Goal: Information Seeking & Learning: Check status

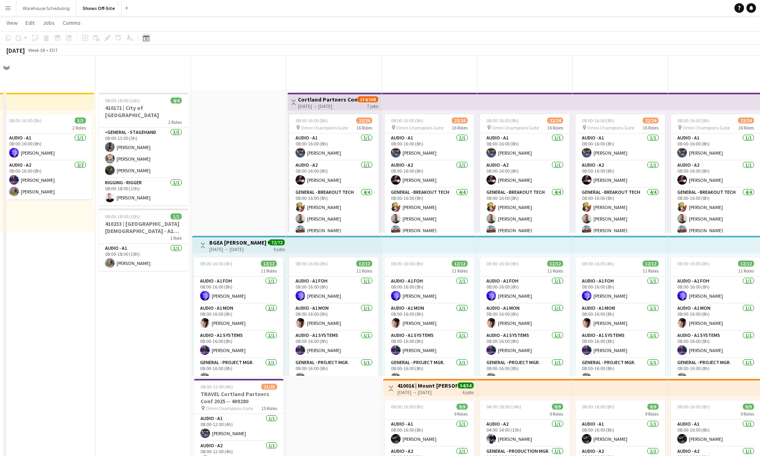
scroll to position [486, 0]
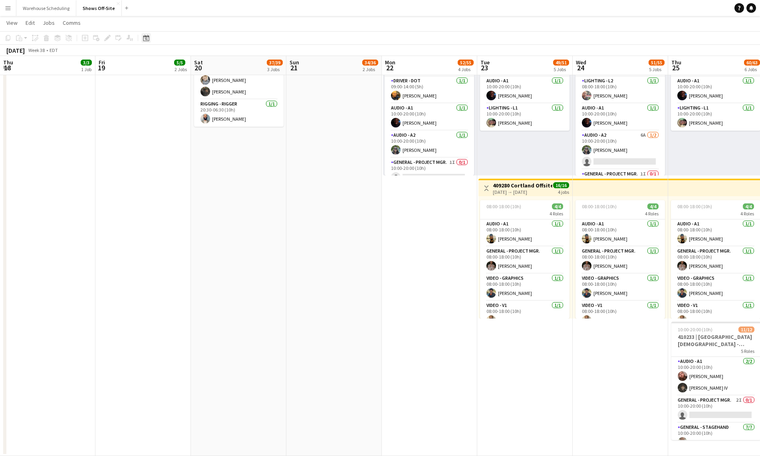
click at [148, 36] on icon at bounding box center [146, 38] width 6 height 6
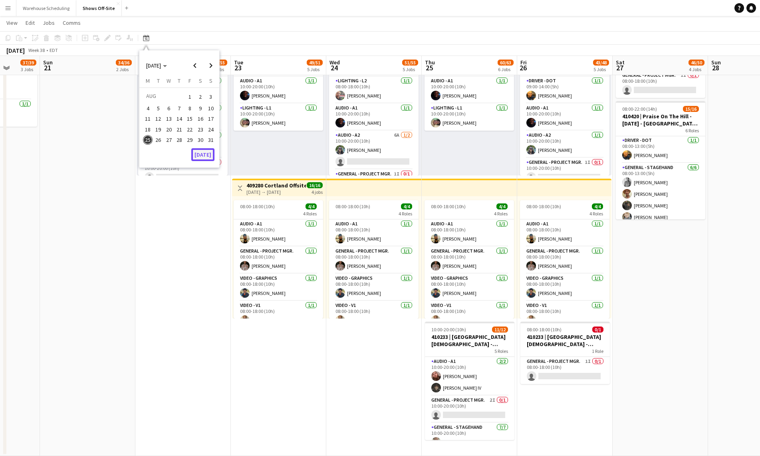
click at [202, 156] on button "[DATE]" at bounding box center [202, 154] width 23 height 13
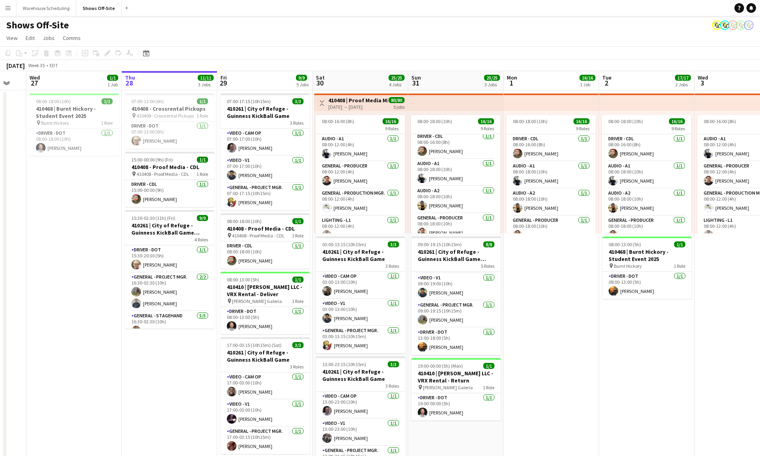
drag, startPoint x: 608, startPoint y: 337, endPoint x: 317, endPoint y: 311, distance: 292.3
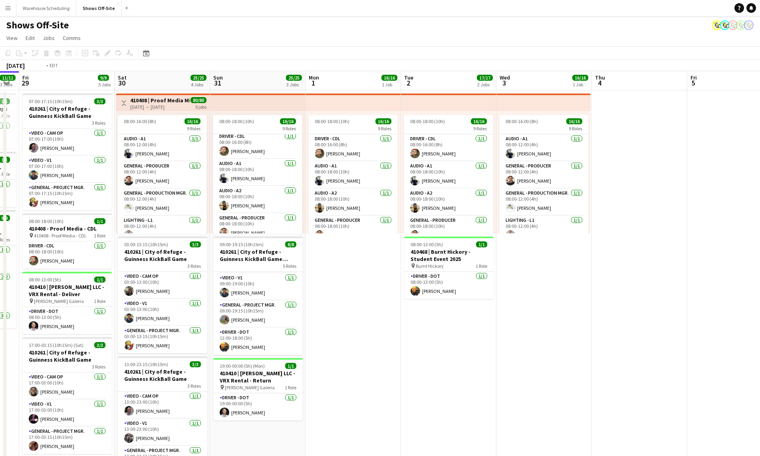
drag, startPoint x: 198, startPoint y: 353, endPoint x: 223, endPoint y: 350, distance: 25.4
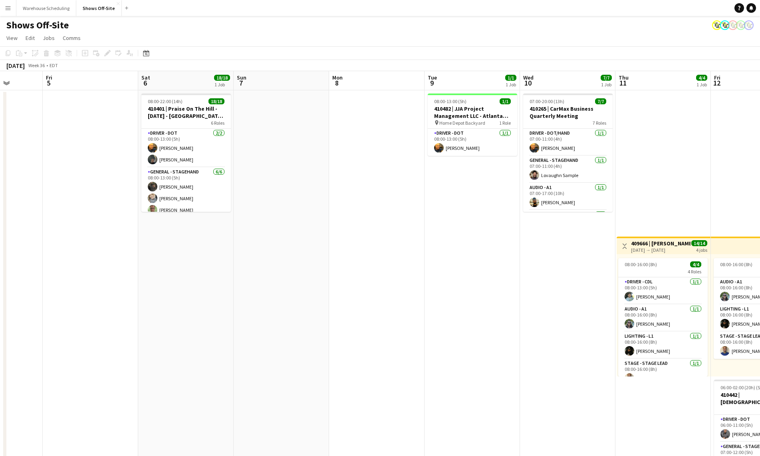
drag, startPoint x: 395, startPoint y: 366, endPoint x: 63, endPoint y: 336, distance: 333.2
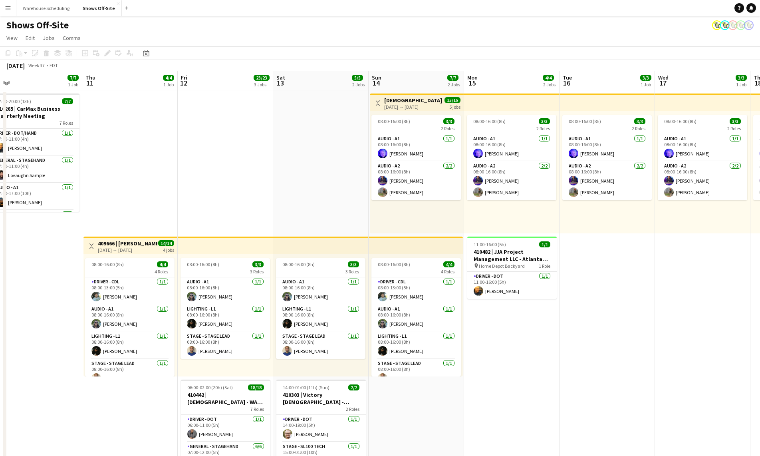
drag, startPoint x: 202, startPoint y: 352, endPoint x: -68, endPoint y: 313, distance: 273.1
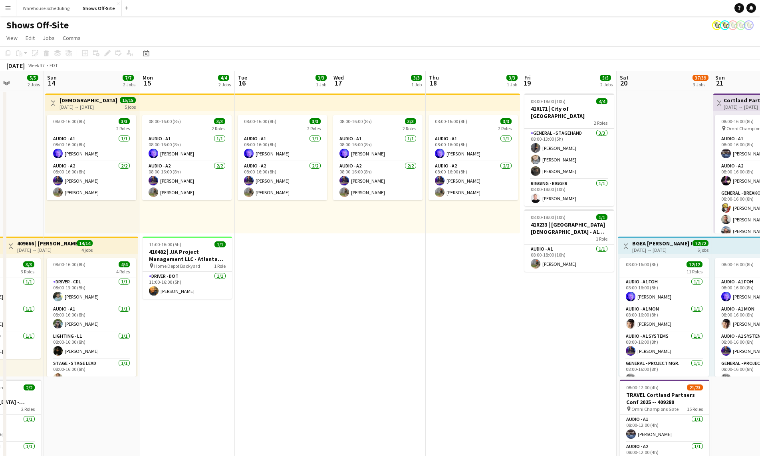
drag, startPoint x: 283, startPoint y: 337, endPoint x: 253, endPoint y: 332, distance: 30.7
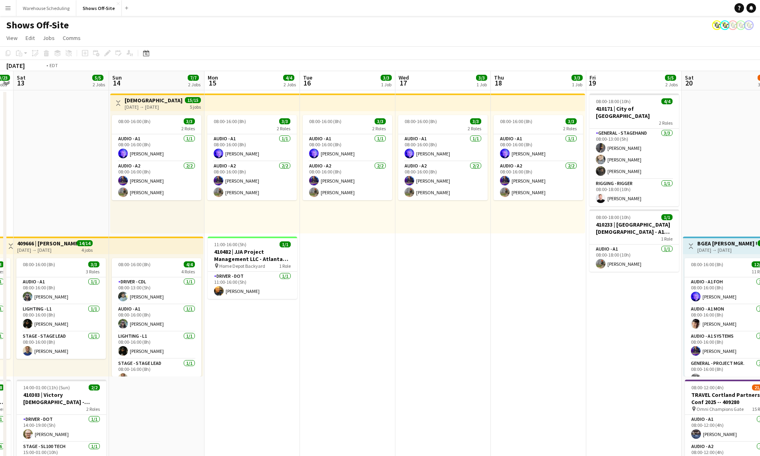
drag, startPoint x: 539, startPoint y: 347, endPoint x: 185, endPoint y: 325, distance: 354.5
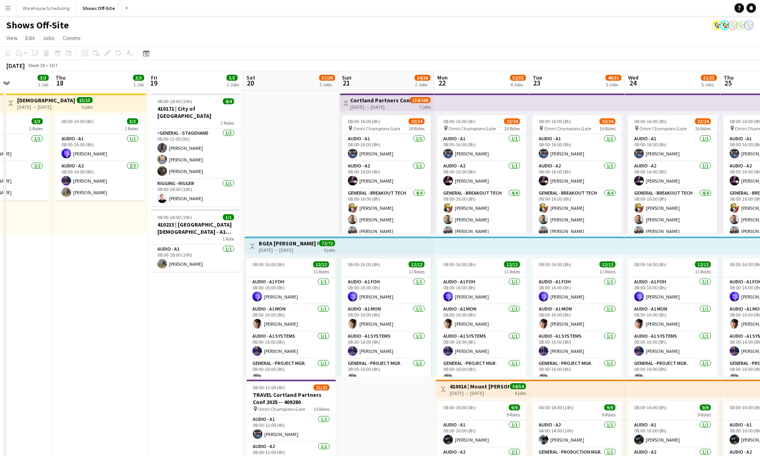
drag, startPoint x: 272, startPoint y: 341, endPoint x: 97, endPoint y: 338, distance: 174.9
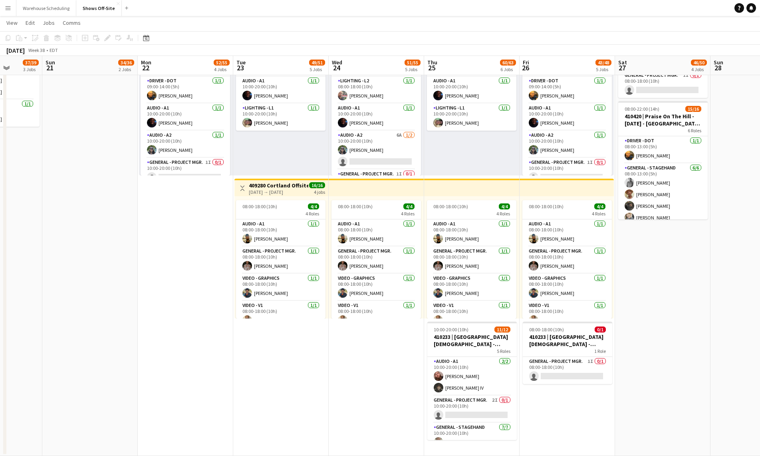
scroll to position [0, 313]
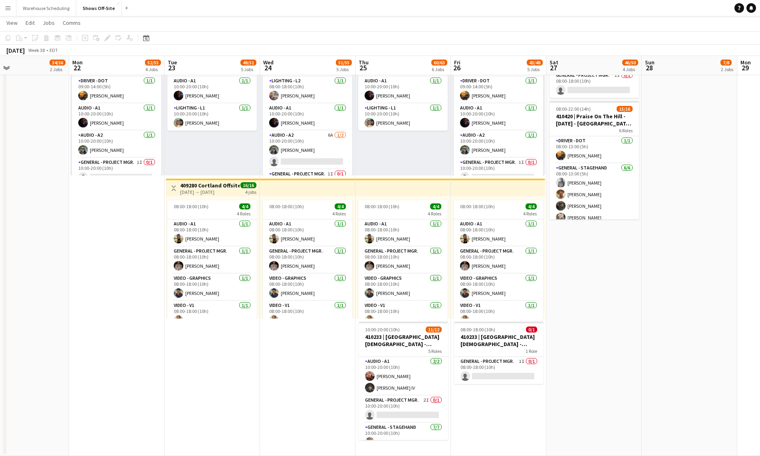
drag, startPoint x: 387, startPoint y: 370, endPoint x: 319, endPoint y: 358, distance: 69.7
click at [319, 358] on app-calendar-viewport "Thu 18 3/3 1 Job Fri 19 5/5 2 Jobs Sat 20 37/39 3 Jobs Sun 21 34/36 2 Jobs Mon …" at bounding box center [380, 0] width 760 height 910
click at [418, 379] on app-card-role "Audio - A1 [DATE] 10:00-20:00 (10h) [PERSON_NAME] [PERSON_NAME] IV" at bounding box center [403, 376] width 89 height 39
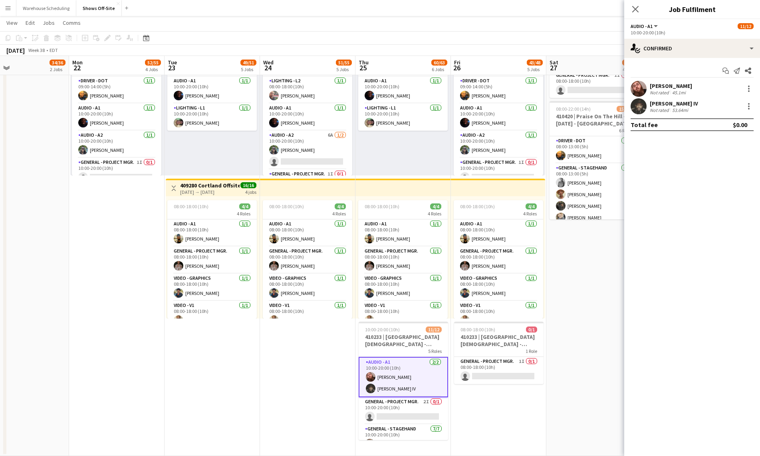
click at [640, 88] on app-user-avatar at bounding box center [638, 89] width 16 height 16
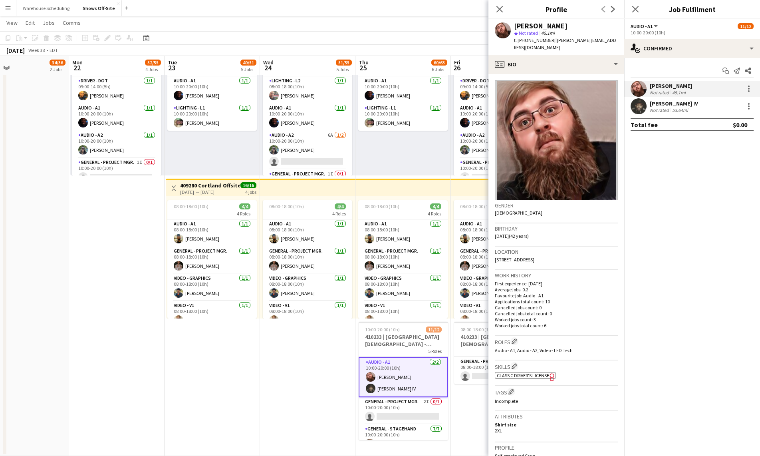
click at [636, 107] on app-user-avatar at bounding box center [638, 106] width 16 height 16
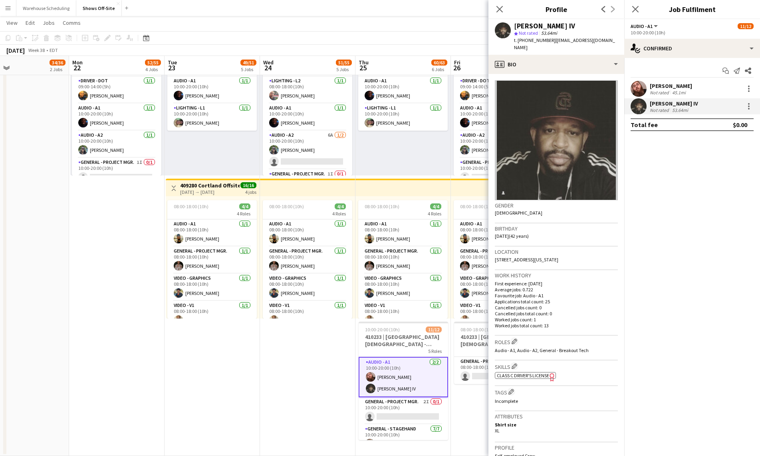
click at [637, 92] on app-user-avatar at bounding box center [638, 89] width 16 height 16
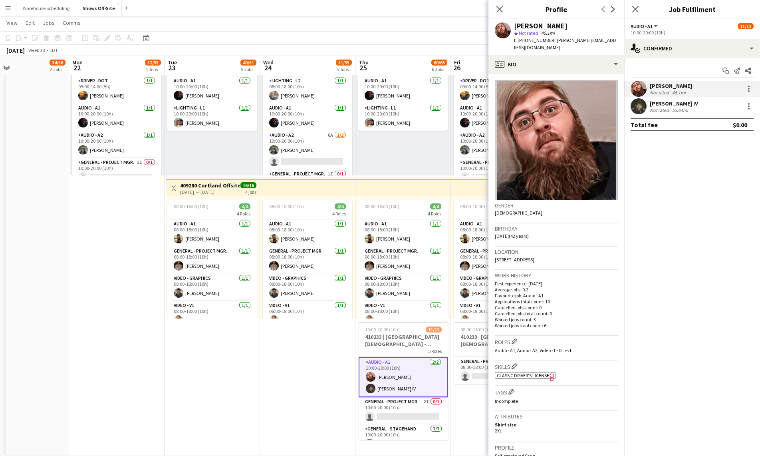
click at [635, 111] on app-user-avatar at bounding box center [638, 106] width 16 height 16
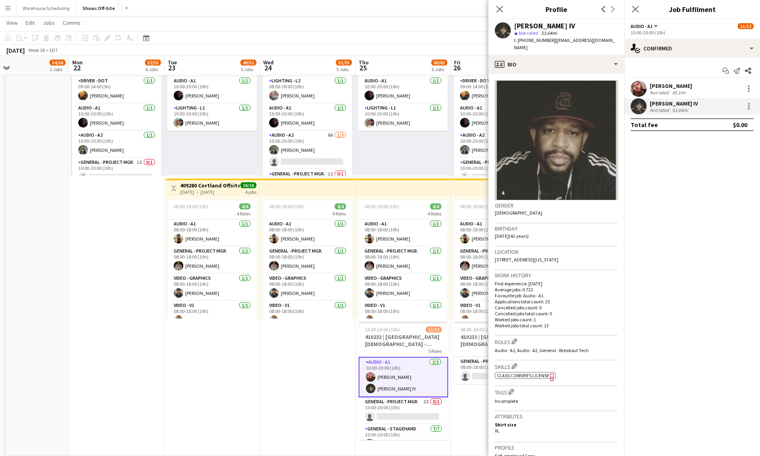
click at [637, 87] on app-user-avatar at bounding box center [638, 89] width 16 height 16
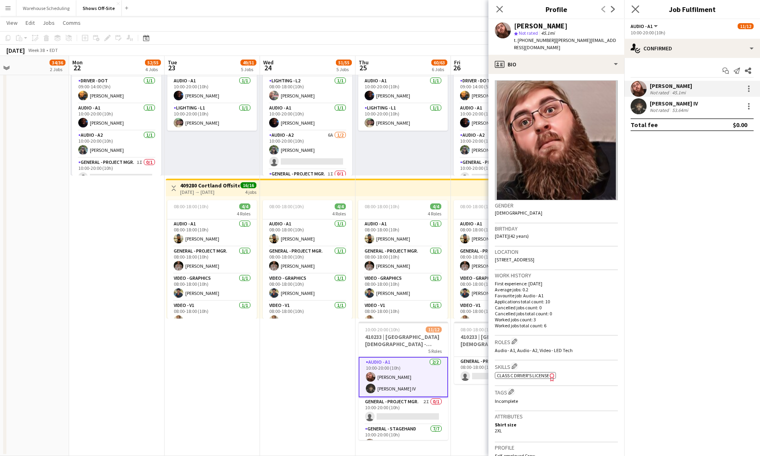
click at [639, 6] on app-icon "Close pop-in" at bounding box center [636, 10] width 12 height 12
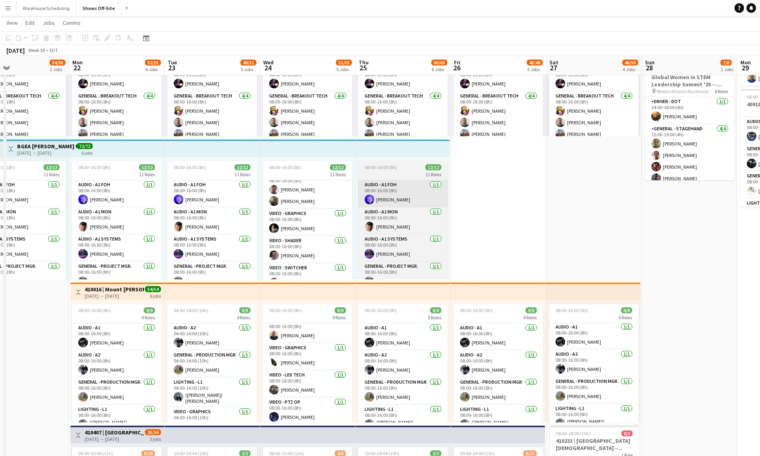
scroll to position [16, 0]
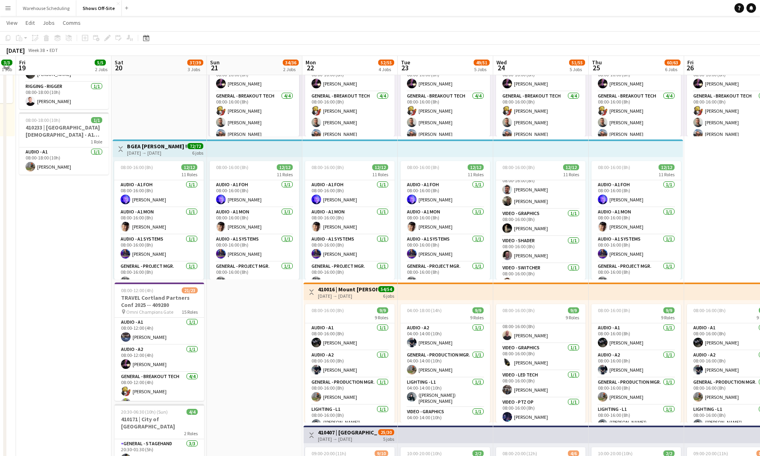
drag, startPoint x: 520, startPoint y: 210, endPoint x: 721, endPoint y: 221, distance: 201.5
click at [735, 220] on app-calendar-viewport "Wed 17 3/3 1 Job Thu 18 3/3 1 Job Fri 19 5/5 2 Jobs Sat 20 37/39 3 Jobs Sun 21 …" at bounding box center [380, 390] width 760 height 910
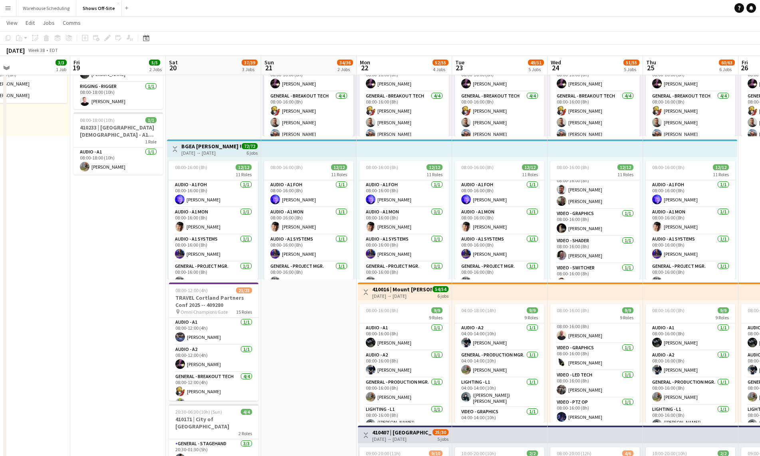
scroll to position [0, 206]
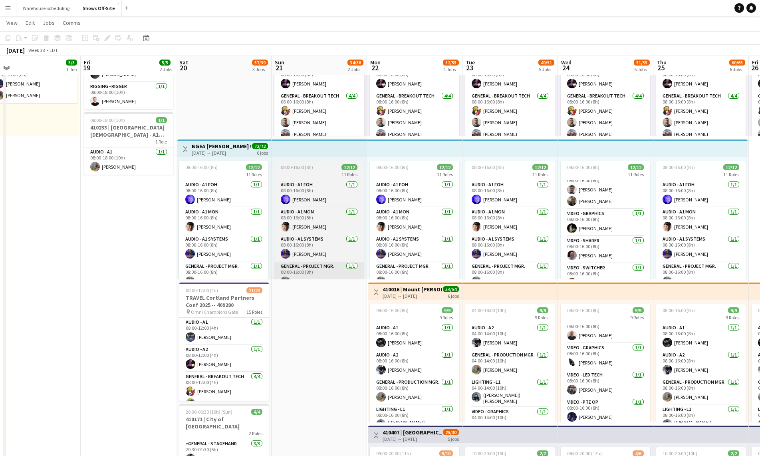
drag, startPoint x: 311, startPoint y: 349, endPoint x: 341, endPoint y: 278, distance: 77.2
click at [343, 256] on app-calendar-viewport "Tue 16 3/3 1 Job Wed 17 3/3 1 Job Thu 18 3/3 1 Job Fri 19 5/5 2 Jobs Sat 20 37/…" at bounding box center [380, 390] width 760 height 910
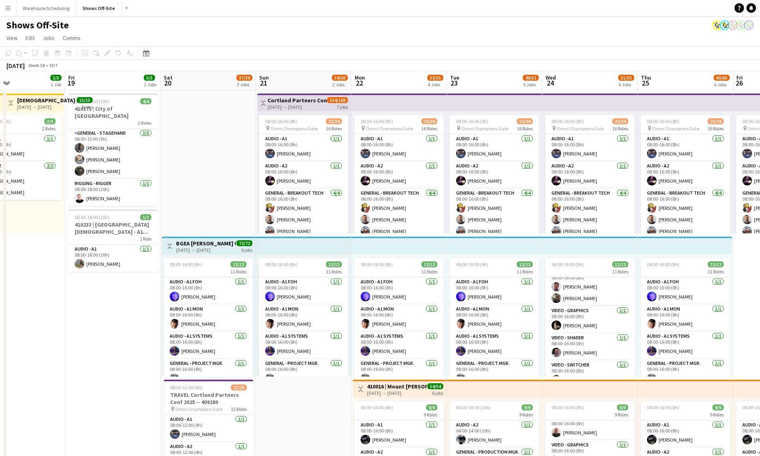
scroll to position [0, 195]
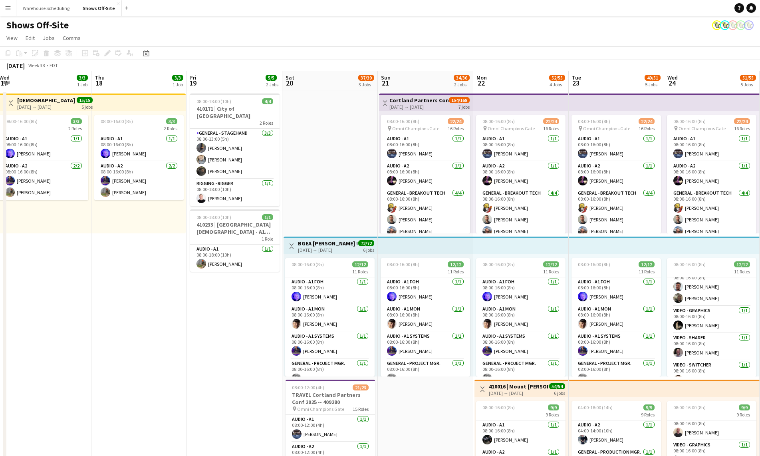
drag, startPoint x: 175, startPoint y: 331, endPoint x: 256, endPoint y: 335, distance: 81.2
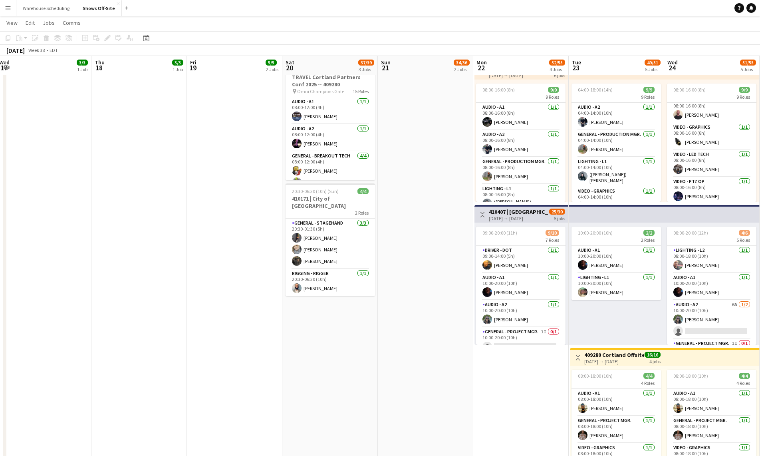
scroll to position [390, 0]
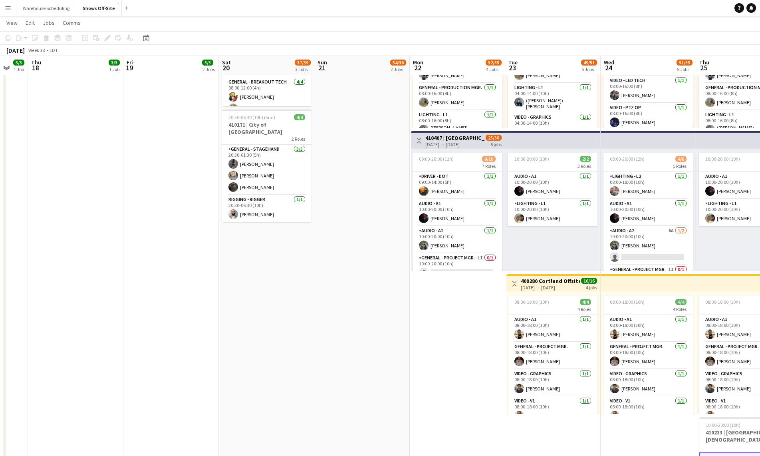
drag, startPoint x: 501, startPoint y: 389, endPoint x: 181, endPoint y: 351, distance: 322.4
click at [162, 355] on app-calendar-viewport "Mon 15 4/4 2 Jobs Tue 16 3/3 1 Job Wed 17 3/3 1 Job Thu 18 3/3 1 Job Fri 19 5/5…" at bounding box center [380, 96] width 760 height 910
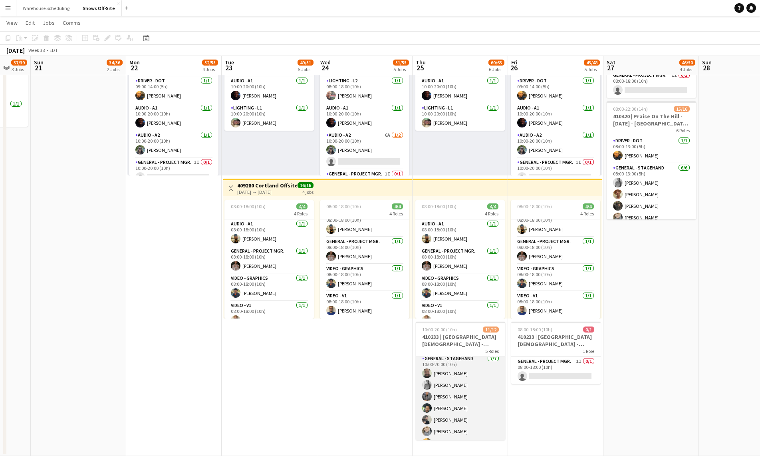
scroll to position [135, 0]
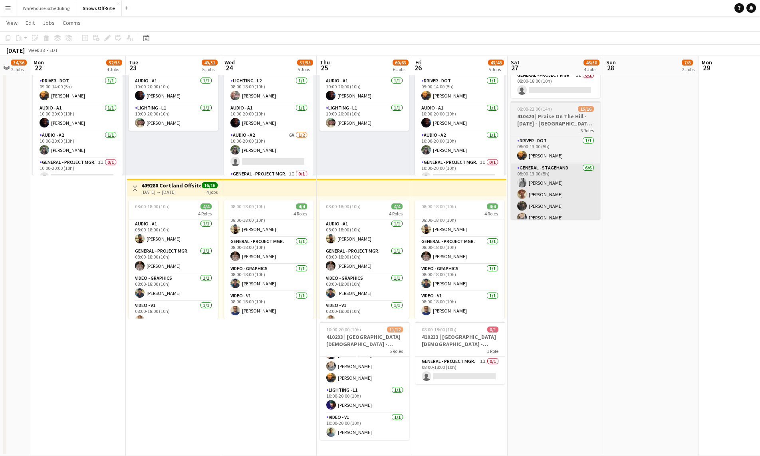
drag, startPoint x: 628, startPoint y: 290, endPoint x: 523, endPoint y: 207, distance: 134.2
click at [572, 290] on app-calendar-viewport "Fri 19 5/5 2 Jobs Sat 20 37/39 3 Jobs Sun 21 34/36 2 Jobs Mon 22 52/55 4 Jobs T…" at bounding box center [380, 0] width 760 height 910
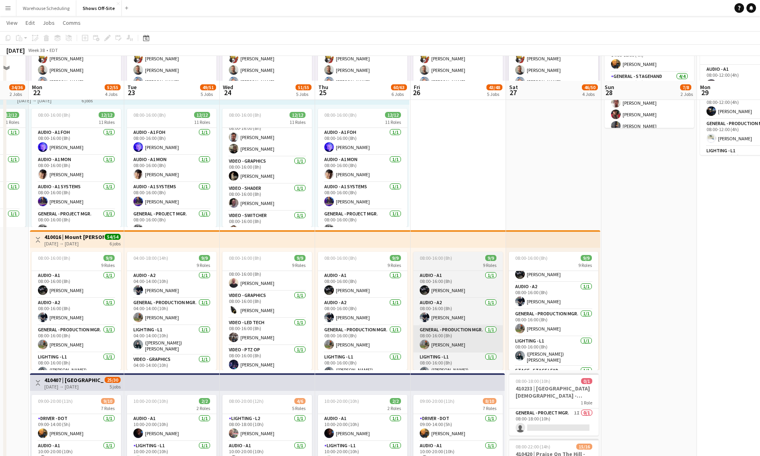
scroll to position [149, 0]
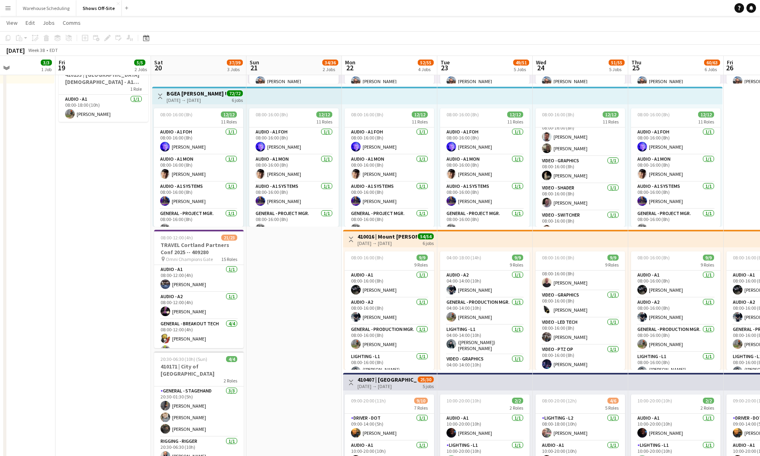
drag, startPoint x: 180, startPoint y: 297, endPoint x: 422, endPoint y: 300, distance: 241.6
click at [559, 296] on app-calendar-viewport "Tue 16 3/3 1 Job Wed 17 3/3 1 Job Thu 18 3/3 1 Job Fri 19 5/5 2 Jobs Sat 20 37/…" at bounding box center [380, 337] width 760 height 910
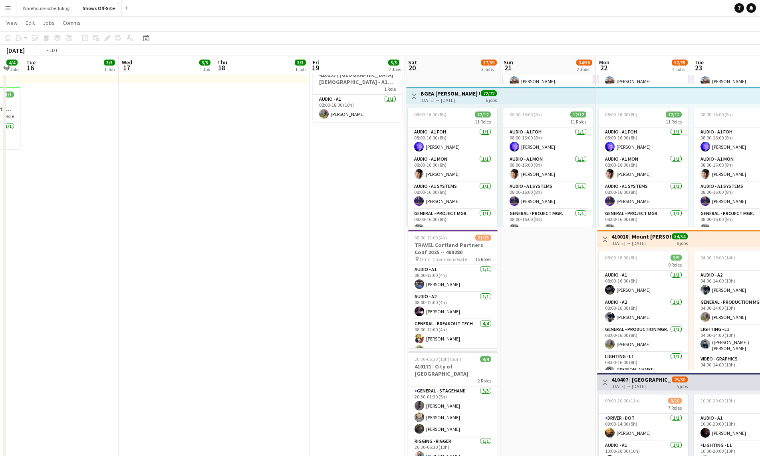
drag, startPoint x: 614, startPoint y: 299, endPoint x: 630, endPoint y: 305, distance: 16.7
click at [657, 304] on app-calendar-viewport "Sun 14 7/7 2 Jobs Mon 15 4/4 2 Jobs Tue 16 3/3 1 Job Wed 17 3/3 1 Job Thu 18 3/…" at bounding box center [380, 337] width 760 height 910
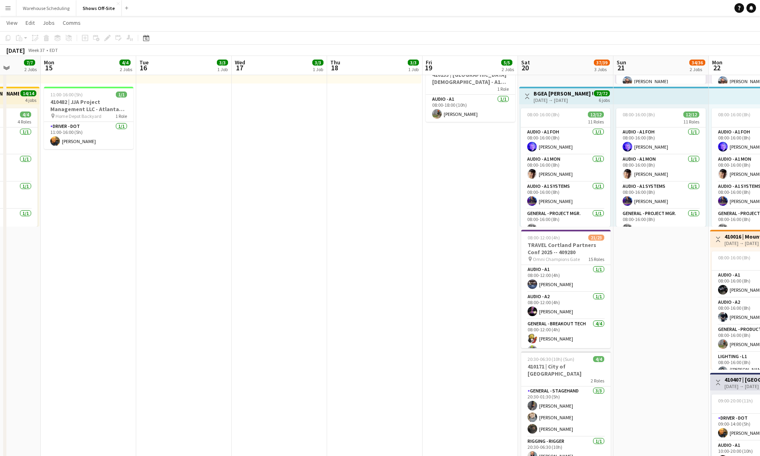
drag, startPoint x: 360, startPoint y: 303, endPoint x: 589, endPoint y: 312, distance: 229.4
click at [680, 313] on app-calendar-viewport "Fri 12 23/23 3 Jobs Sat 13 5/5 2 Jobs Sun 14 7/7 2 Jobs Mon 15 4/4 2 Jobs Tue 1…" at bounding box center [380, 337] width 760 height 910
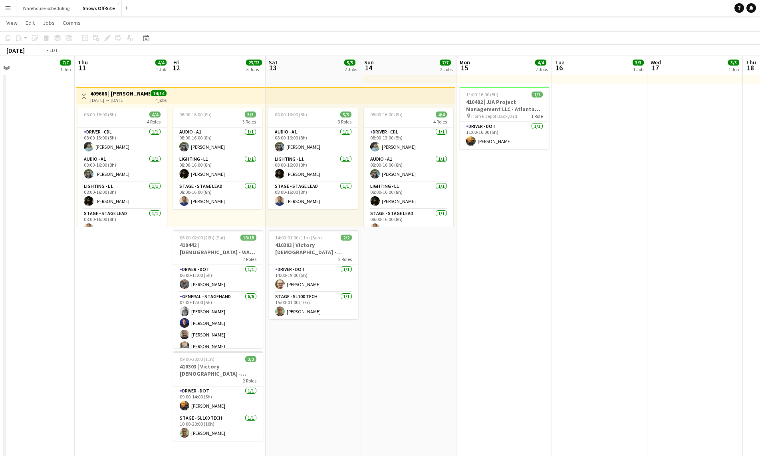
drag, startPoint x: 383, startPoint y: 345, endPoint x: 490, endPoint y: 353, distance: 107.6
click at [707, 347] on app-calendar-viewport "Mon 8 Tue 9 1/1 1 Job Wed 10 7/7 1 Job Thu 11 4/4 1 Job Fri 12 23/23 3 Jobs Sat…" at bounding box center [380, 337] width 760 height 910
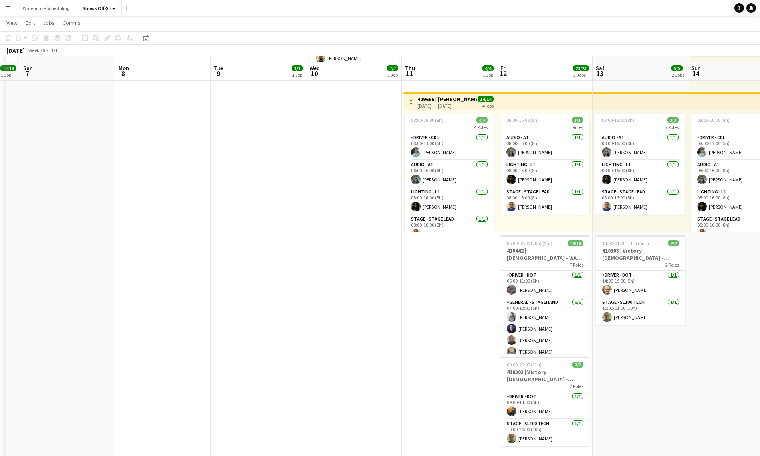
scroll to position [0, 0]
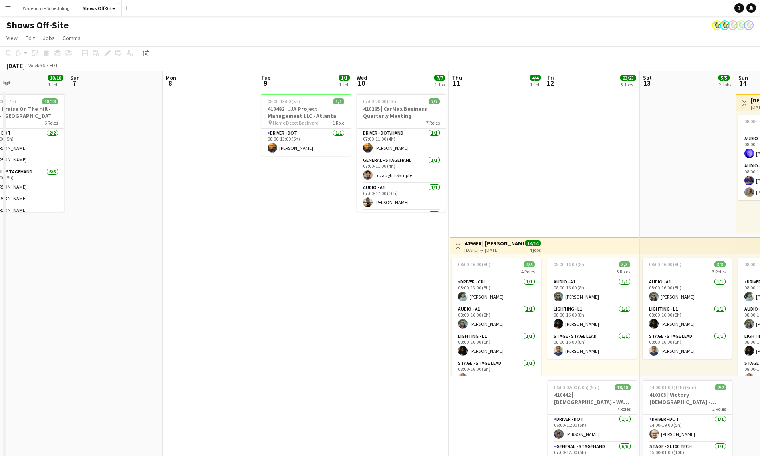
drag, startPoint x: 199, startPoint y: 299, endPoint x: 520, endPoint y: 311, distance: 320.8
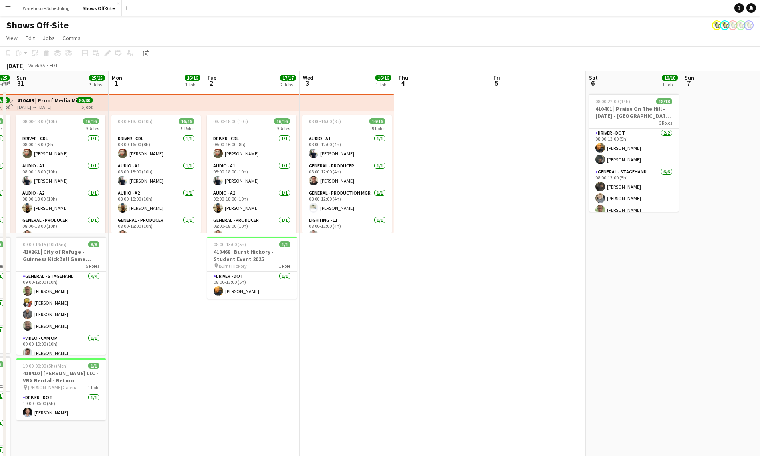
drag, startPoint x: 536, startPoint y: 335, endPoint x: 551, endPoint y: 341, distance: 16.3
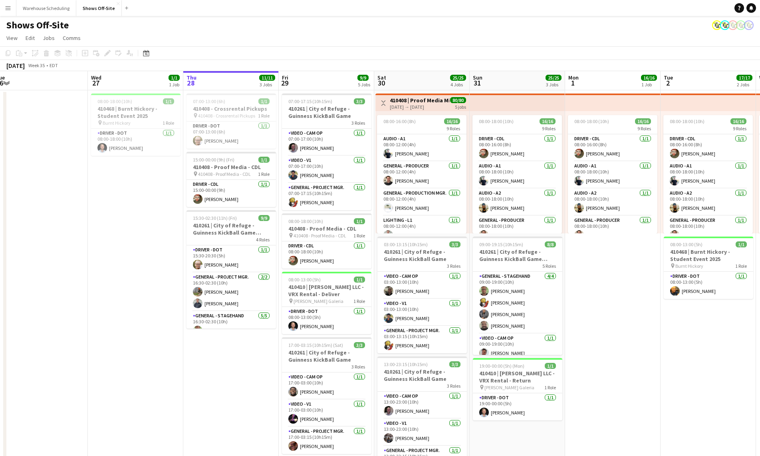
drag, startPoint x: 540, startPoint y: 351, endPoint x: 614, endPoint y: 360, distance: 74.0
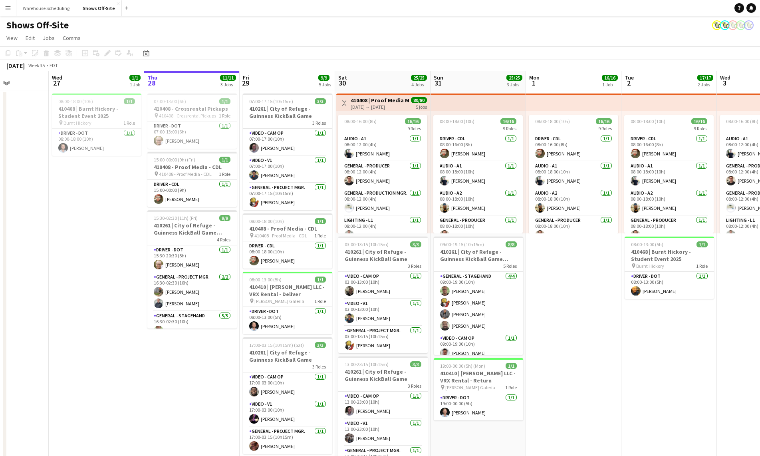
drag, startPoint x: 621, startPoint y: 364, endPoint x: 208, endPoint y: 332, distance: 414.5
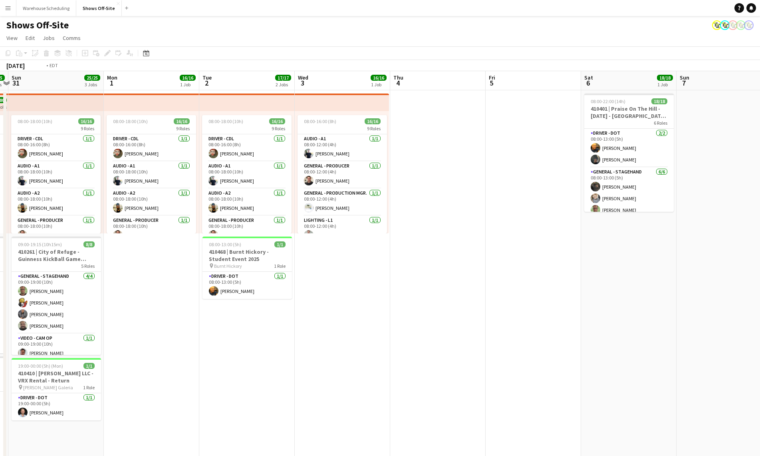
drag, startPoint x: 492, startPoint y: 339, endPoint x: 57, endPoint y: 311, distance: 435.7
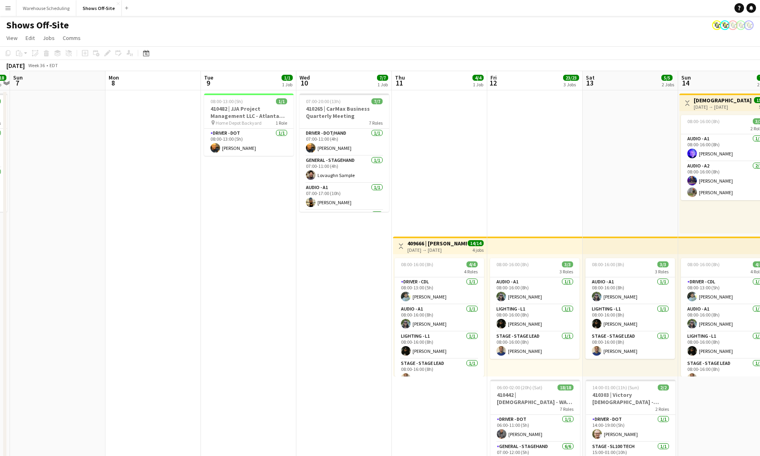
drag, startPoint x: 379, startPoint y: 333, endPoint x: 178, endPoint y: 316, distance: 201.6
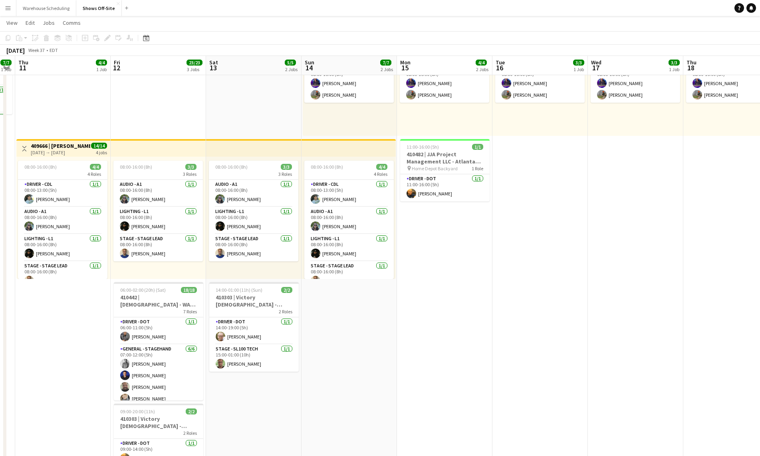
scroll to position [0, 247]
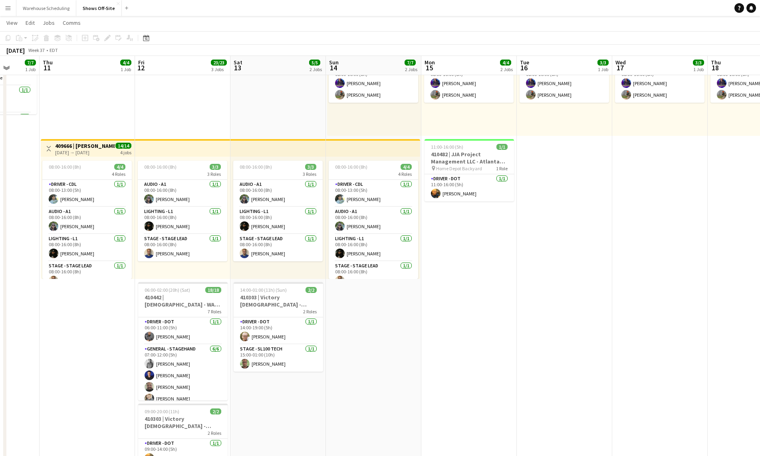
drag, startPoint x: 274, startPoint y: 358, endPoint x: 31, endPoint y: 333, distance: 244.1
click at [0, 331] on html "Menu Boards Boards Boards All jobs Status Workforce Workforce My Workforce Recr…" at bounding box center [380, 374] width 760 height 942
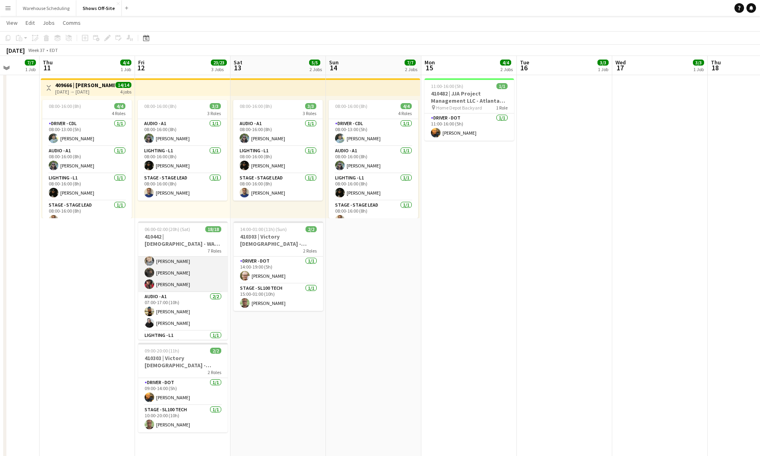
scroll to position [0, 0]
click at [180, 277] on app-card-role "Audio - A1 [DATE] 07:00-17:00 (10h) [PERSON_NAME] [PERSON_NAME]" at bounding box center [182, 274] width 89 height 39
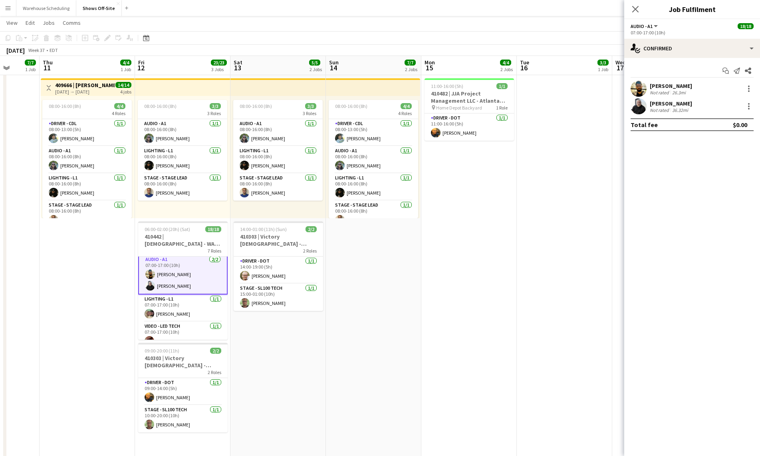
click at [630, 107] on app-user-avatar at bounding box center [638, 106] width 16 height 16
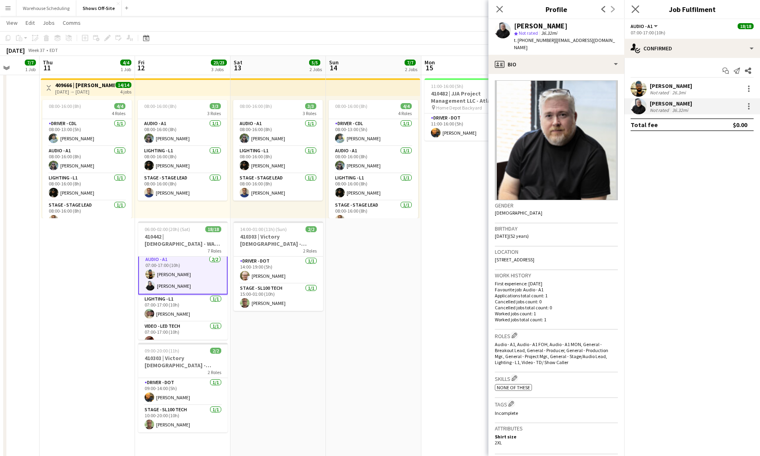
click at [630, 12] on app-icon "Close pop-in" at bounding box center [636, 10] width 12 height 12
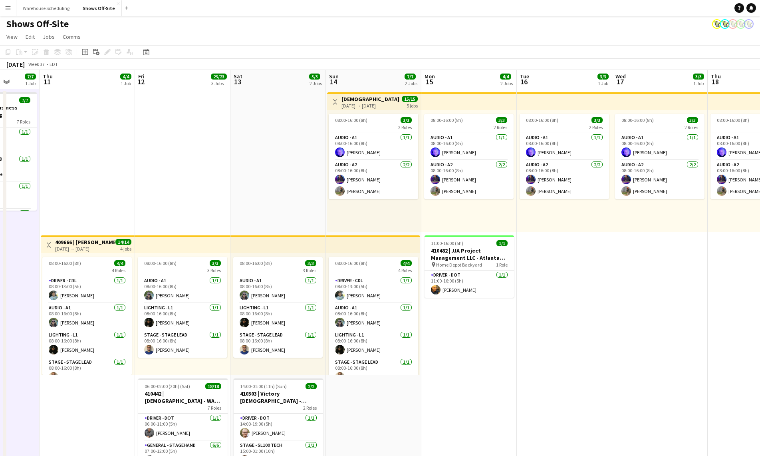
scroll to position [0, 0]
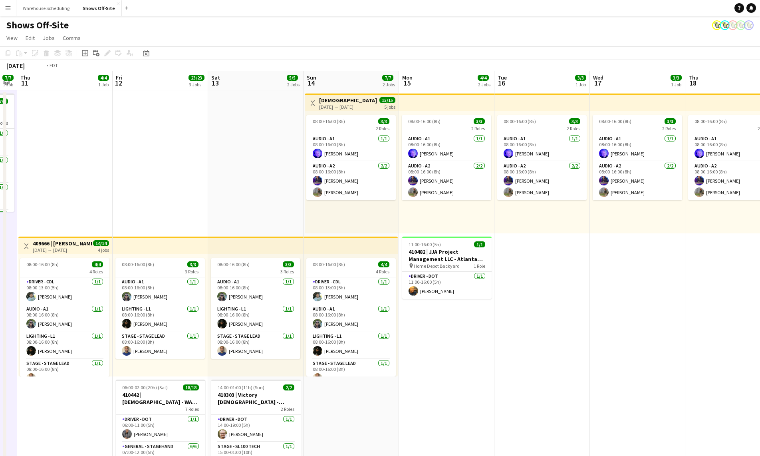
drag, startPoint x: 595, startPoint y: 319, endPoint x: 106, endPoint y: 319, distance: 489.5
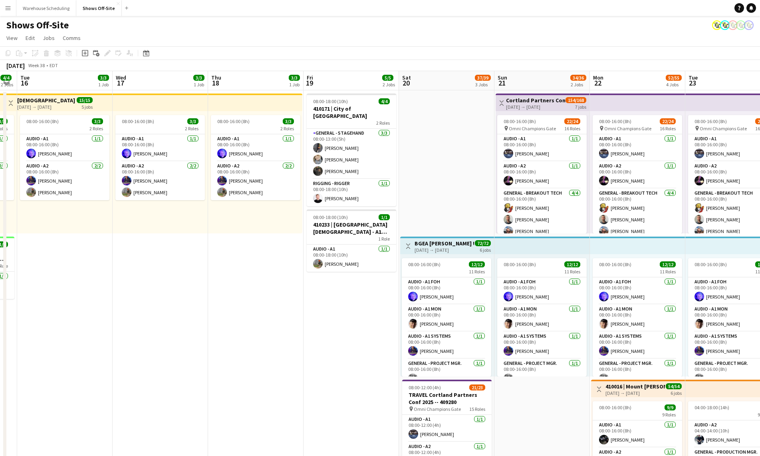
scroll to position [0, 305]
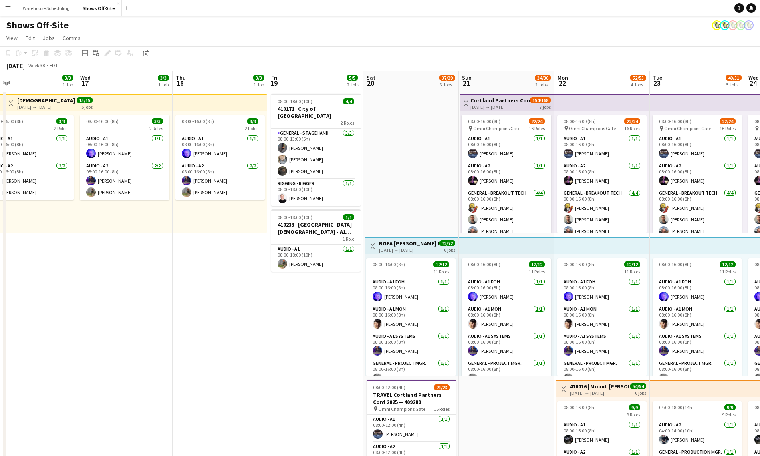
drag, startPoint x: 323, startPoint y: 315, endPoint x: 192, endPoint y: 321, distance: 131.1
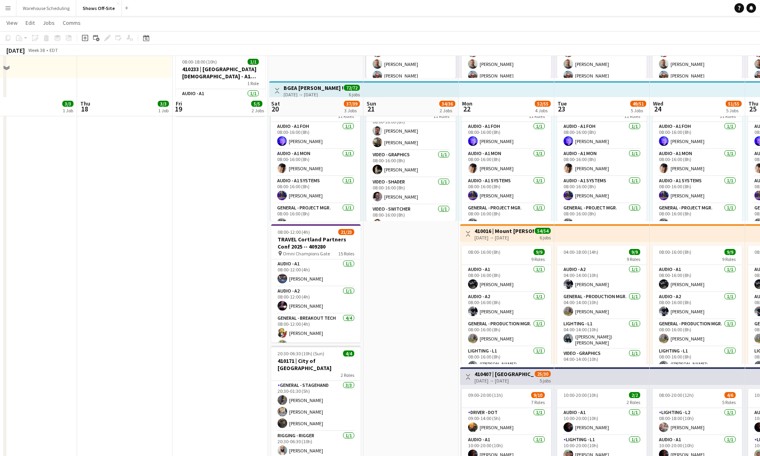
scroll to position [201, 0]
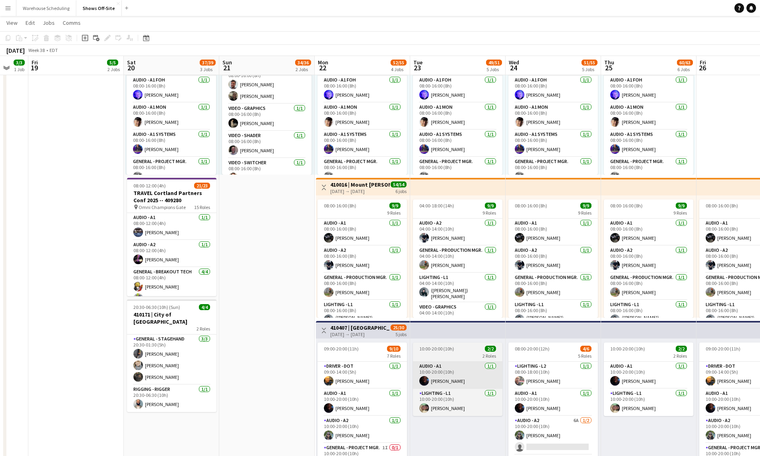
drag, startPoint x: 443, startPoint y: 390, endPoint x: 407, endPoint y: 374, distance: 39.3
click at [297, 378] on app-calendar-viewport "Tue 16 3/3 1 Job Wed 17 3/3 1 Job Thu 18 3/3 1 Job Fri 19 5/5 2 Jobs Sat 20 37/…" at bounding box center [380, 285] width 760 height 910
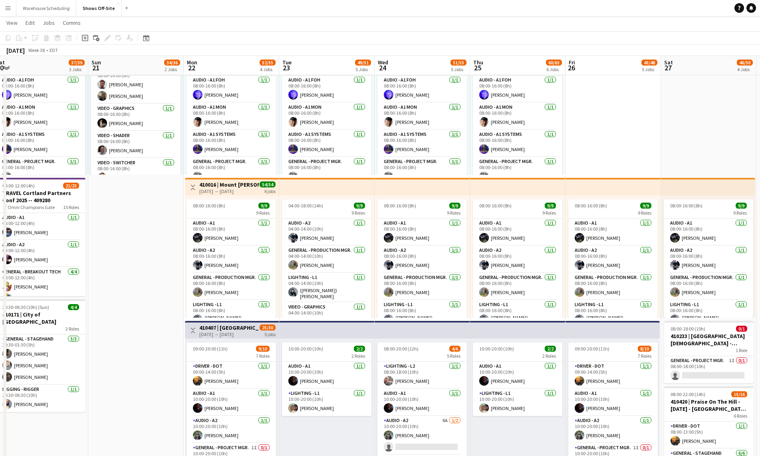
scroll to position [0, 294]
drag, startPoint x: 434, startPoint y: 355, endPoint x: 411, endPoint y: 357, distance: 22.4
click at [411, 357] on app-calendar-viewport "Wed 17 3/3 1 Job Thu 18 3/3 1 Job Fri 19 5/5 2 Jobs Sat 20 37/39 3 Jobs Sun 21 …" at bounding box center [380, 285] width 760 height 910
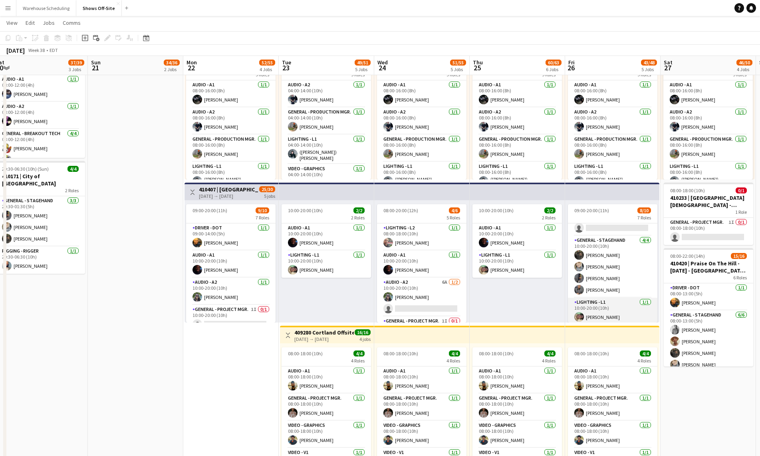
scroll to position [126, 0]
click at [601, 303] on app-card-role "Lighting - L2 1I 0/1 10:00-20:00 (10h) single-neutral-actions" at bounding box center [612, 308] width 89 height 27
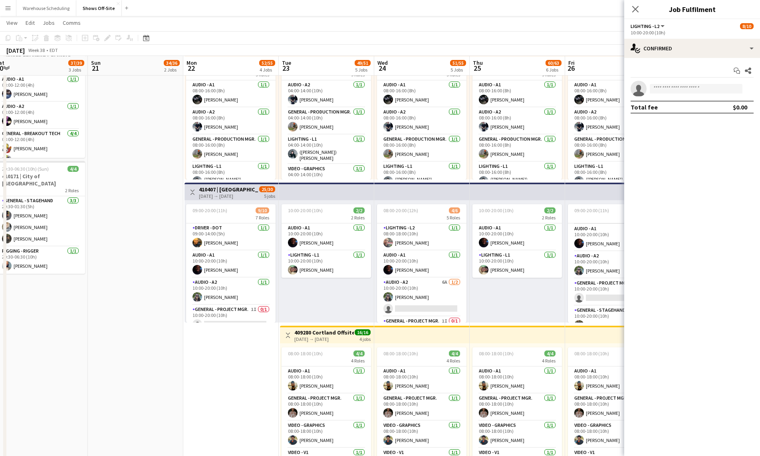
scroll to position [339, 0]
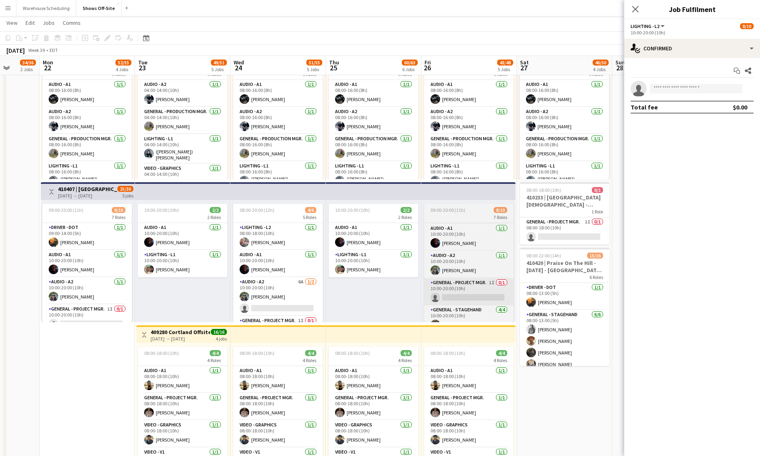
drag, startPoint x: 496, startPoint y: 292, endPoint x: 360, endPoint y: 282, distance: 135.7
click at [254, 281] on app-calendar-viewport "Fri 19 5/5 2 Jobs Sat 20 37/39 3 Jobs Sun 21 34/36 2 Jobs Mon 22 52/55 4 Jobs T…" at bounding box center [380, 147] width 760 height 910
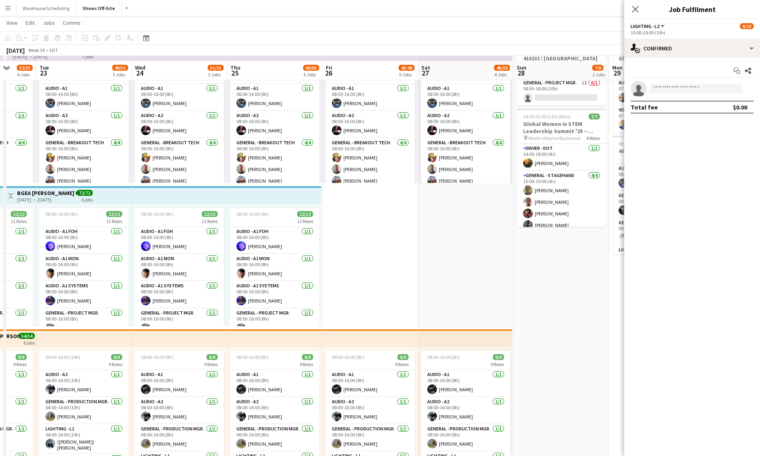
scroll to position [55, 0]
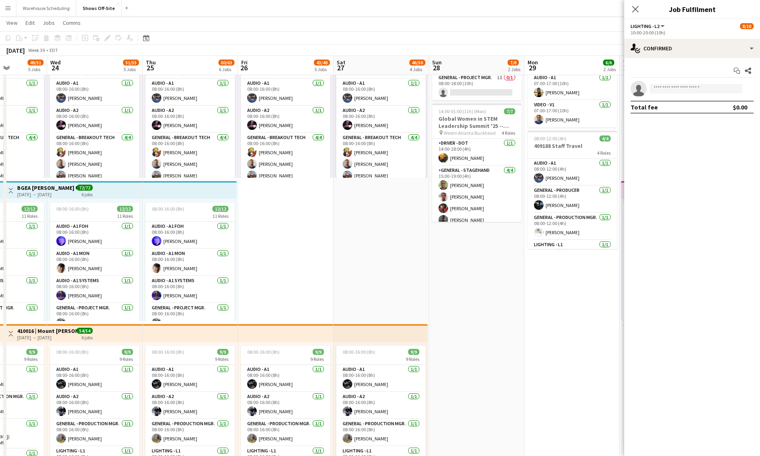
drag, startPoint x: 540, startPoint y: 268, endPoint x: 264, endPoint y: 250, distance: 276.1
click at [264, 250] on app-calendar-viewport "Sun 21 34/36 2 Jobs Mon 22 52/55 4 Jobs Tue 23 49/51 5 Jobs Wed 24 51/55 5 Jobs…" at bounding box center [380, 431] width 760 height 910
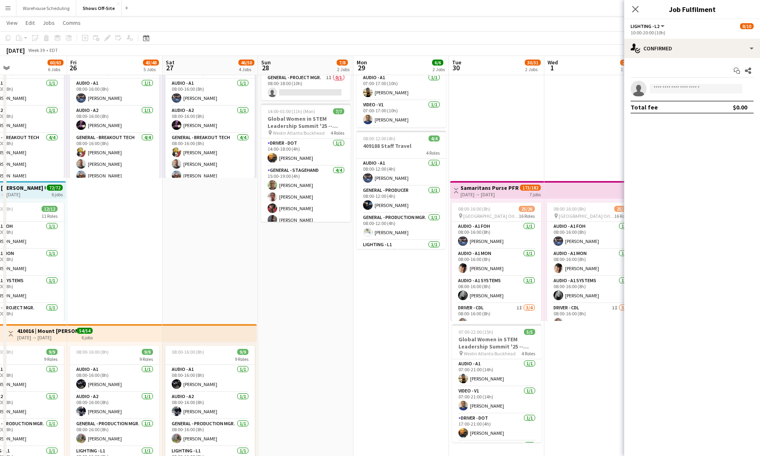
drag, startPoint x: 357, startPoint y: 280, endPoint x: 93, endPoint y: 265, distance: 264.3
click at [78, 261] on app-calendar-viewport "Tue 23 49/51 5 Jobs Wed 24 51/55 5 Jobs Thu 25 60/63 6 Jobs Fri 26 43/48 5 Jobs…" at bounding box center [380, 431] width 760 height 910
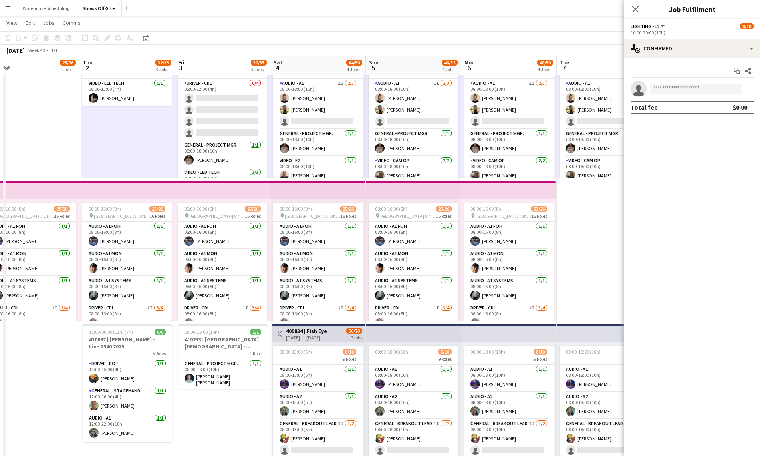
drag, startPoint x: 253, startPoint y: 377, endPoint x: 44, endPoint y: 360, distance: 209.5
click at [44, 360] on app-calendar-viewport "Sun 28 7/8 2 Jobs Mon 29 6/6 2 Jobs Tue 30 30/31 2 Jobs Wed 1 25/26 1 Job Thu 2…" at bounding box center [380, 431] width 760 height 910
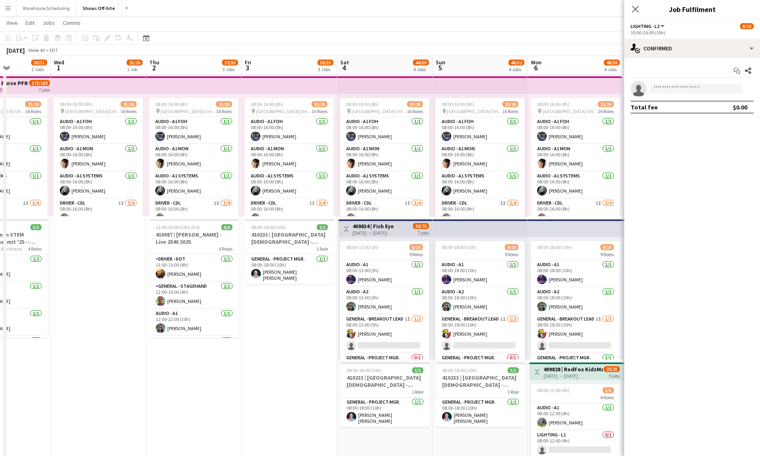
drag, startPoint x: 298, startPoint y: 362, endPoint x: -16, endPoint y: 314, distance: 317.8
click at [0, 314] on html "Menu Boards Boards Boards All jobs Status Workforce Workforce My Workforce Recr…" at bounding box center [380, 312] width 760 height 942
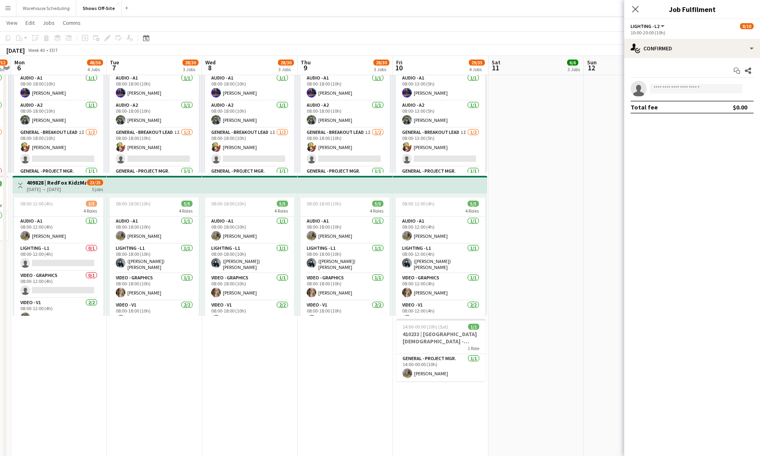
drag, startPoint x: 185, startPoint y: 333, endPoint x: 168, endPoint y: 336, distance: 17.8
click at [168, 336] on app-calendar-viewport "Fri 3 30/35 3 Jobs Sat 4 44/50 4 Jobs Sun 5 46/52 4 Jobs Mon 6 48/56 4 Jobs Tue…" at bounding box center [380, 140] width 760 height 910
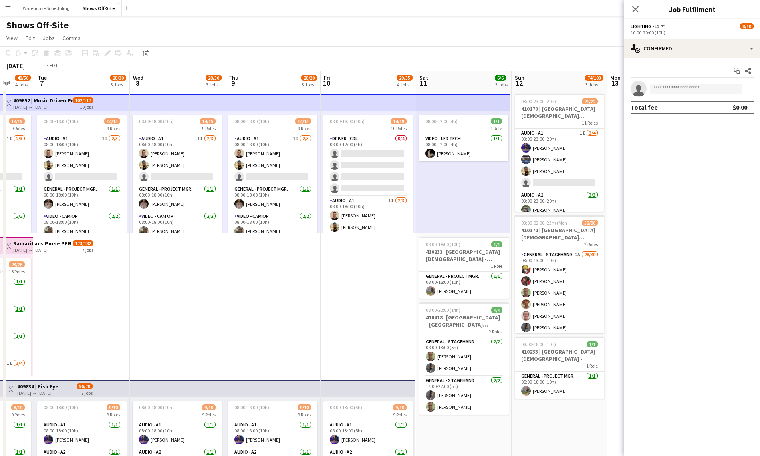
drag, startPoint x: 387, startPoint y: 311, endPoint x: -30, endPoint y: 262, distance: 420.1
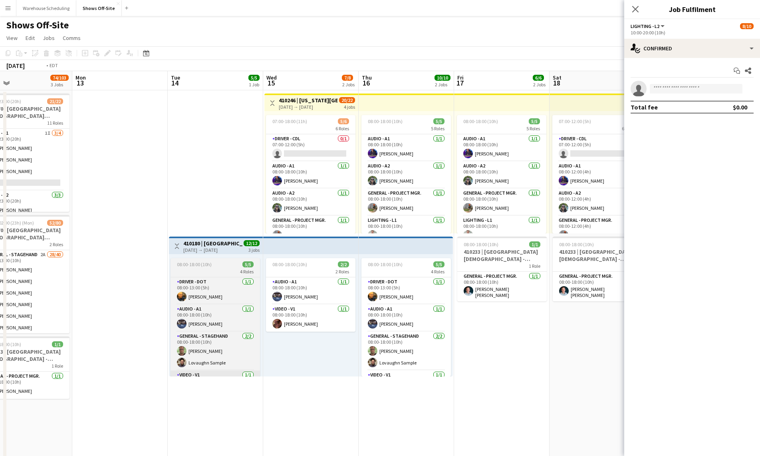
drag, startPoint x: 416, startPoint y: 375, endPoint x: 50, endPoint y: 376, distance: 366.1
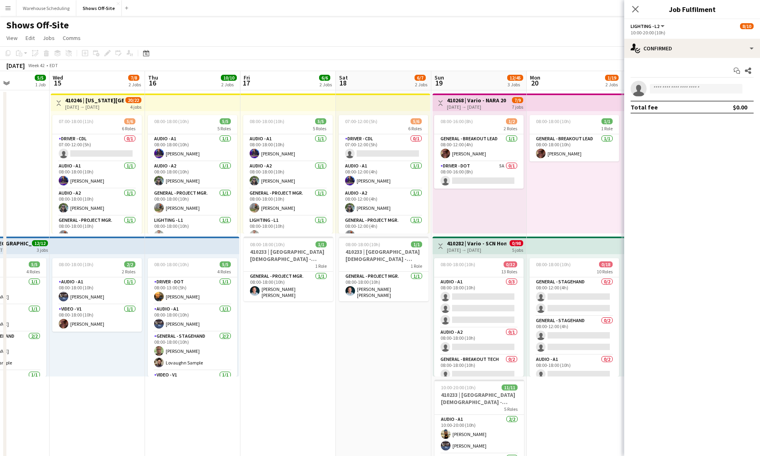
drag, startPoint x: 375, startPoint y: 360, endPoint x: 167, endPoint y: 373, distance: 208.0
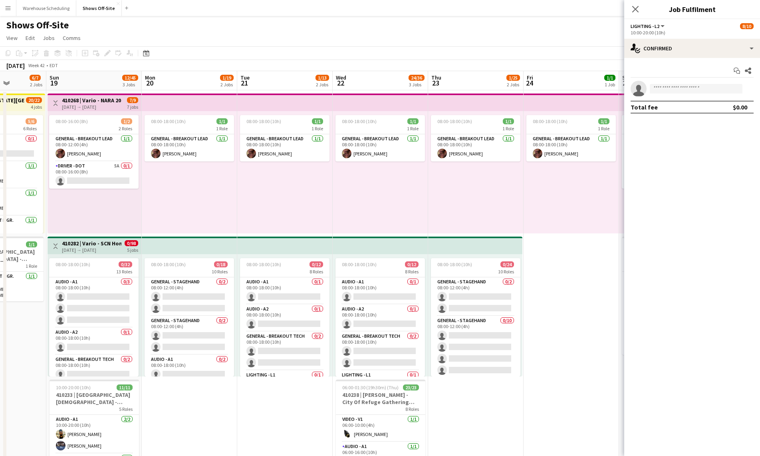
drag, startPoint x: 501, startPoint y: 398, endPoint x: 271, endPoint y: 385, distance: 230.4
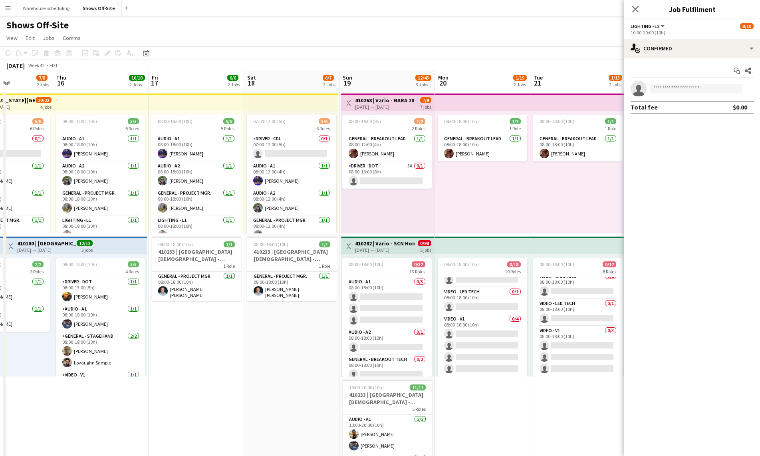
scroll to position [0, 232]
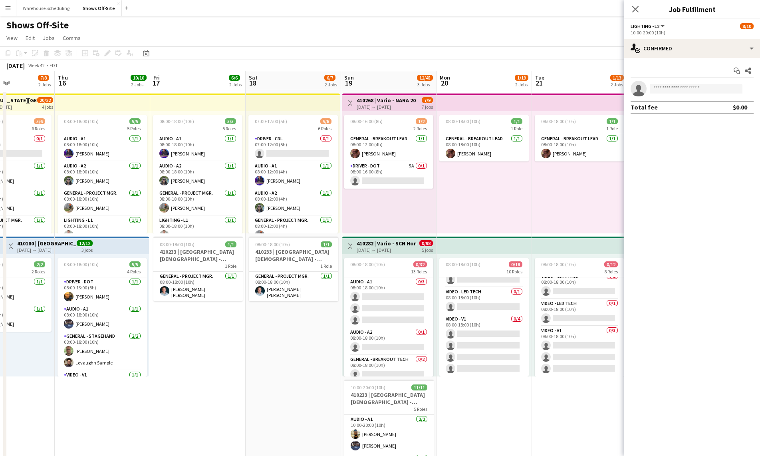
drag, startPoint x: 265, startPoint y: 220, endPoint x: 559, endPoint y: 228, distance: 294.8
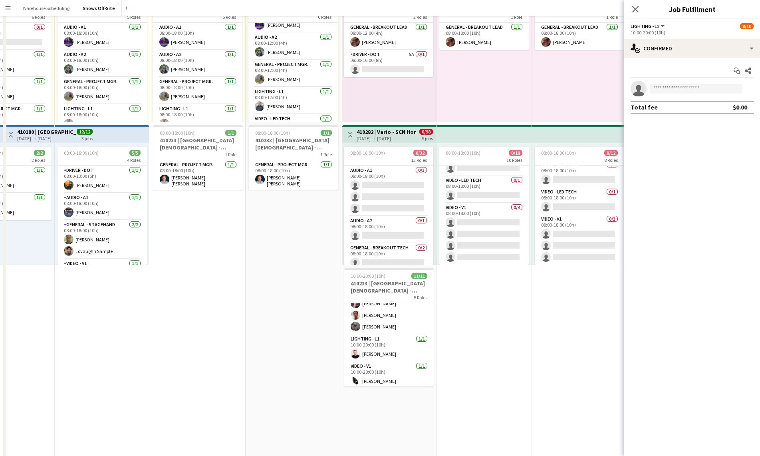
scroll to position [0, 0]
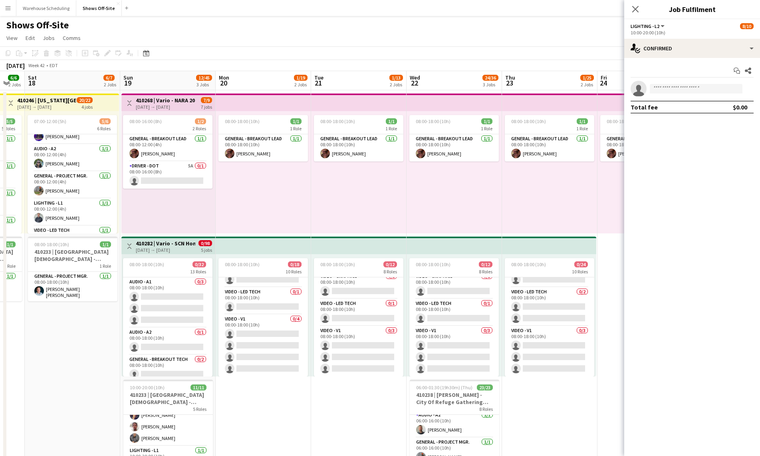
drag, startPoint x: 524, startPoint y: 420, endPoint x: 273, endPoint y: 378, distance: 254.7
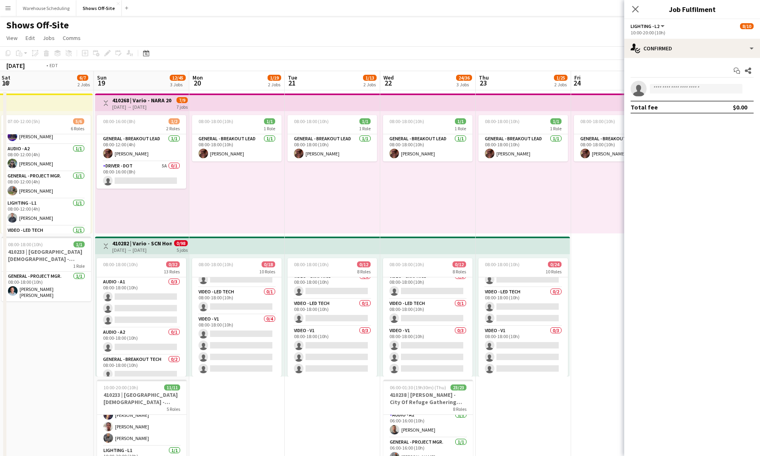
scroll to position [0, 285]
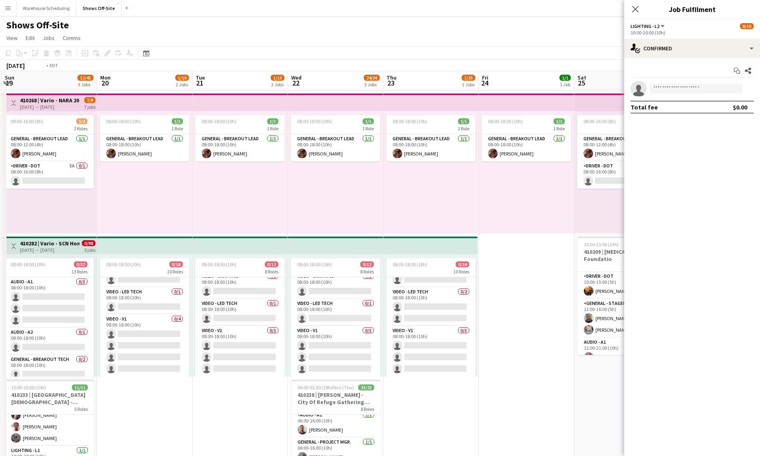
drag, startPoint x: 529, startPoint y: 391, endPoint x: 321, endPoint y: 376, distance: 209.0
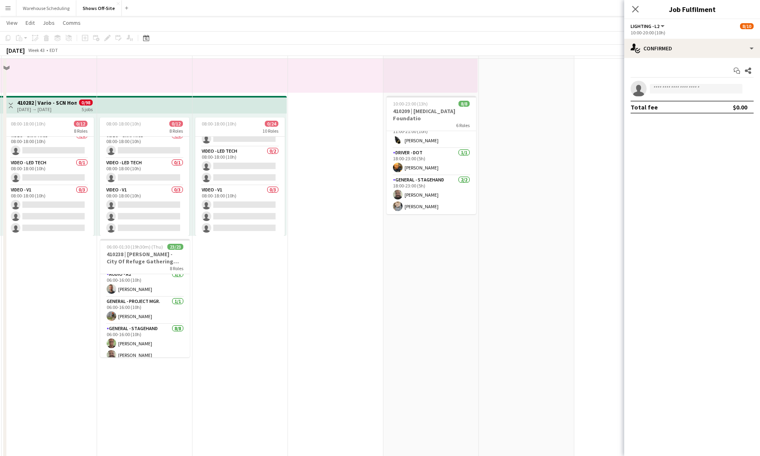
scroll to position [151, 0]
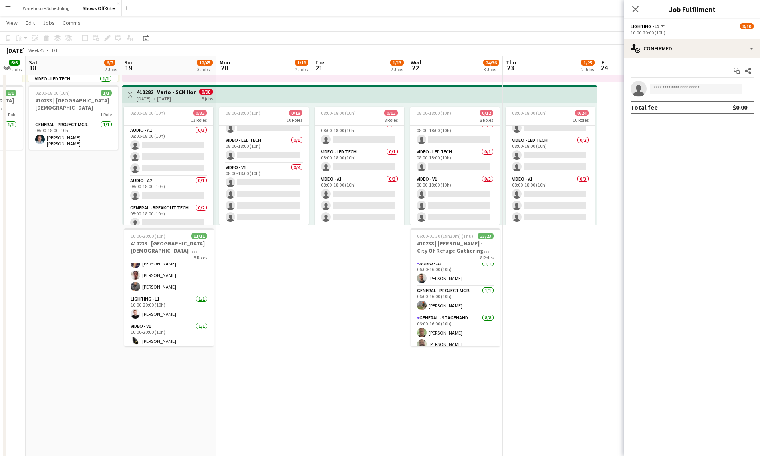
drag, startPoint x: 434, startPoint y: 305, endPoint x: 607, endPoint y: 315, distance: 173.6
click at [607, 315] on app-calendar-viewport "Thu 16 10/10 2 Jobs Fri 17 6/6 2 Jobs Sat 18 6/7 2 Jobs Sun 19 12/45 3 Jobs Mon…" at bounding box center [380, 336] width 760 height 910
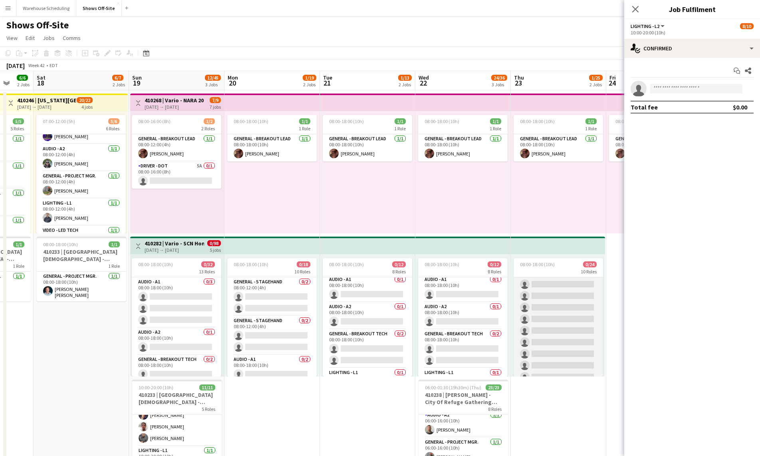
scroll to position [0, 0]
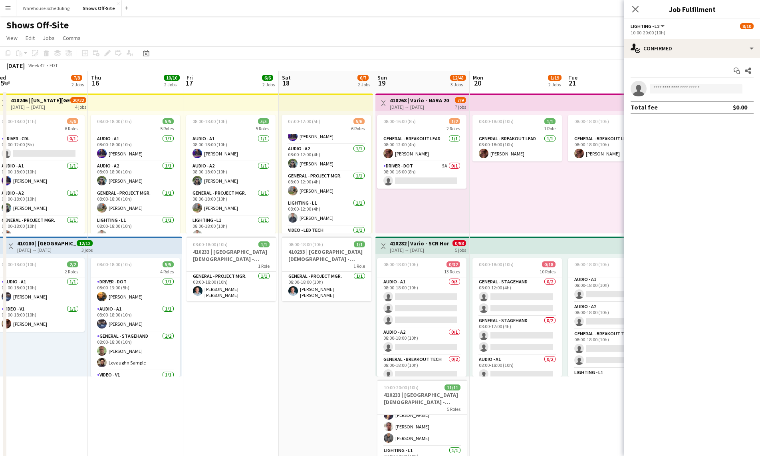
drag, startPoint x: 167, startPoint y: 338, endPoint x: 428, endPoint y: 358, distance: 262.3
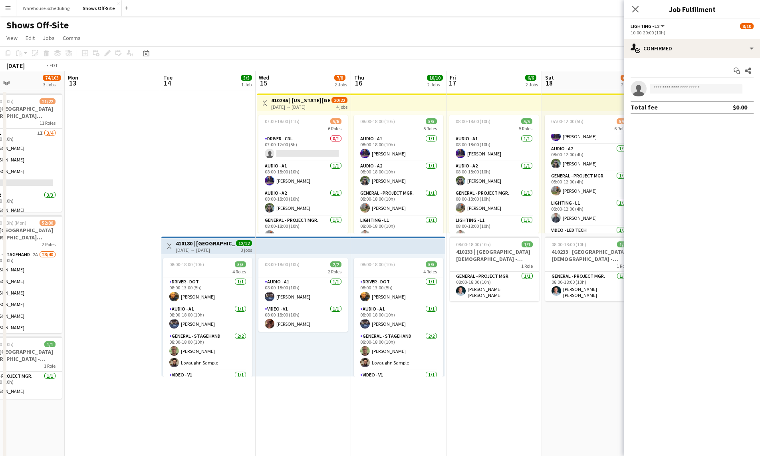
scroll to position [0, 172]
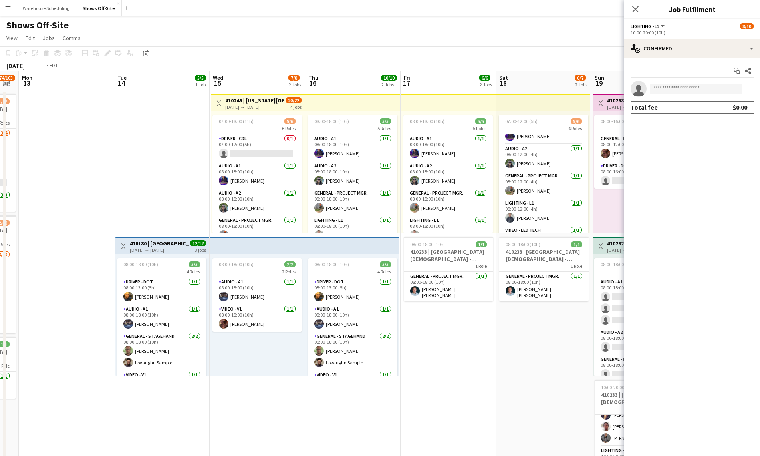
drag, startPoint x: 165, startPoint y: 360, endPoint x: 497, endPoint y: 394, distance: 333.9
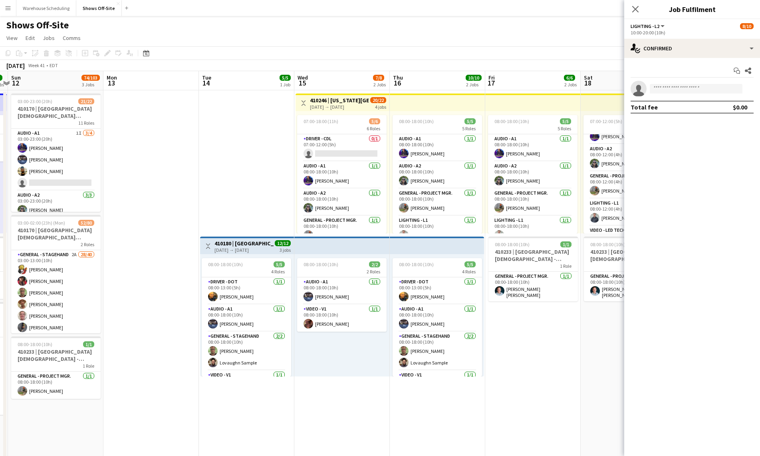
drag, startPoint x: 155, startPoint y: 326, endPoint x: 80, endPoint y: 319, distance: 75.4
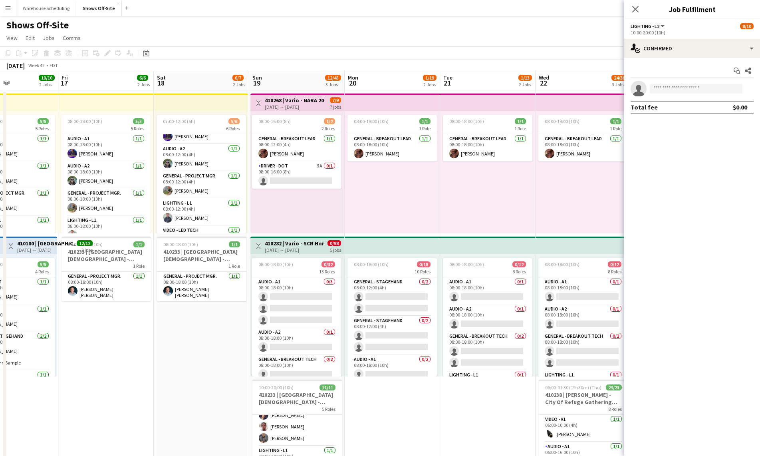
drag, startPoint x: 425, startPoint y: 383, endPoint x: 149, endPoint y: 348, distance: 278.1
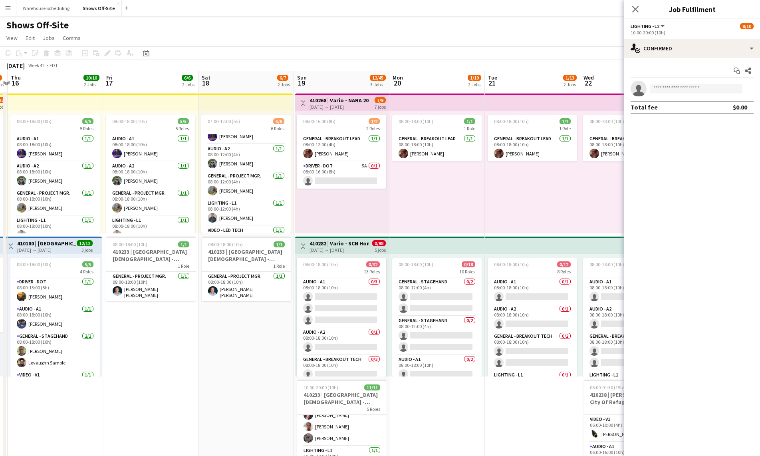
scroll to position [0, 236]
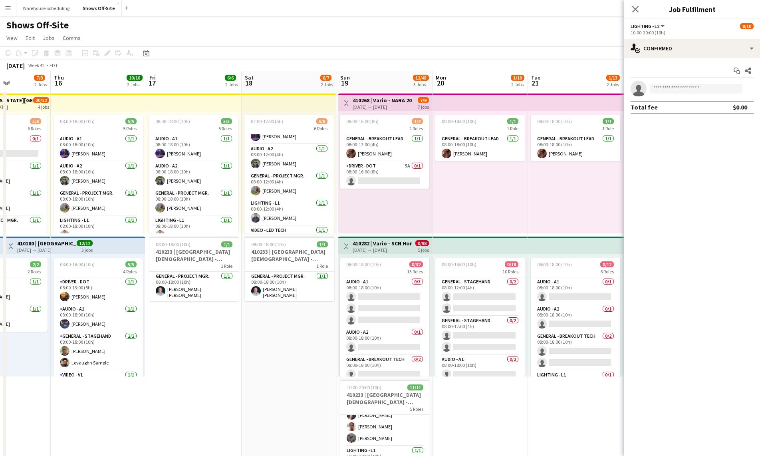
drag, startPoint x: 264, startPoint y: 349, endPoint x: 165, endPoint y: 338, distance: 98.9
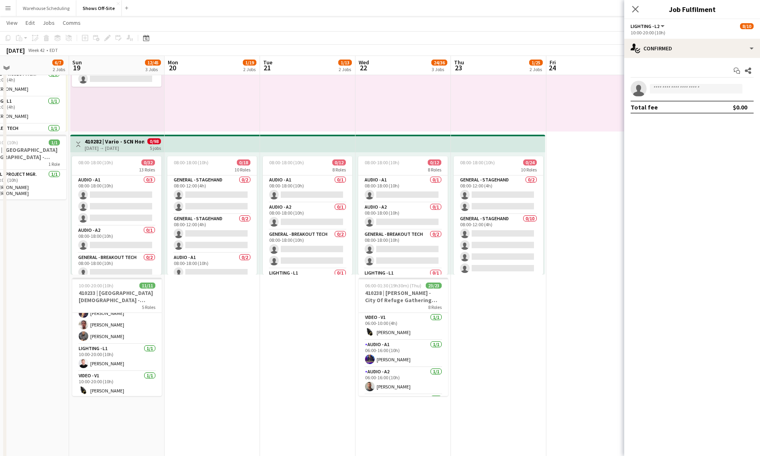
scroll to position [0, 305]
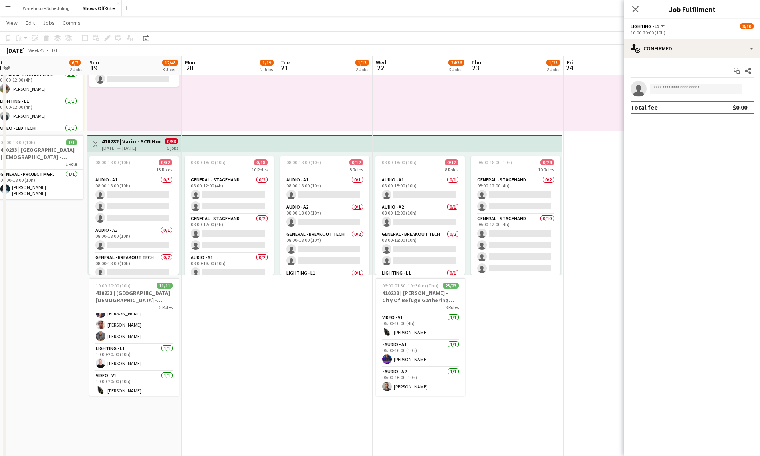
drag, startPoint x: 446, startPoint y: 390, endPoint x: 204, endPoint y: 347, distance: 245.8
click at [186, 347] on app-calendar-viewport "Wed 15 7/8 2 Jobs Thu 16 10/10 2 Jobs Fri 17 6/6 2 Jobs Sat 18 6/7 2 Jobs Sun 1…" at bounding box center [380, 385] width 760 height 910
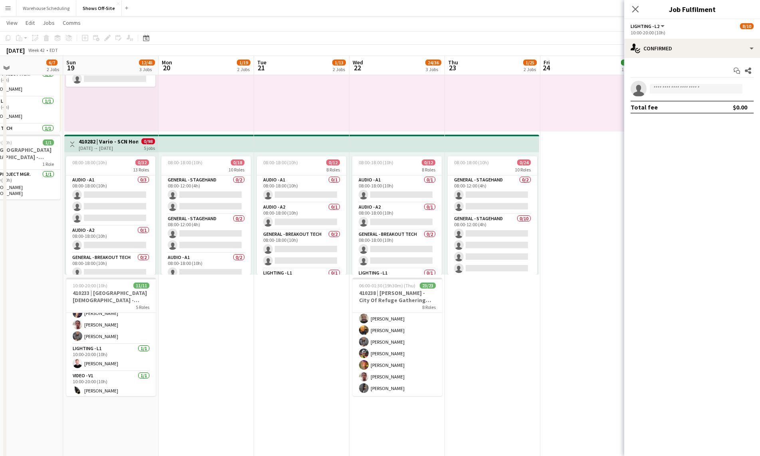
scroll to position [0, 222]
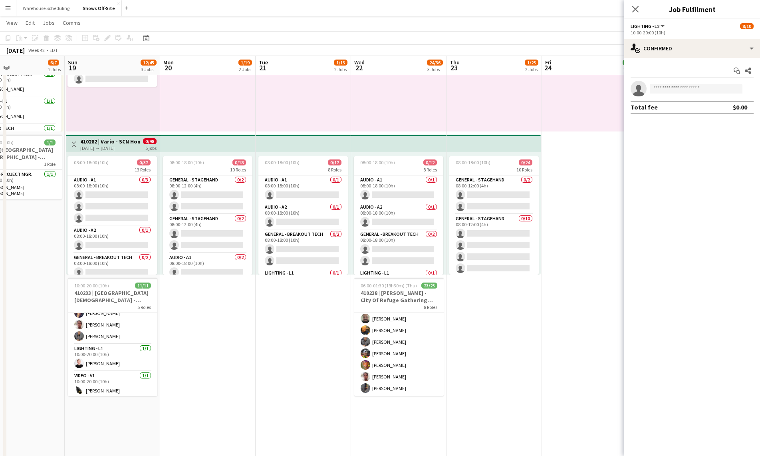
drag, startPoint x: 225, startPoint y: 352, endPoint x: 309, endPoint y: 334, distance: 85.3
click at [309, 334] on app-calendar-viewport "Thu 16 10/10 2 Jobs Fri 17 6/6 2 Jobs Sat 18 6/7 2 Jobs Sun 19 12/45 3 Jobs Mon…" at bounding box center [380, 385] width 760 height 910
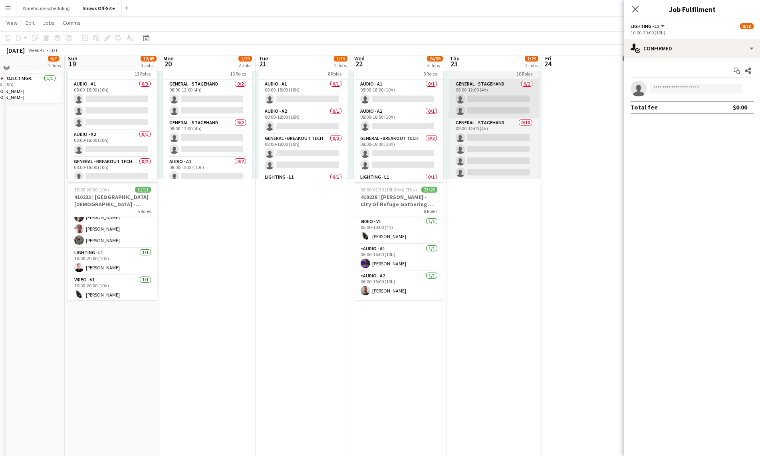
scroll to position [7, 0]
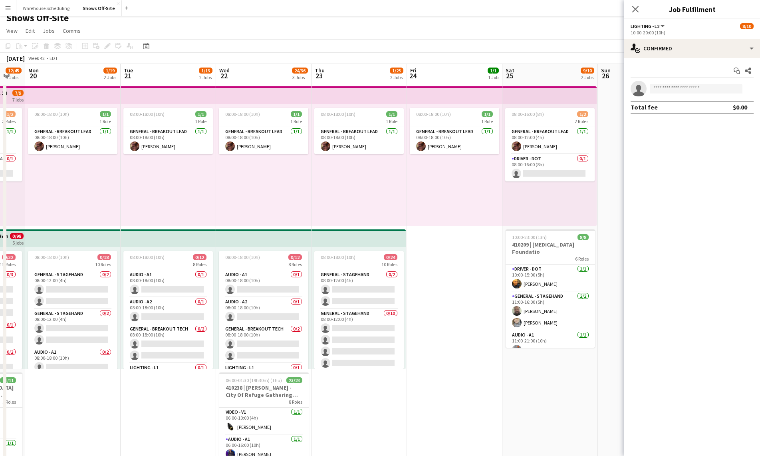
drag, startPoint x: 573, startPoint y: 250, endPoint x: 440, endPoint y: 257, distance: 134.0
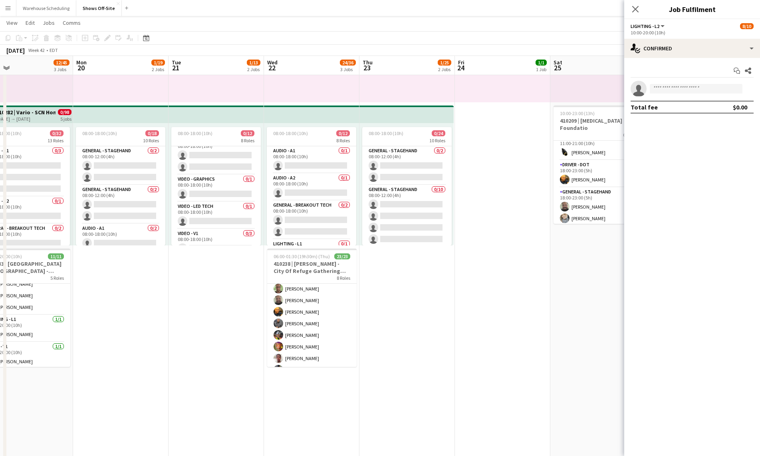
scroll to position [0, 165]
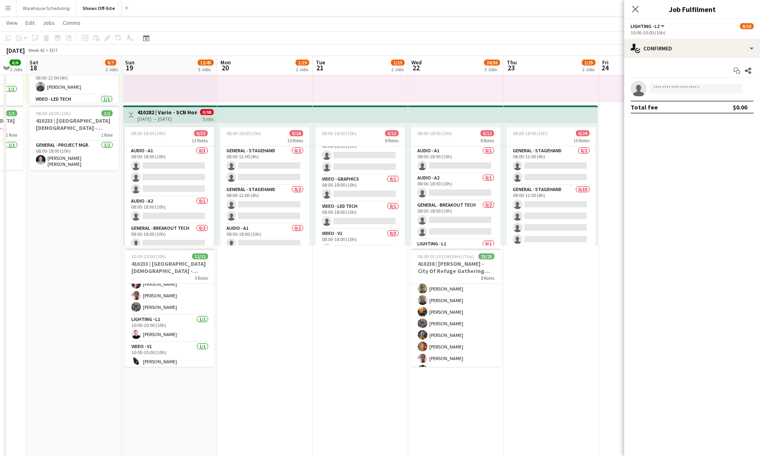
drag, startPoint x: 159, startPoint y: 320, endPoint x: 358, endPoint y: 318, distance: 198.8
click at [358, 318] on app-calendar-viewport "Thu 16 10/10 2 Jobs Fri 17 6/6 2 Jobs Sat 18 6/7 2 Jobs Sun 19 12/45 3 Jobs Mon…" at bounding box center [380, 356] width 760 height 910
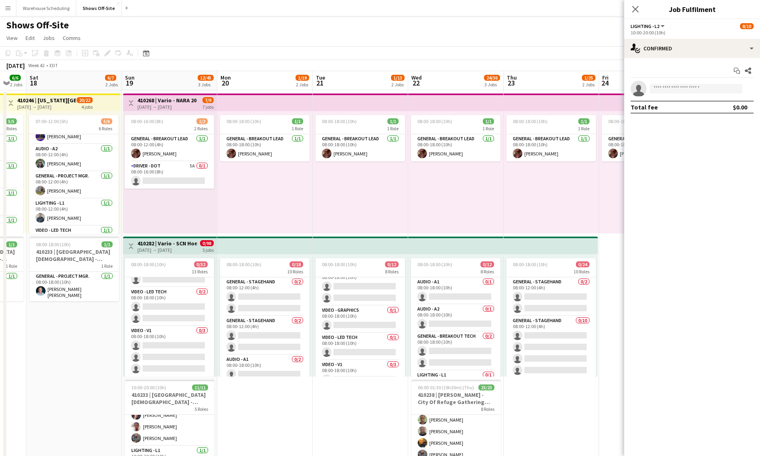
scroll to position [0, 0]
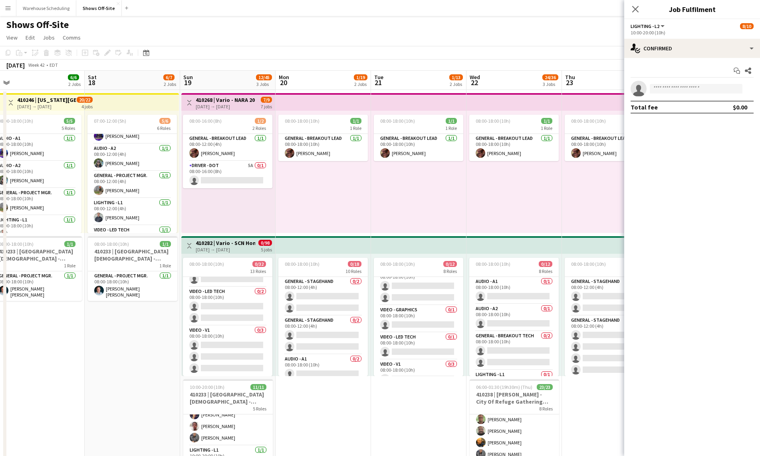
drag, startPoint x: 82, startPoint y: 331, endPoint x: 141, endPoint y: 328, distance: 58.4
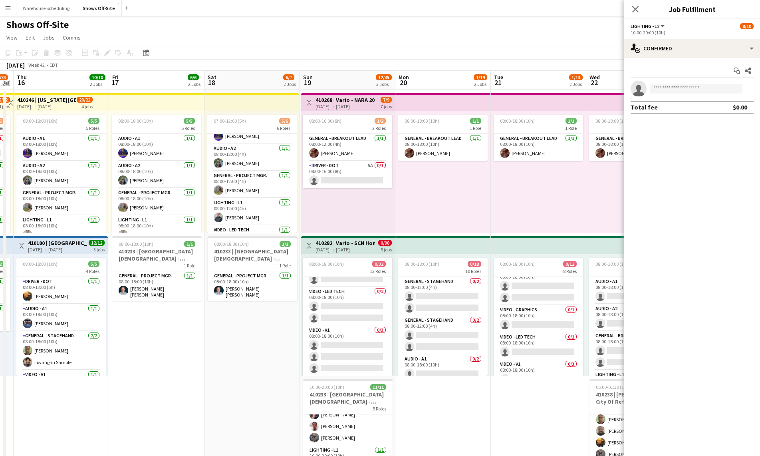
scroll to position [0, 240]
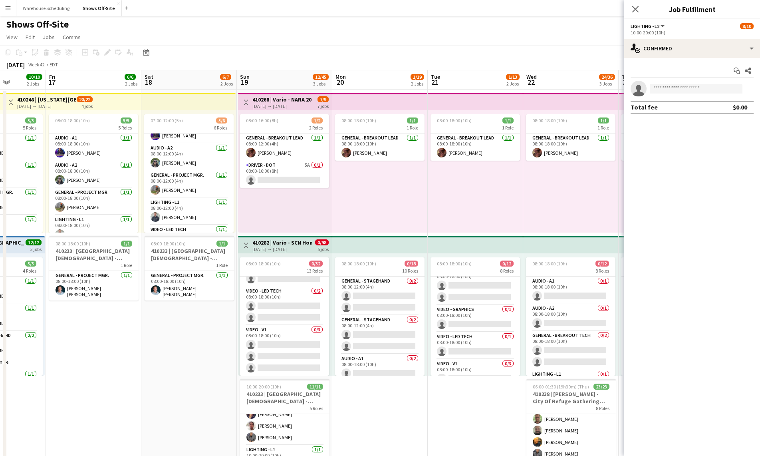
drag, startPoint x: 115, startPoint y: 331, endPoint x: 168, endPoint y: 328, distance: 53.2
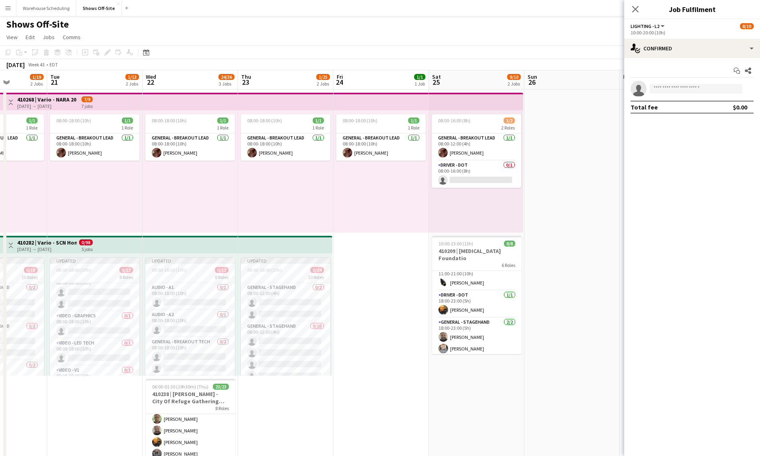
drag, startPoint x: 421, startPoint y: 395, endPoint x: 46, endPoint y: 372, distance: 375.2
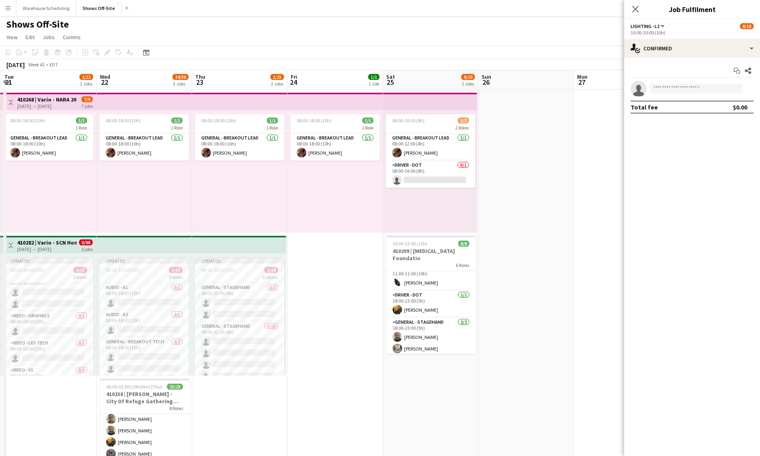
drag, startPoint x: 257, startPoint y: 382, endPoint x: 151, endPoint y: 368, distance: 106.8
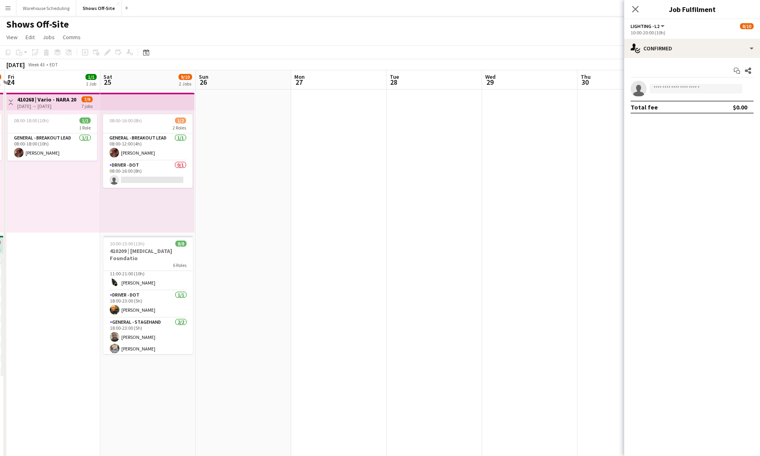
drag, startPoint x: 398, startPoint y: 351, endPoint x: 131, endPoint y: 294, distance: 273.2
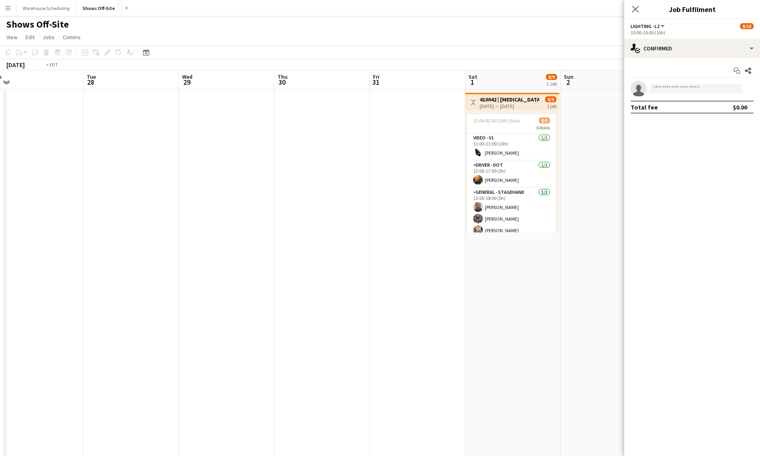
drag, startPoint x: 418, startPoint y: 280, endPoint x: 112, endPoint y: 252, distance: 307.1
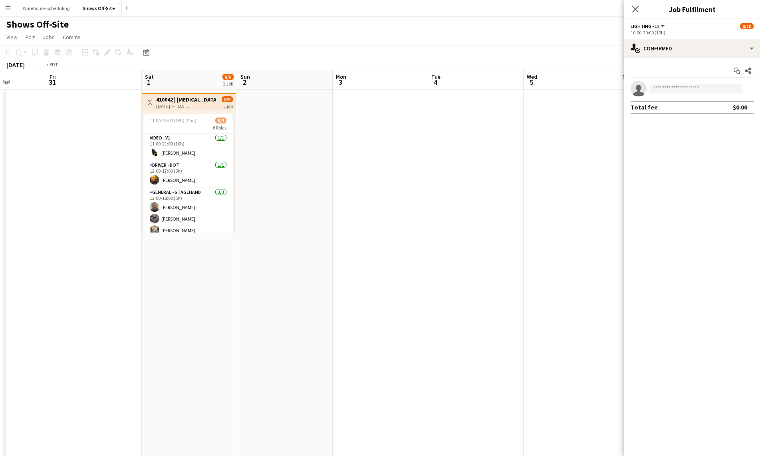
drag, startPoint x: 422, startPoint y: 273, endPoint x: 74, endPoint y: 270, distance: 347.4
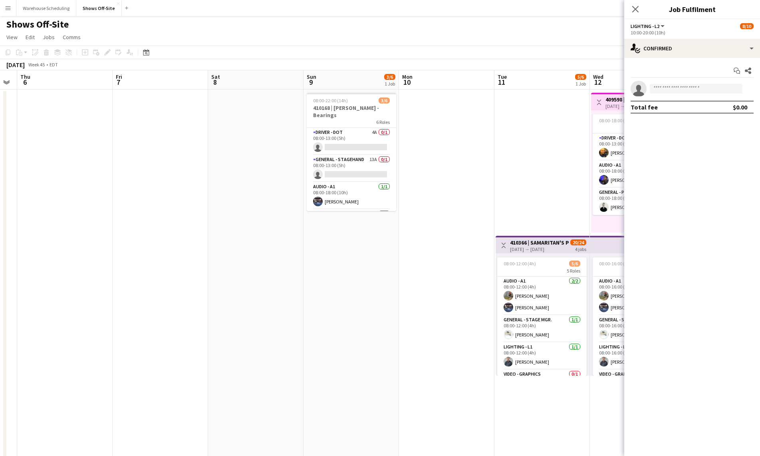
drag, startPoint x: 93, startPoint y: 272, endPoint x: -15, endPoint y: 272, distance: 107.8
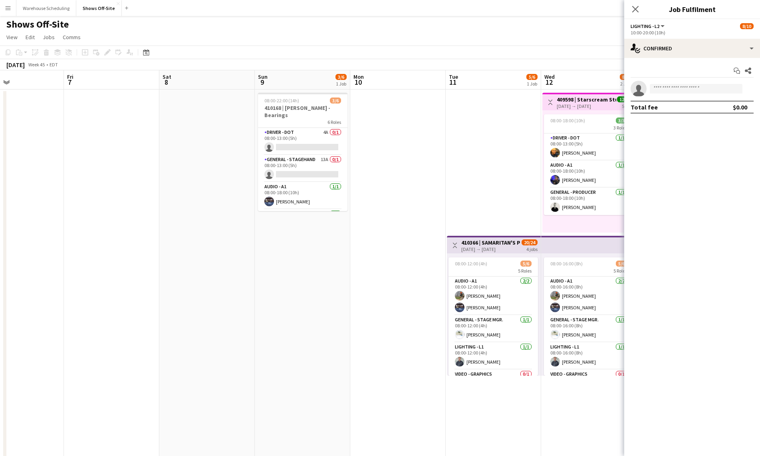
scroll to position [0, 196]
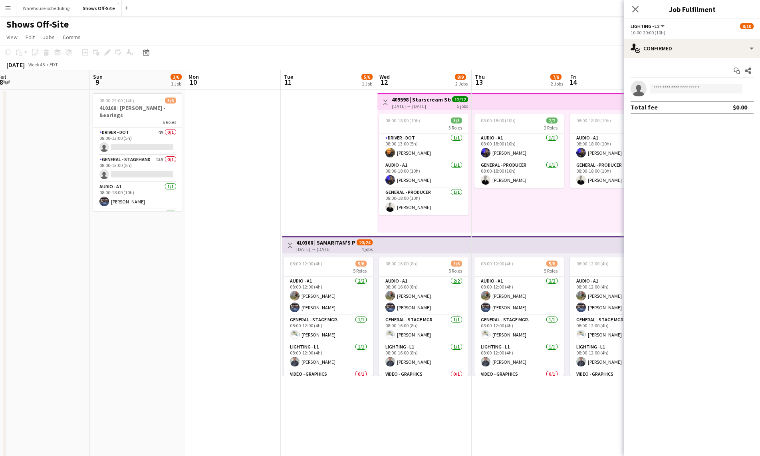
drag, startPoint x: 219, startPoint y: 297, endPoint x: 91, endPoint y: 298, distance: 128.6
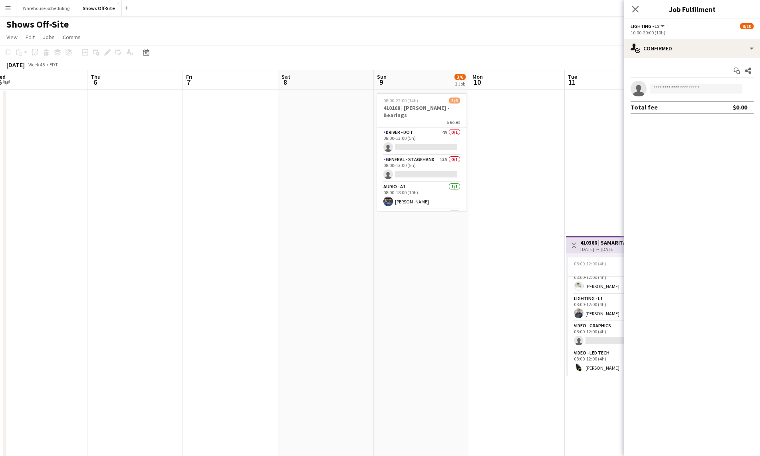
drag, startPoint x: 161, startPoint y: 290, endPoint x: 204, endPoint y: 291, distance: 43.6
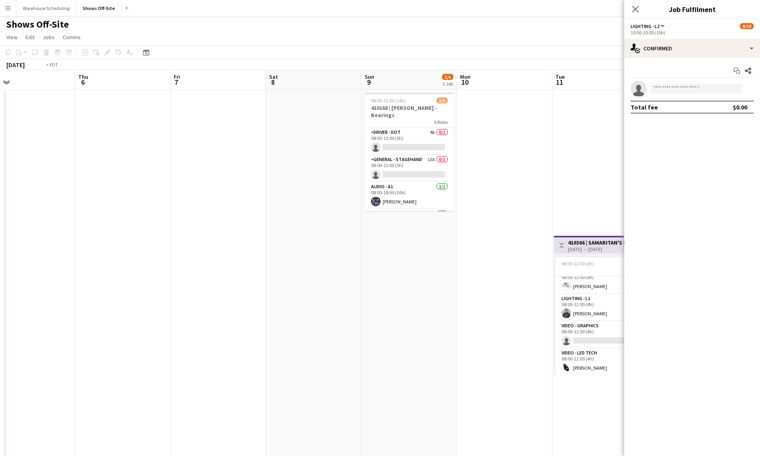
drag, startPoint x: 141, startPoint y: 291, endPoint x: 515, endPoint y: 287, distance: 374.9
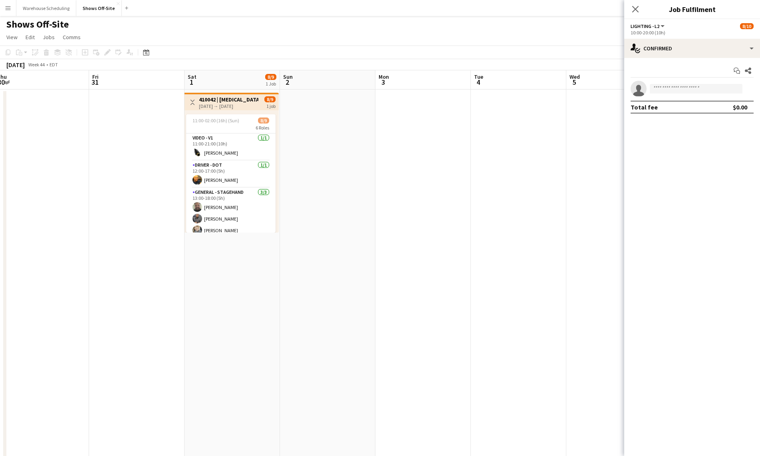
drag, startPoint x: 440, startPoint y: 285, endPoint x: 387, endPoint y: 287, distance: 53.1
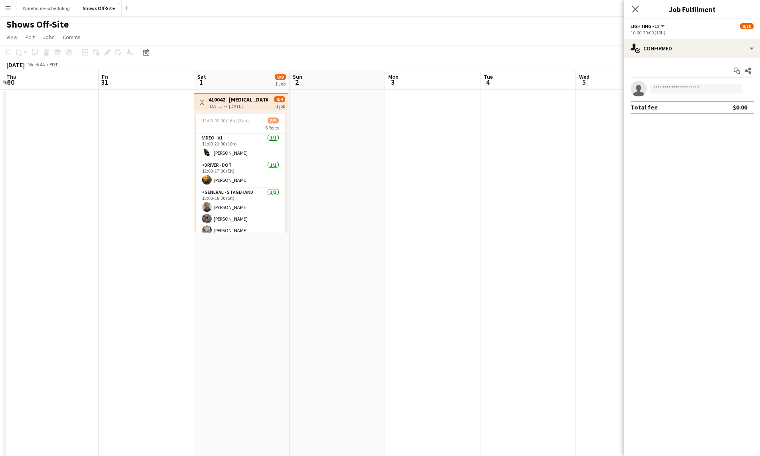
drag, startPoint x: 415, startPoint y: 260, endPoint x: 120, endPoint y: 243, distance: 295.5
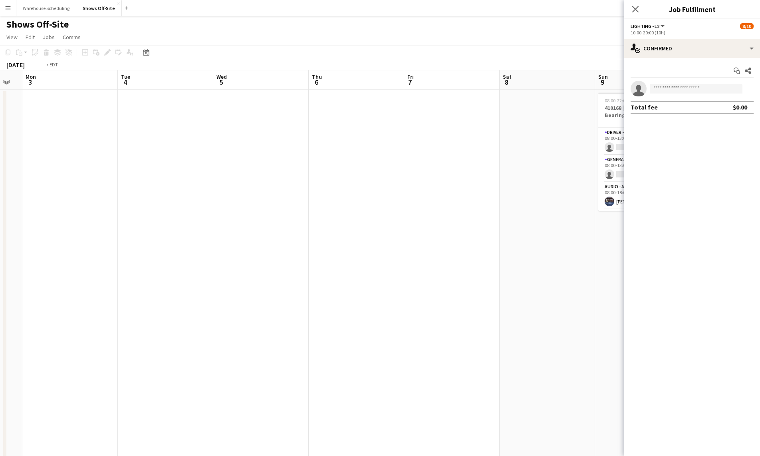
drag, startPoint x: 487, startPoint y: 229, endPoint x: 436, endPoint y: 228, distance: 50.7
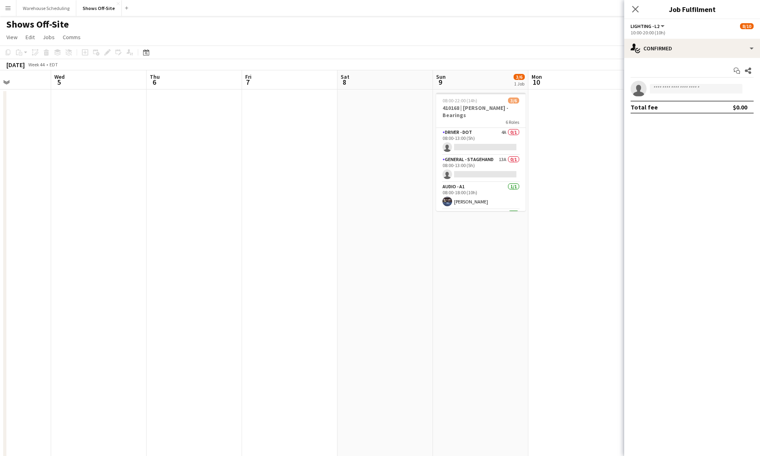
drag, startPoint x: 337, startPoint y: 232, endPoint x: 103, endPoint y: 230, distance: 234.0
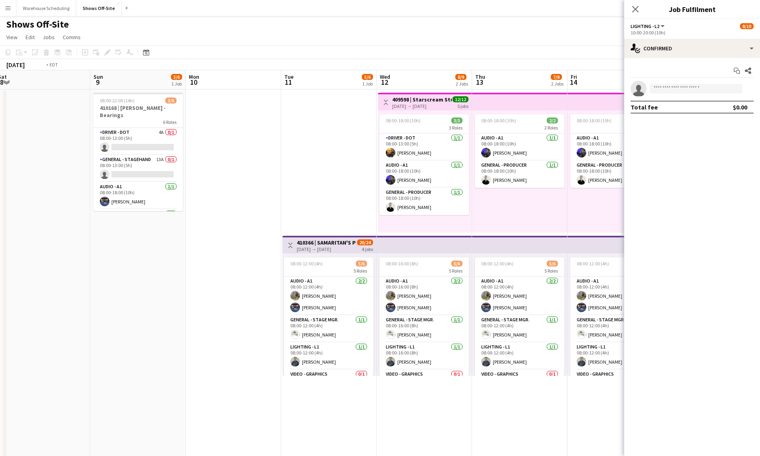
scroll to position [0, 220]
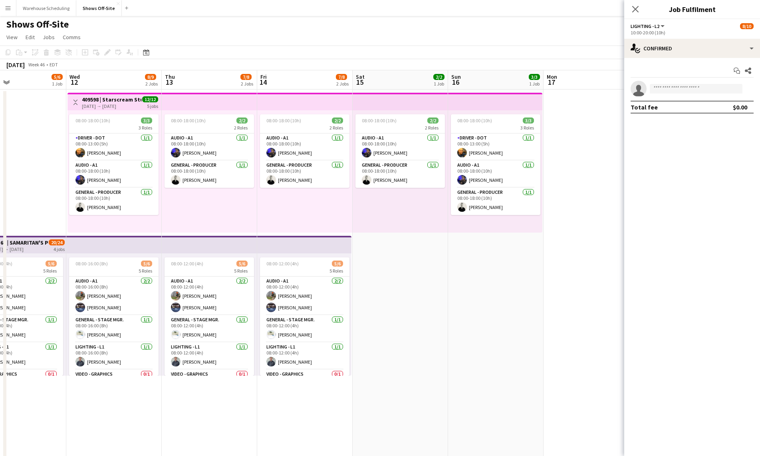
drag, startPoint x: 330, startPoint y: 210, endPoint x: 35, endPoint y: 184, distance: 296.6
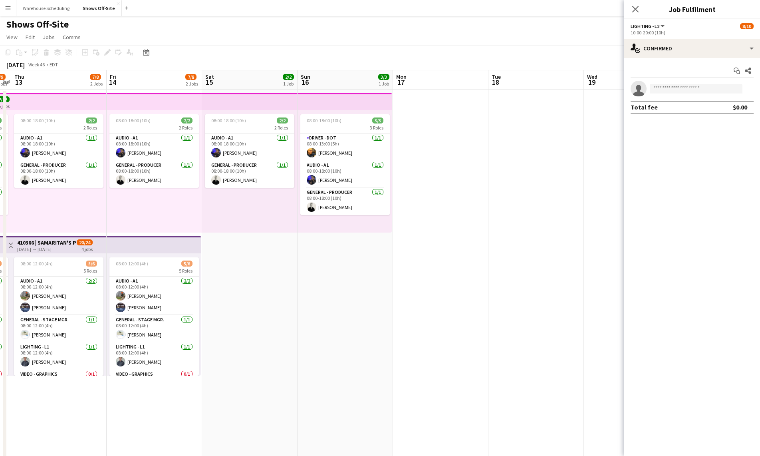
drag, startPoint x: 481, startPoint y: 291, endPoint x: 305, endPoint y: 249, distance: 180.6
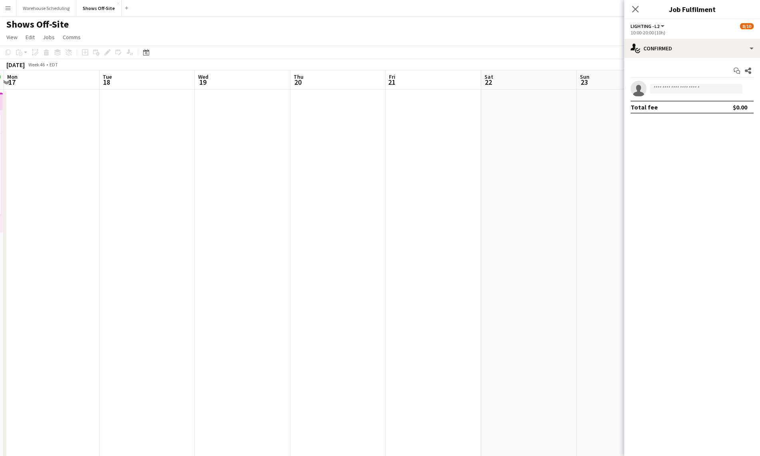
drag, startPoint x: 381, startPoint y: 231, endPoint x: -28, endPoint y: 219, distance: 409.0
drag, startPoint x: 206, startPoint y: 203, endPoint x: 88, endPoint y: 190, distance: 118.8
drag, startPoint x: 88, startPoint y: 190, endPoint x: 178, endPoint y: 214, distance: 93.4
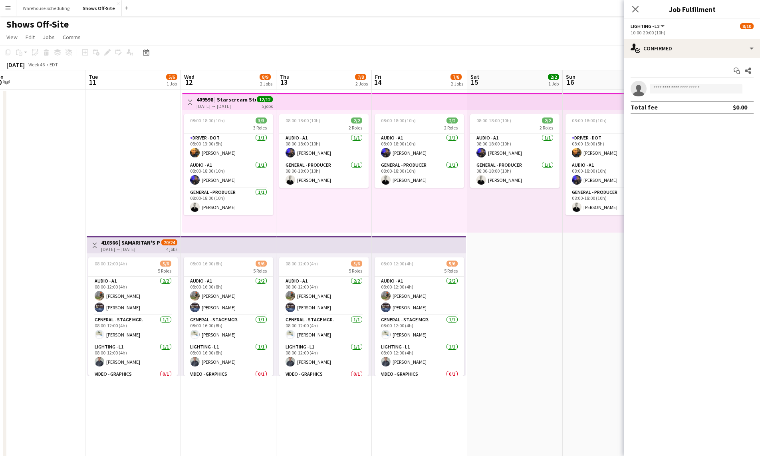
drag, startPoint x: 109, startPoint y: 207, endPoint x: 580, endPoint y: 184, distance: 471.3
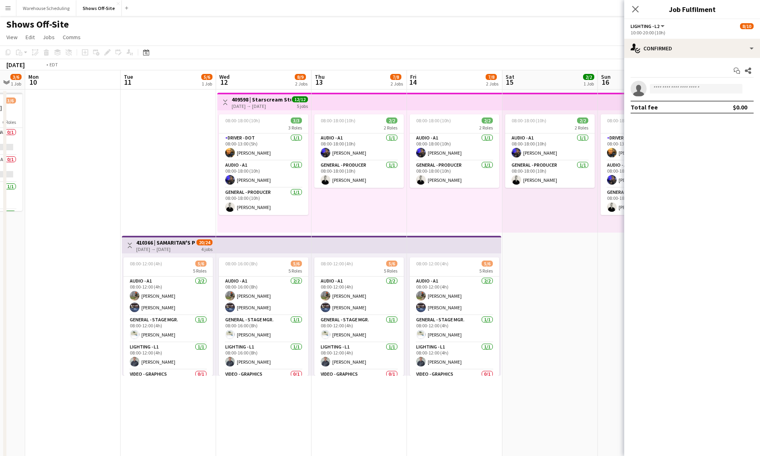
drag, startPoint x: 227, startPoint y: 140, endPoint x: 455, endPoint y: 140, distance: 227.6
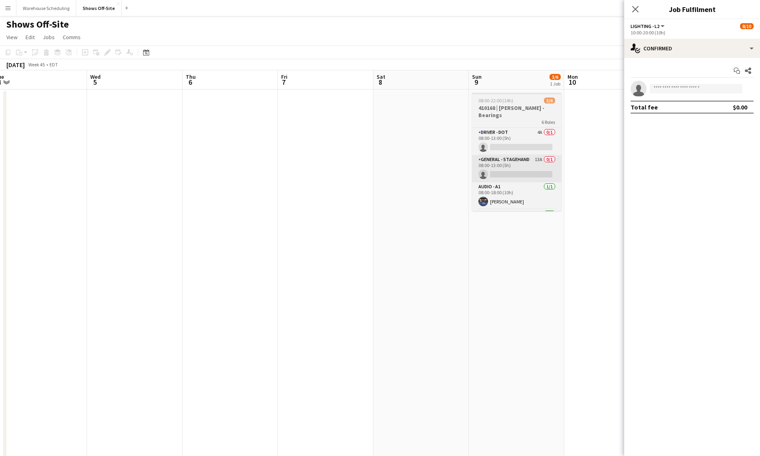
drag, startPoint x: 185, startPoint y: 169, endPoint x: 532, endPoint y: 181, distance: 347.2
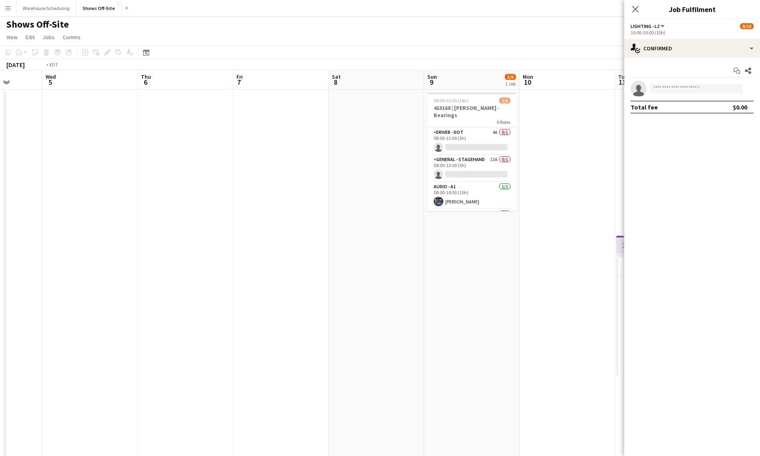
drag, startPoint x: 285, startPoint y: 174, endPoint x: 753, endPoint y: 177, distance: 467.2
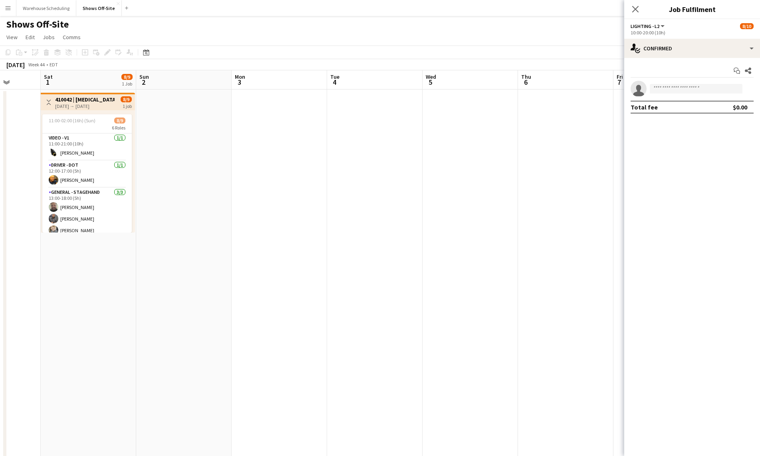
drag, startPoint x: 521, startPoint y: 193, endPoint x: 671, endPoint y: 199, distance: 149.9
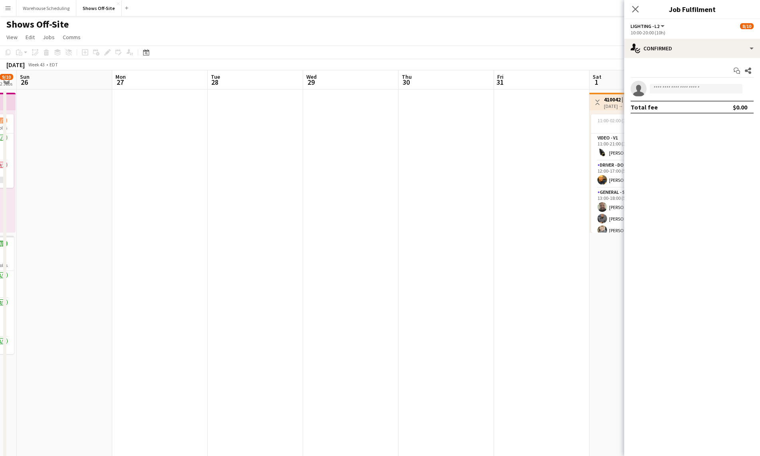
drag, startPoint x: 277, startPoint y: 176, endPoint x: 452, endPoint y: 182, distance: 174.6
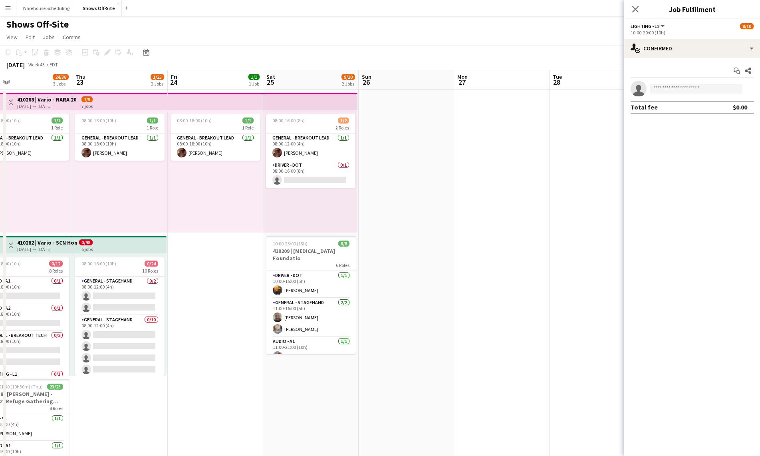
drag, startPoint x: 263, startPoint y: 185, endPoint x: 616, endPoint y: 200, distance: 353.7
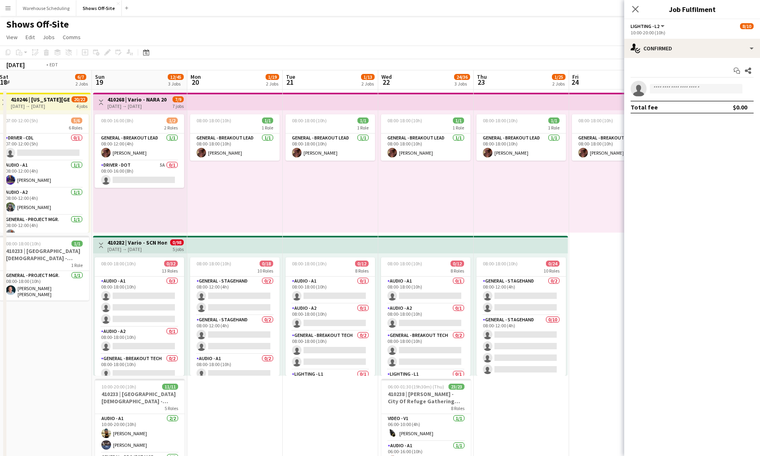
drag, startPoint x: 176, startPoint y: 197, endPoint x: 153, endPoint y: 178, distance: 29.8
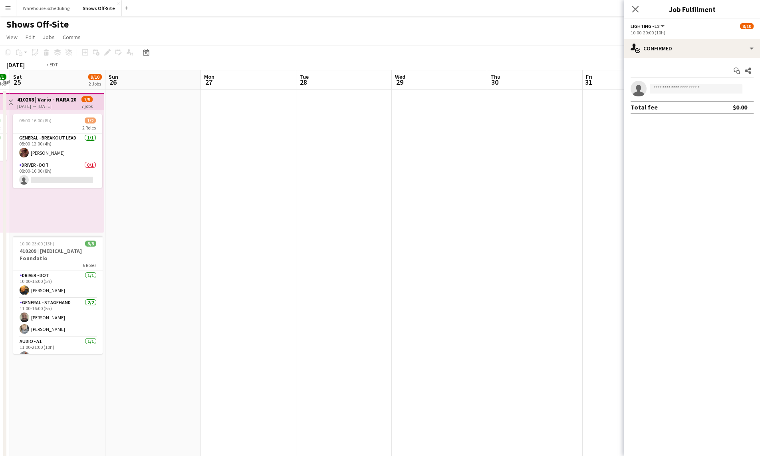
drag, startPoint x: 514, startPoint y: 195, endPoint x: 280, endPoint y: 171, distance: 235.2
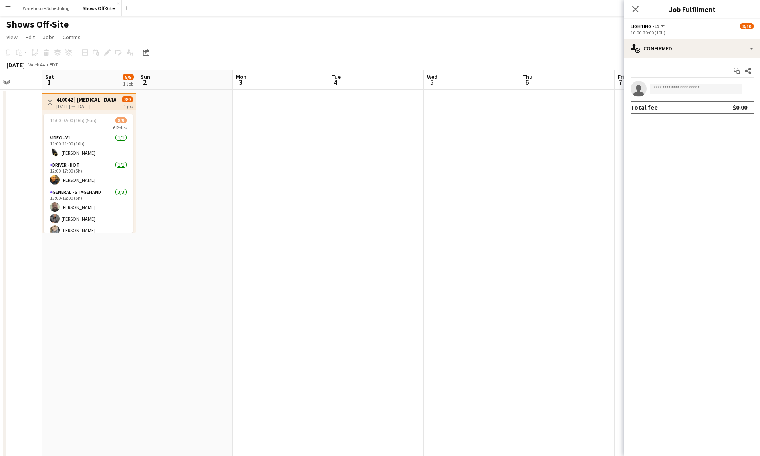
drag, startPoint x: 458, startPoint y: 190, endPoint x: 356, endPoint y: 182, distance: 102.5
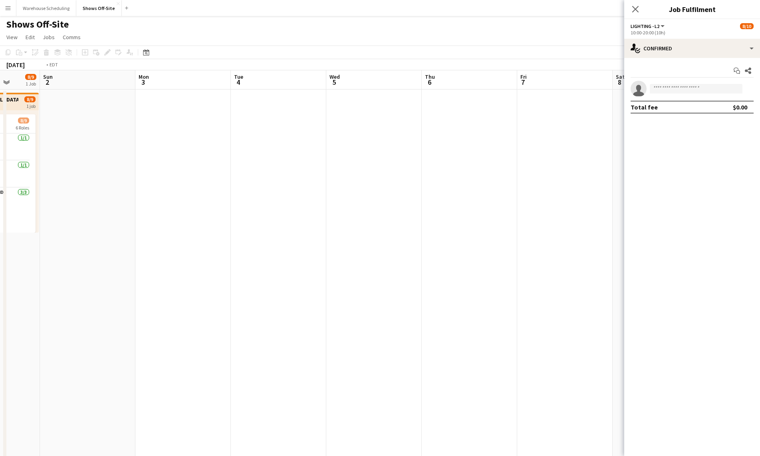
drag, startPoint x: 386, startPoint y: 195, endPoint x: 141, endPoint y: 170, distance: 246.4
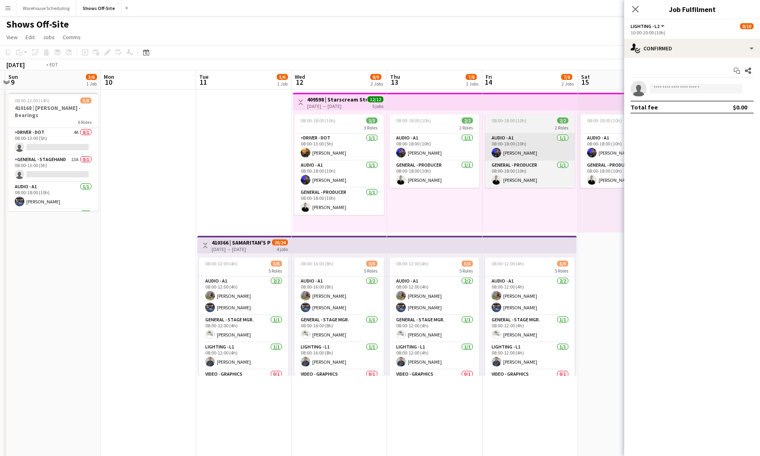
drag, startPoint x: 484, startPoint y: 183, endPoint x: 392, endPoint y: 148, distance: 98.8
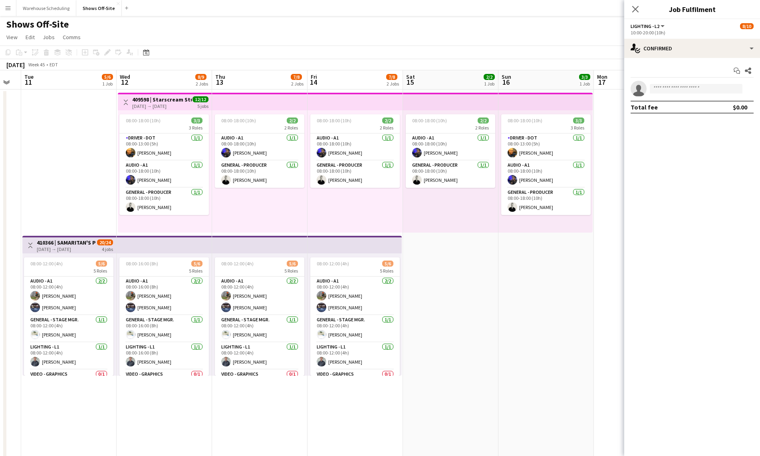
drag, startPoint x: 406, startPoint y: 152, endPoint x: 41, endPoint y: 143, distance: 364.6
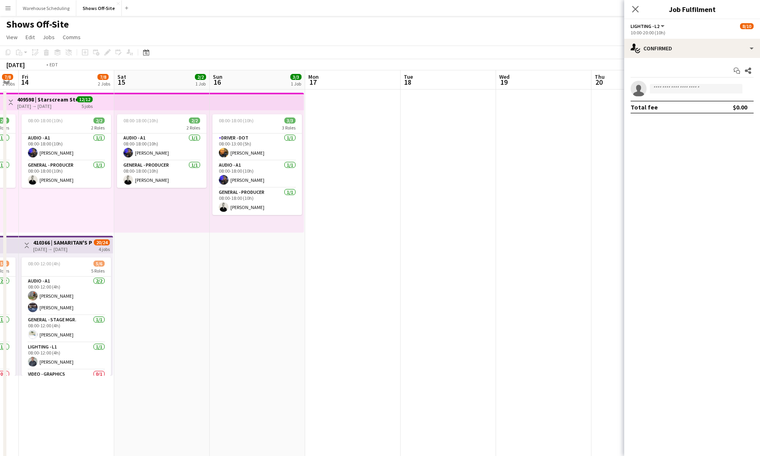
drag, startPoint x: 393, startPoint y: 155, endPoint x: 46, endPoint y: 141, distance: 347.3
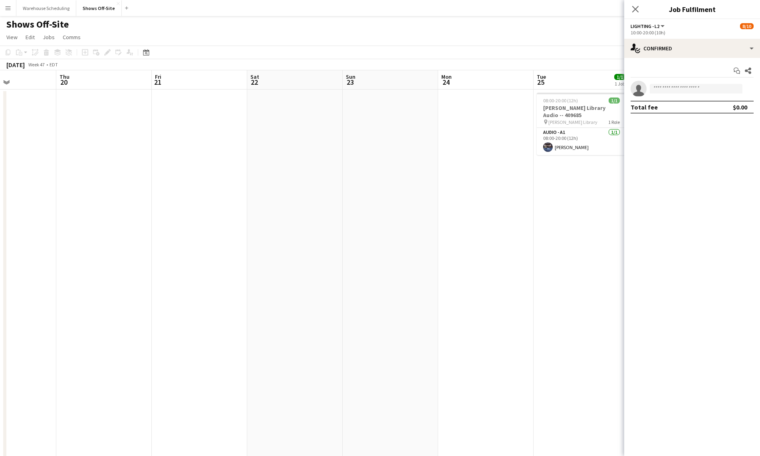
drag, startPoint x: 241, startPoint y: 151, endPoint x: 56, endPoint y: 137, distance: 185.8
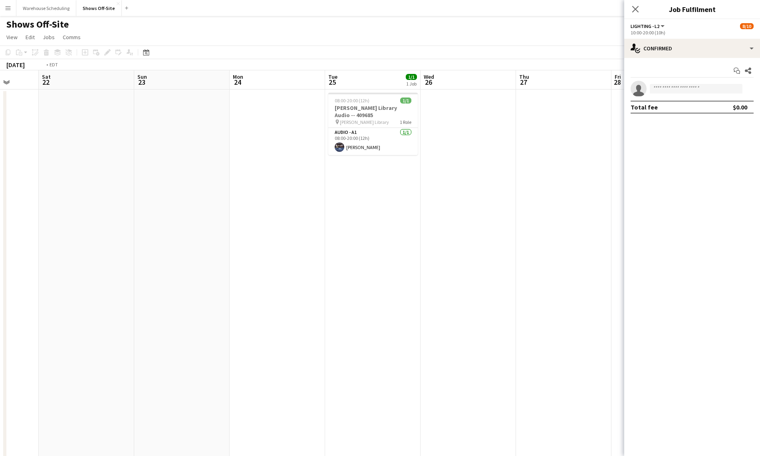
drag, startPoint x: 447, startPoint y: 153, endPoint x: 229, endPoint y: 137, distance: 218.6
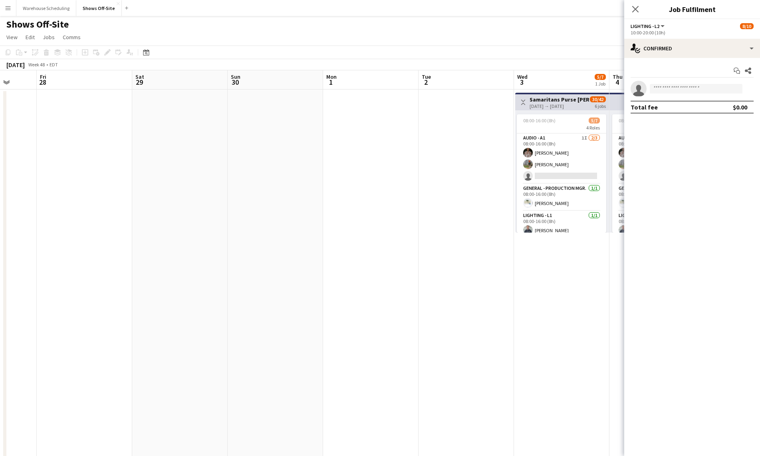
drag, startPoint x: 281, startPoint y: 152, endPoint x: 186, endPoint y: 146, distance: 96.0
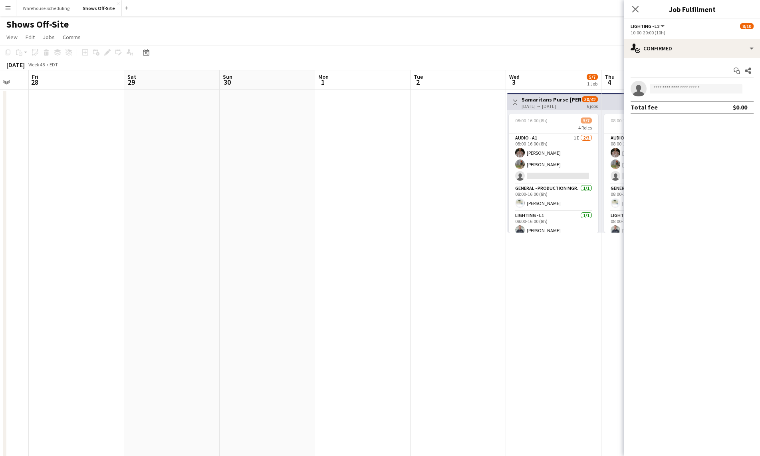
scroll to position [0, 211]
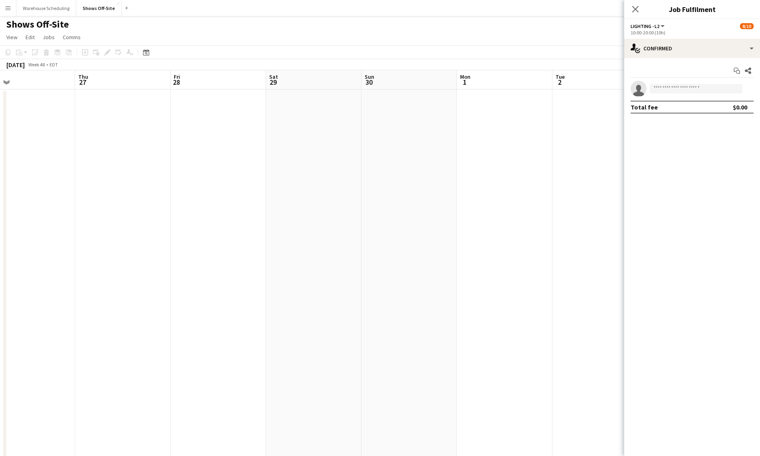
drag, startPoint x: 190, startPoint y: 148, endPoint x: 366, endPoint y: 158, distance: 175.9
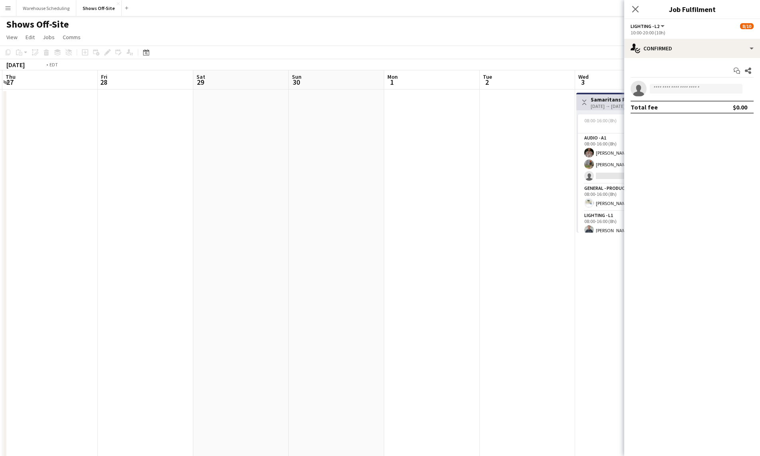
drag, startPoint x: 531, startPoint y: 166, endPoint x: 647, endPoint y: 162, distance: 115.9
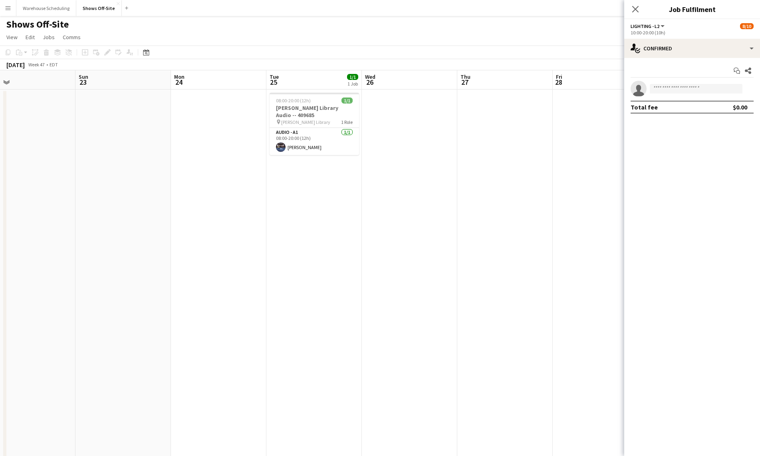
drag, startPoint x: 325, startPoint y: 163, endPoint x: 670, endPoint y: 142, distance: 346.0
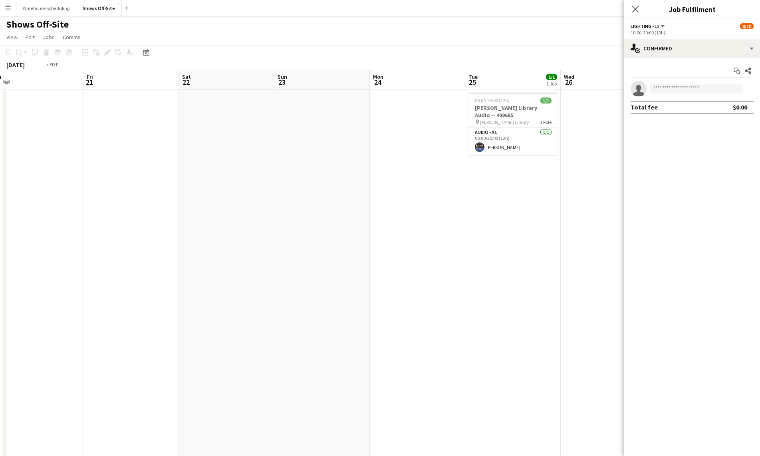
drag, startPoint x: 602, startPoint y: 137, endPoint x: 718, endPoint y: 138, distance: 115.8
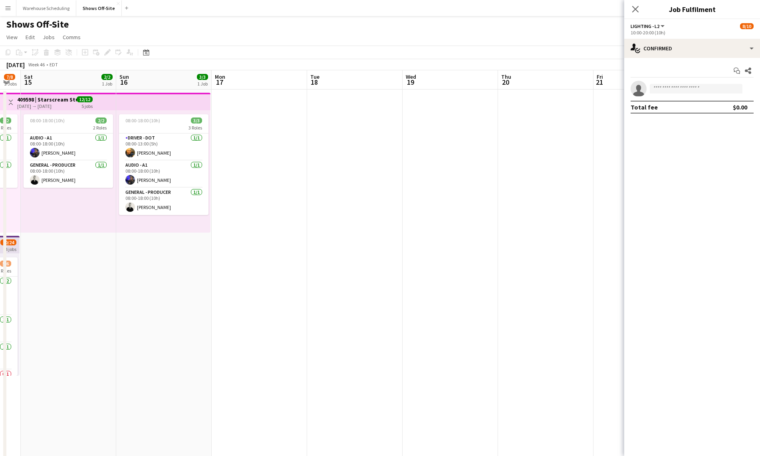
drag, startPoint x: 190, startPoint y: 160, endPoint x: 654, endPoint y: 154, distance: 464.4
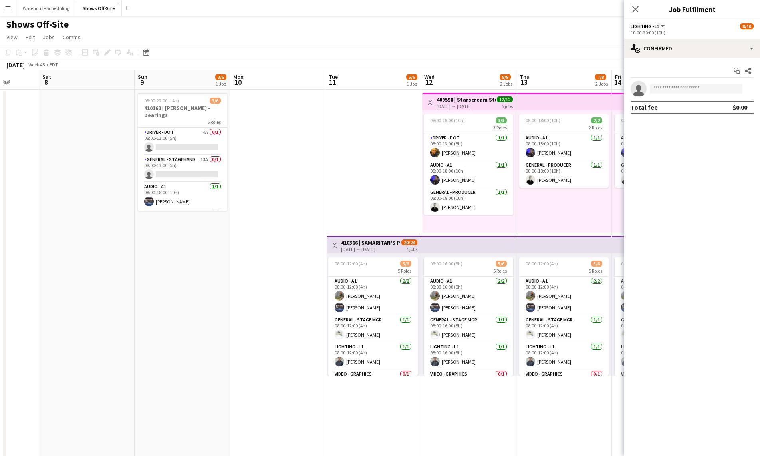
drag, startPoint x: 327, startPoint y: 157, endPoint x: 319, endPoint y: 190, distance: 34.6
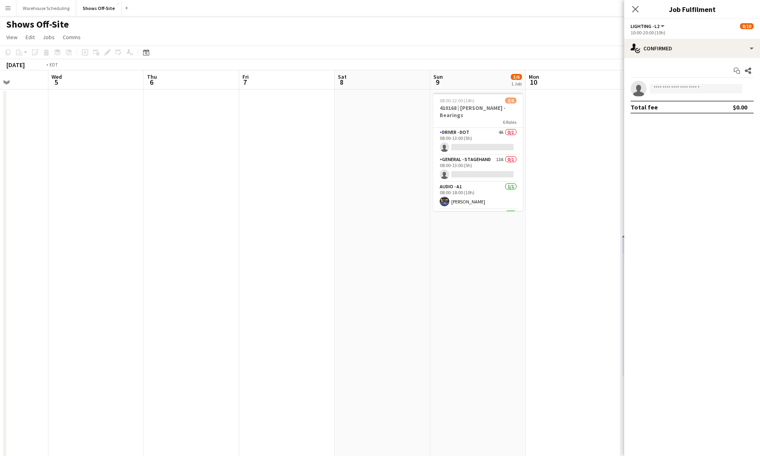
drag, startPoint x: 253, startPoint y: 188, endPoint x: 496, endPoint y: 201, distance: 243.9
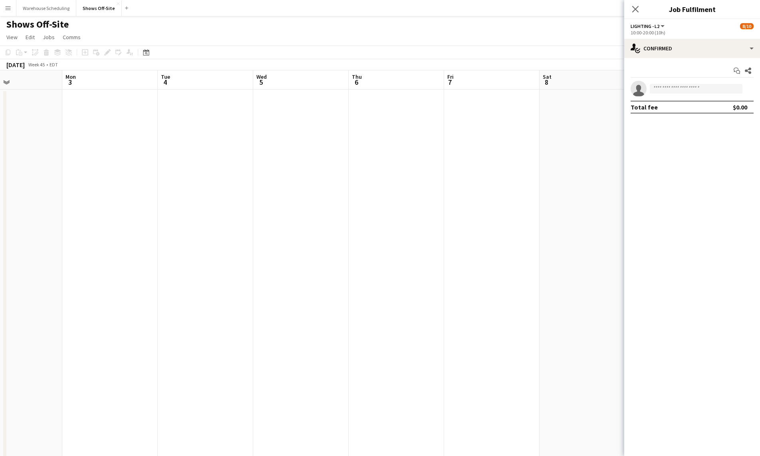
drag, startPoint x: 128, startPoint y: 195, endPoint x: 559, endPoint y: 199, distance: 431.6
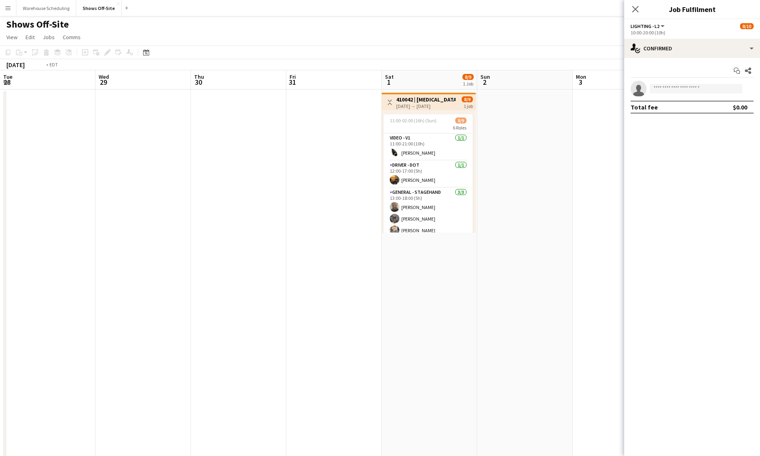
drag, startPoint x: 237, startPoint y: 198, endPoint x: 607, endPoint y: 199, distance: 369.7
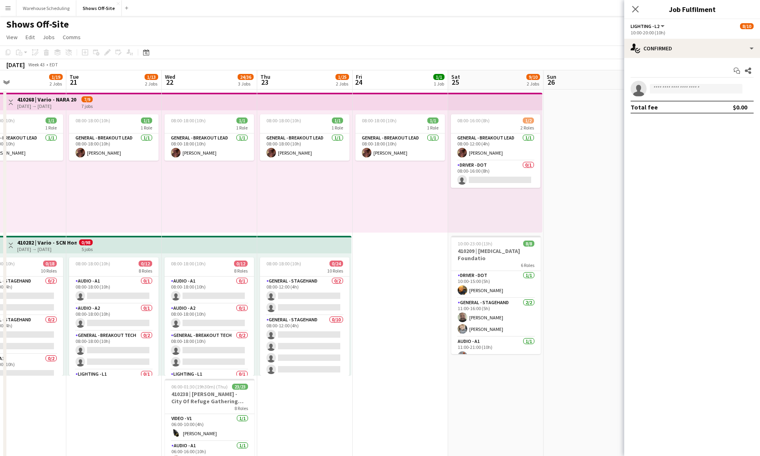
drag
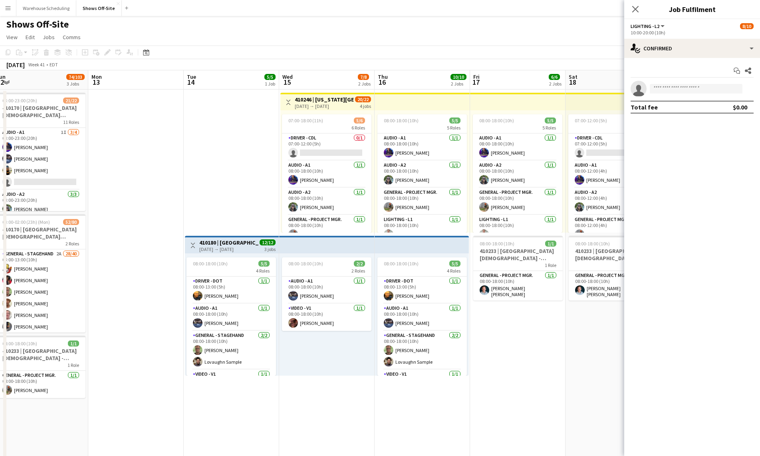
scroll to position [0, 230]
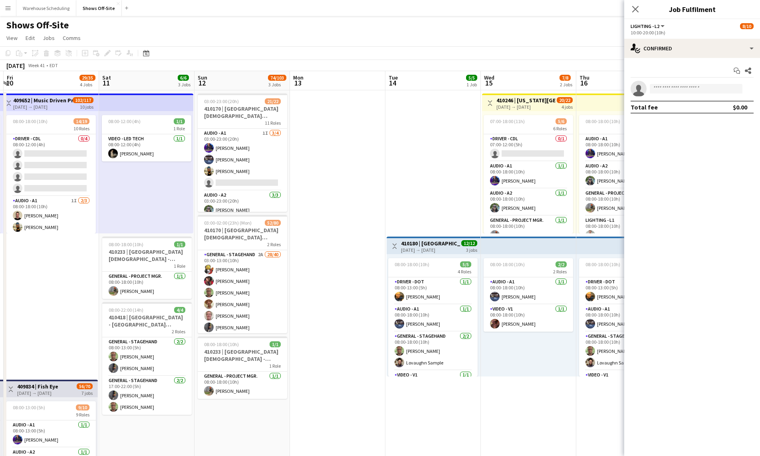
scroll to position [0, 183]
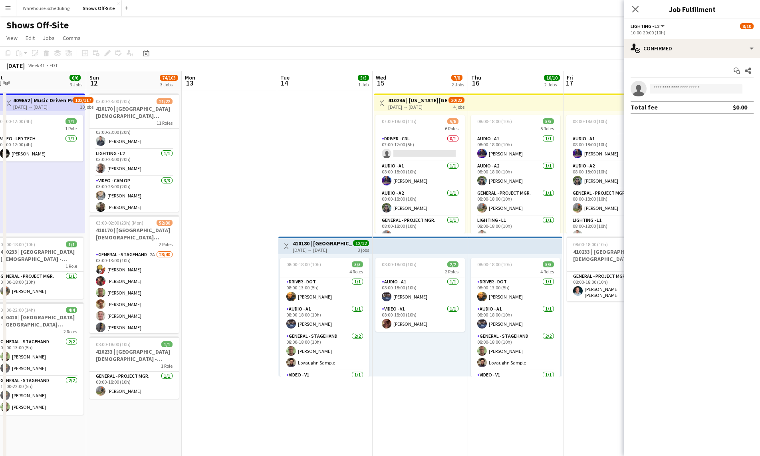
drag, startPoint x: 419, startPoint y: 192, endPoint x: 252, endPoint y: 202, distance: 167.2
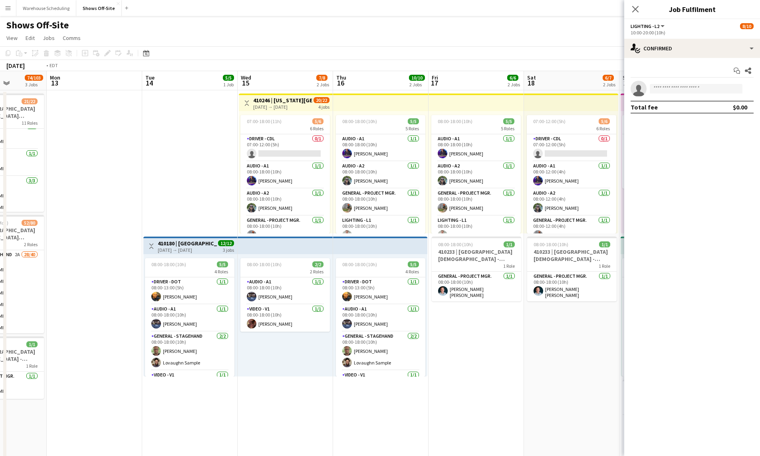
drag, startPoint x: 535, startPoint y: 324, endPoint x: 202, endPoint y: 296, distance: 333.7
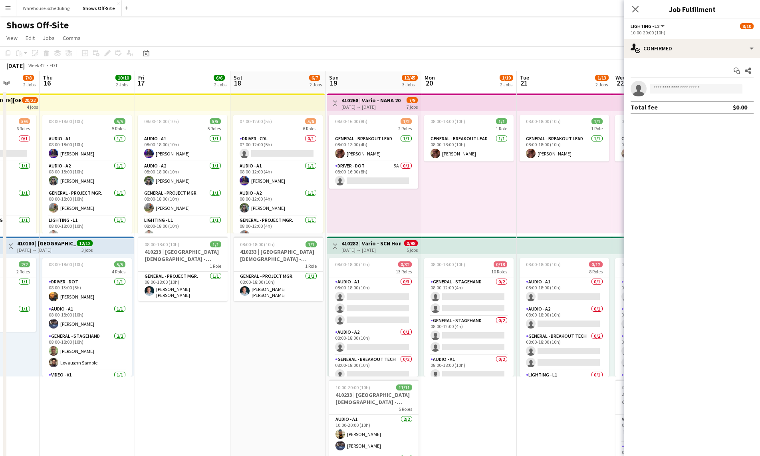
scroll to position [0, 290]
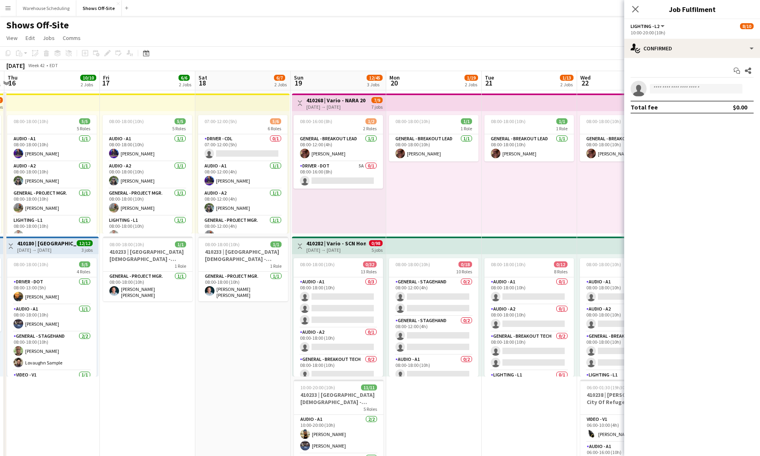
drag, startPoint x: 350, startPoint y: 337, endPoint x: 72, endPoint y: 304, distance: 279.4
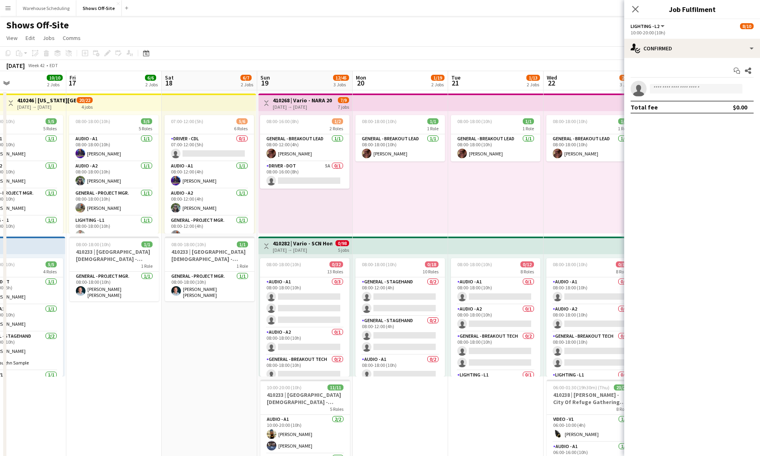
drag, startPoint x: 311, startPoint y: 319, endPoint x: 922, endPoint y: 290, distance: 611.6
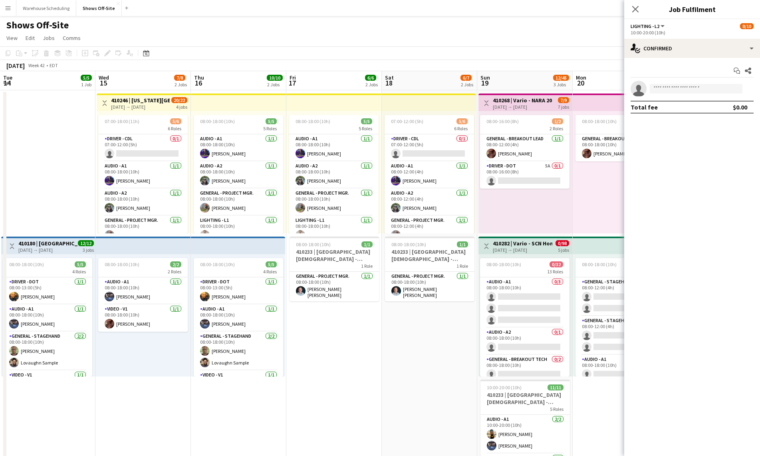
drag, startPoint x: 268, startPoint y: 283, endPoint x: 409, endPoint y: 323, distance: 146.4
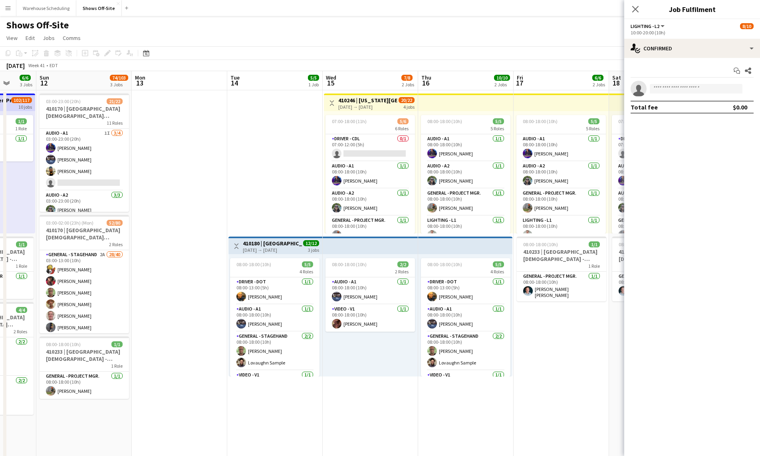
drag, startPoint x: 379, startPoint y: 331, endPoint x: 813, endPoint y: 307, distance: 435.1
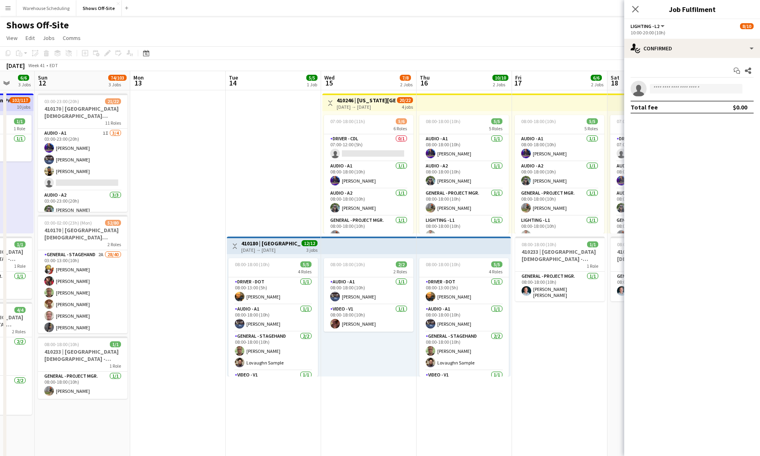
drag, startPoint x: 448, startPoint y: 255, endPoint x: 749, endPoint y: 252, distance: 301.1
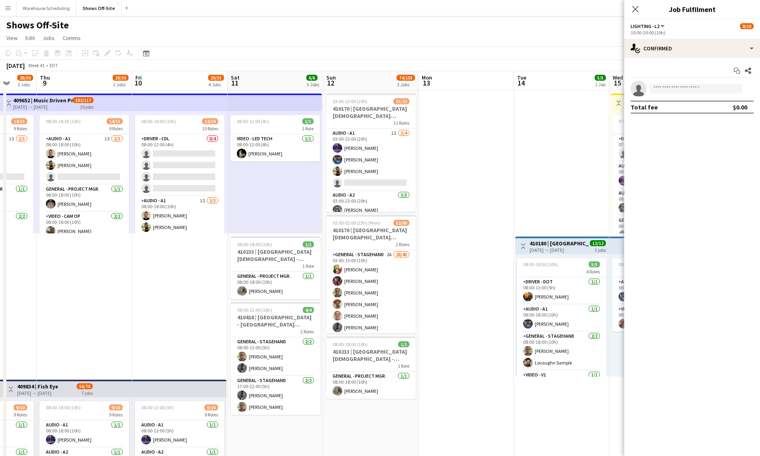
drag, startPoint x: 355, startPoint y: 253, endPoint x: 274, endPoint y: 307, distance: 97.6
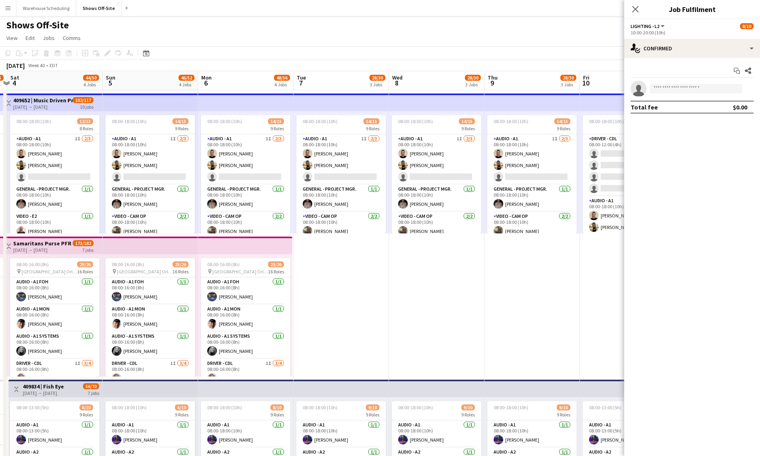
scroll to position [0, 252]
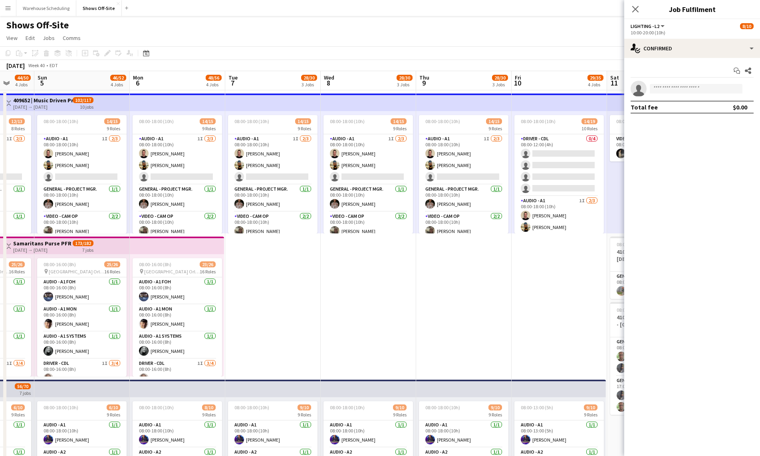
drag, startPoint x: 234, startPoint y: 316, endPoint x: 504, endPoint y: 345, distance: 271.0
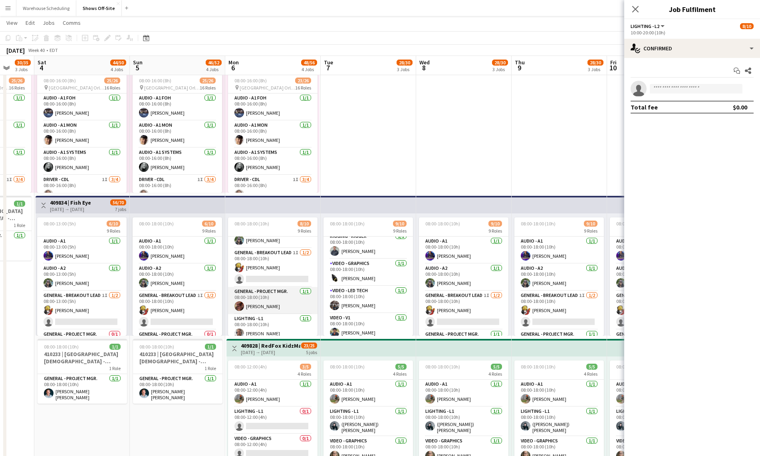
scroll to position [42, 0]
click at [269, 268] on app-card-role "General - Breakout Lead 1I [DATE] 08:00-18:00 (10h) [PERSON_NAME] single-neutra…" at bounding box center [272, 268] width 89 height 39
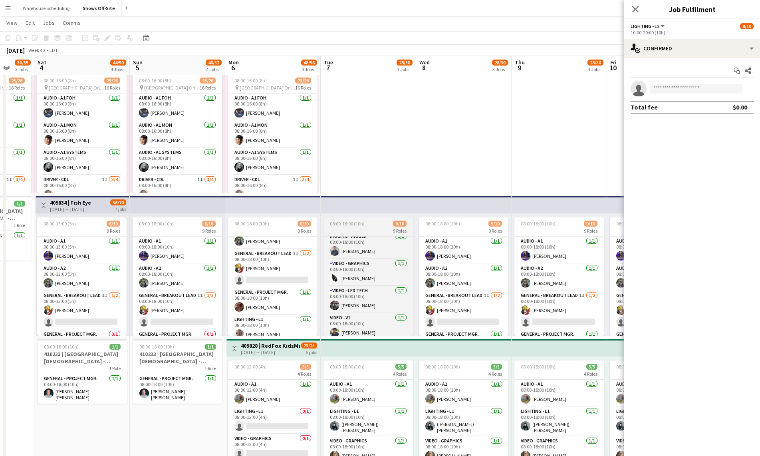
scroll to position [154, 0]
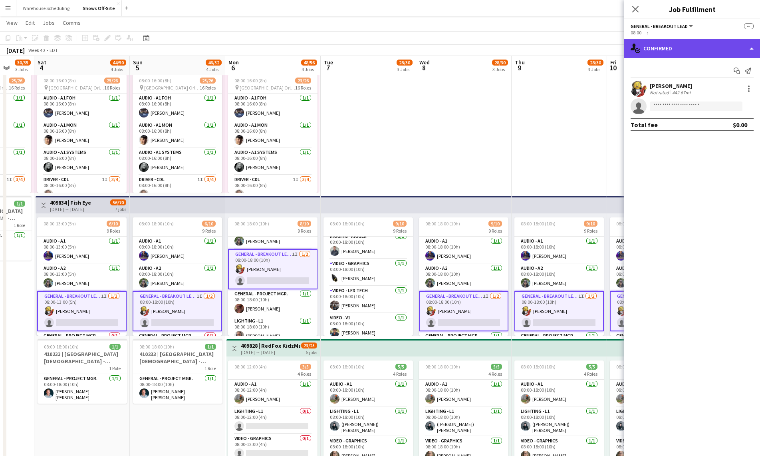
click at [689, 48] on div "single-neutral-actions-check-2 Confirmed" at bounding box center [692, 48] width 136 height 19
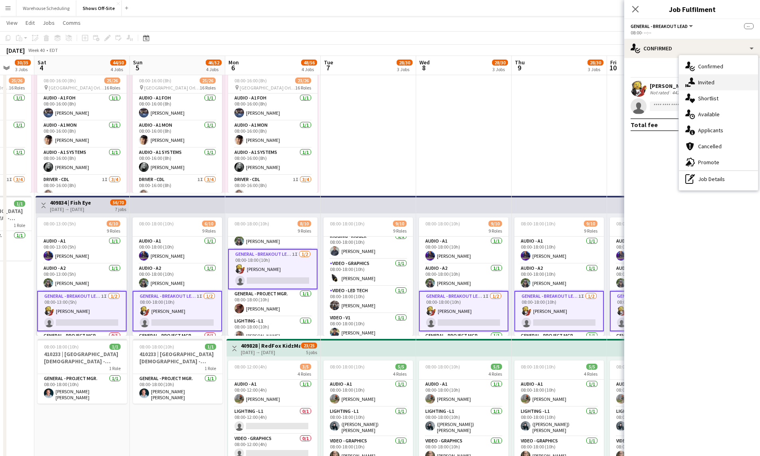
click at [719, 85] on div "single-neutral-actions-share-1 Invited" at bounding box center [718, 82] width 79 height 16
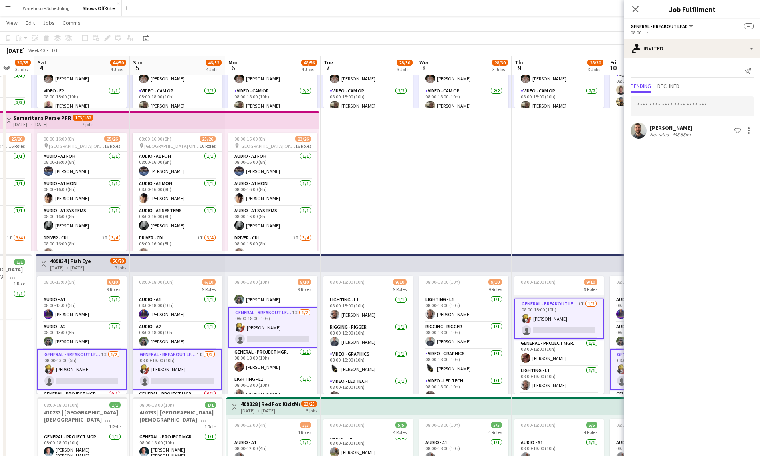
scroll to position [51, 0]
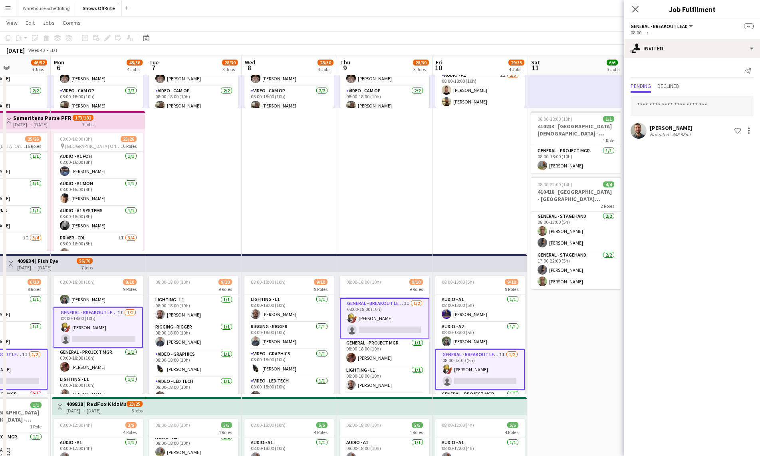
drag, startPoint x: 499, startPoint y: 248, endPoint x: 324, endPoint y: 244, distance: 175.0
click at [324, 244] on app-calendar-viewport "Fri 3 30/35 3 Jobs Sat 4 44/50 4 Jobs Sun 5 46/52 4 Jobs Mon 6 48/56 4 Jobs Tue…" at bounding box center [380, 362] width 760 height 910
click at [240, 206] on app-date-cell "08:00-18:00 (10h) 14/15 9 Roles Audio - A1 1I [DATE] 08:00-18:00 (10h) [PERSON_…" at bounding box center [193, 391] width 95 height 852
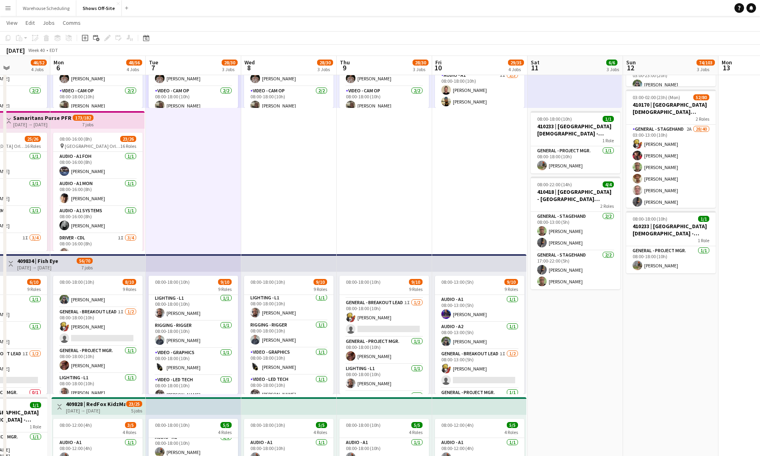
scroll to position [120, 0]
click at [240, 206] on app-date-cell "08:00-18:00 (10h) 14/15 9 Roles Audio - A1 1I [DATE] 08:00-18:00 (10h) [PERSON_…" at bounding box center [193, 391] width 95 height 852
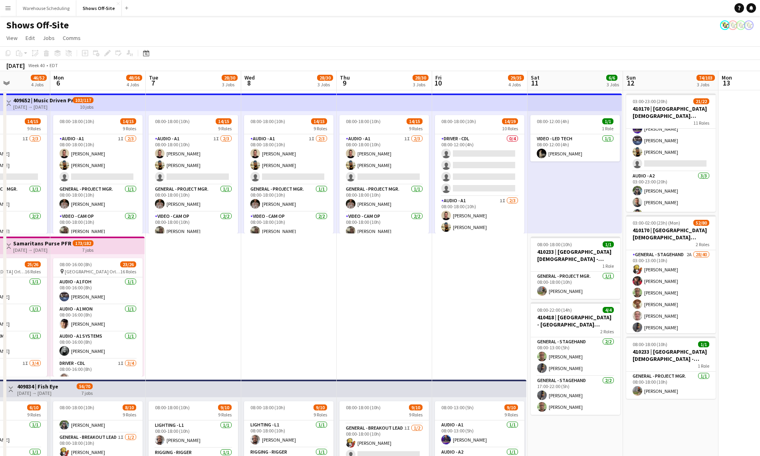
scroll to position [0, 0]
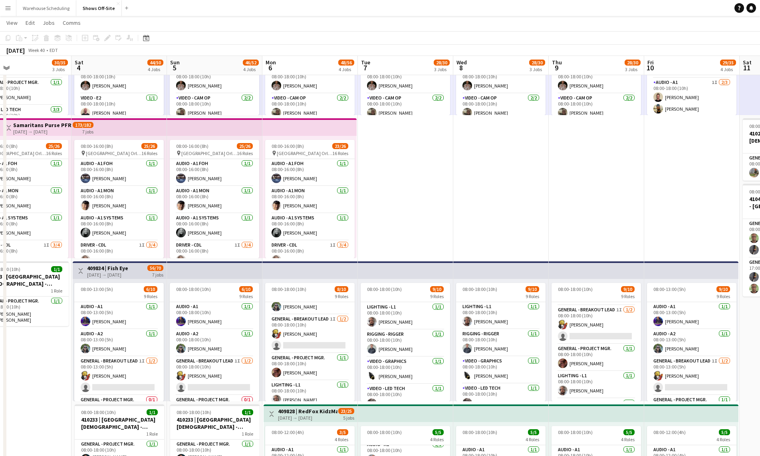
drag, startPoint x: 213, startPoint y: 198, endPoint x: 407, endPoint y: 184, distance: 194.2
click at [407, 184] on app-calendar-viewport "Wed 1 25/26 1 Job Thu 2 32/33 3 Jobs Fri 3 30/35 3 Jobs Sat 4 44/50 4 Jobs Sun …" at bounding box center [380, 369] width 760 height 910
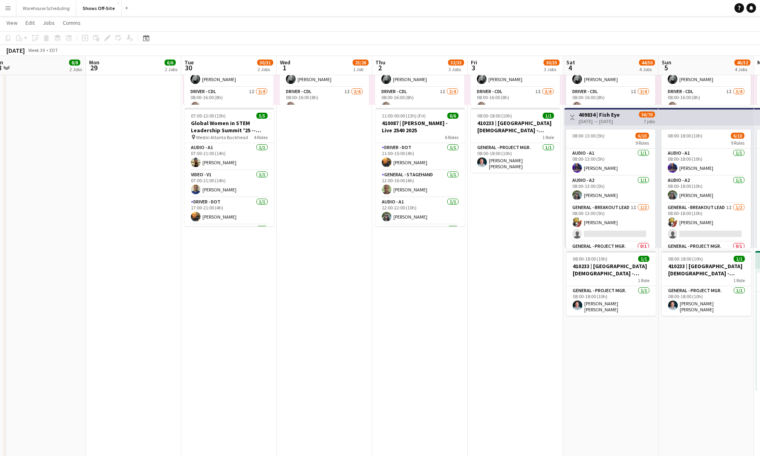
drag, startPoint x: 40, startPoint y: 241, endPoint x: 596, endPoint y: 233, distance: 556.3
click at [565, 228] on app-calendar-viewport "Fri 26 44/48 5 Jobs Sat 27 47/50 4 Jobs Sun 28 8/8 2 Jobs Mon 29 6/6 2 Jobs Tue…" at bounding box center [380, 215] width 760 height 910
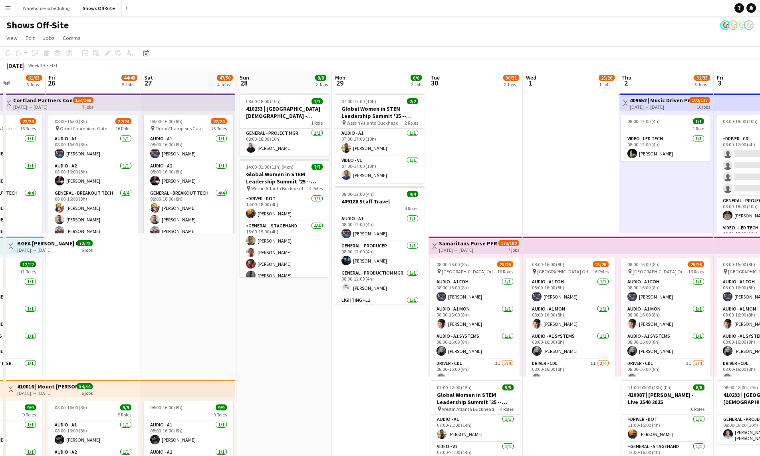
drag, startPoint x: 83, startPoint y: 333, endPoint x: 486, endPoint y: 317, distance: 403.2
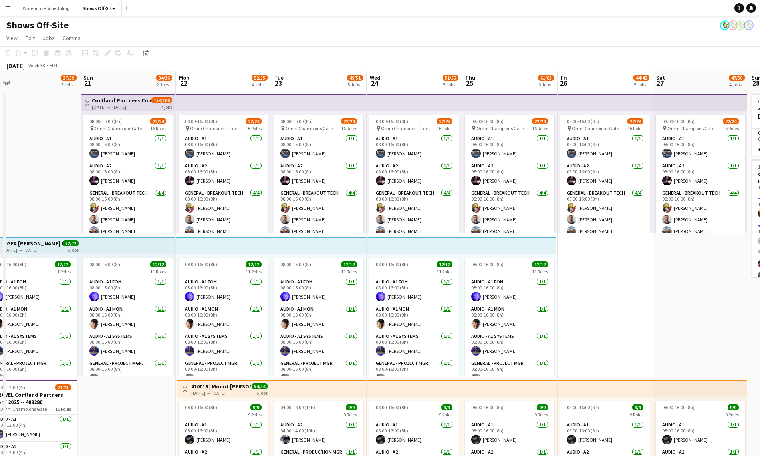
drag, startPoint x: 543, startPoint y: 302, endPoint x: 615, endPoint y: 301, distance: 71.5
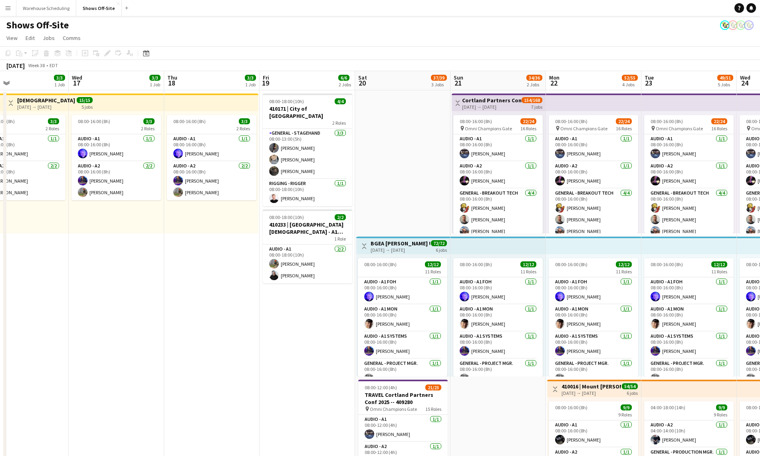
drag, startPoint x: 79, startPoint y: 174, endPoint x: 449, endPoint y: 174, distance: 370.1
click at [143, 52] on icon at bounding box center [146, 53] width 6 height 6
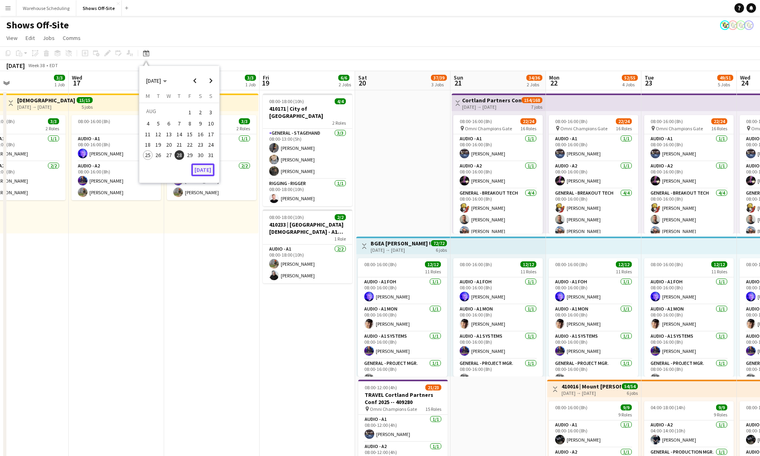
click at [207, 167] on button "[DATE]" at bounding box center [202, 169] width 23 height 13
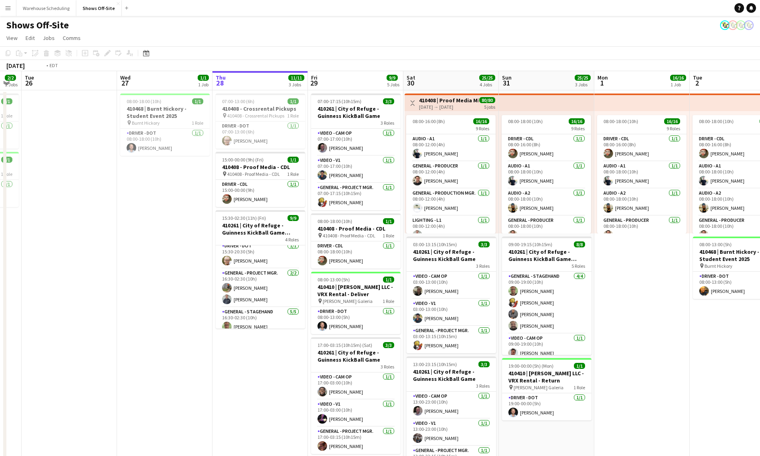
drag, startPoint x: 567, startPoint y: 311, endPoint x: 90, endPoint y: 236, distance: 482.3
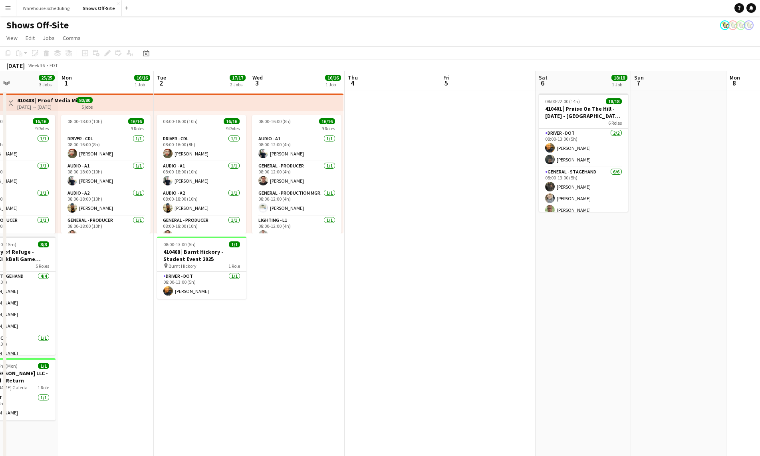
drag, startPoint x: 335, startPoint y: 316, endPoint x: 155, endPoint y: 274, distance: 184.9
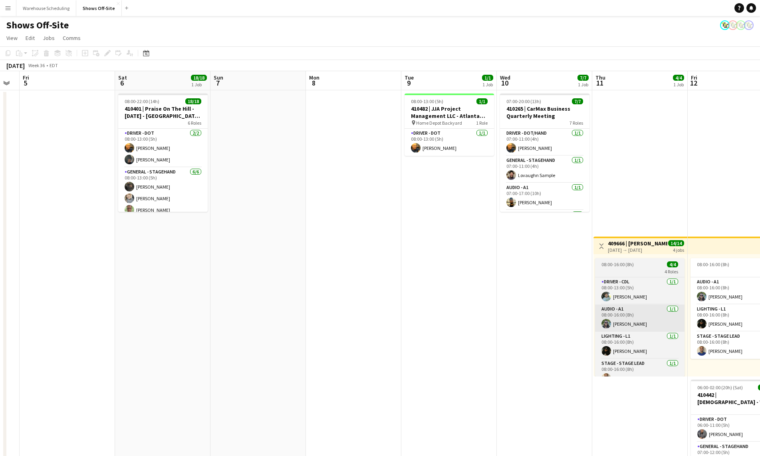
drag, startPoint x: 538, startPoint y: 335, endPoint x: 343, endPoint y: 321, distance: 196.2
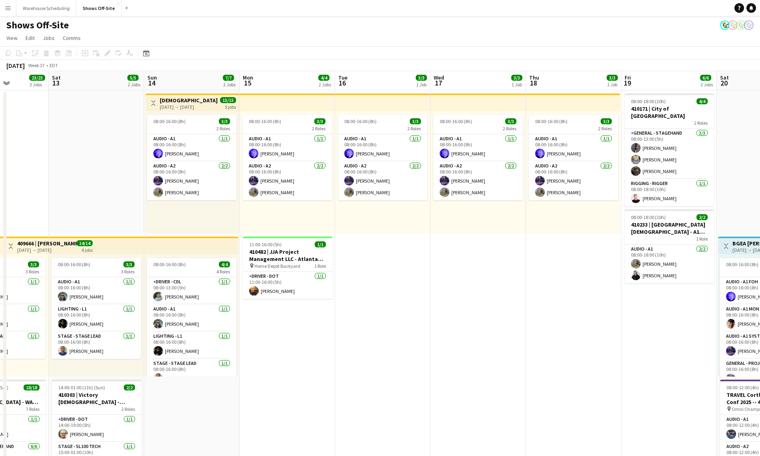
drag, startPoint x: 589, startPoint y: 218, endPoint x: 129, endPoint y: 197, distance: 460.5
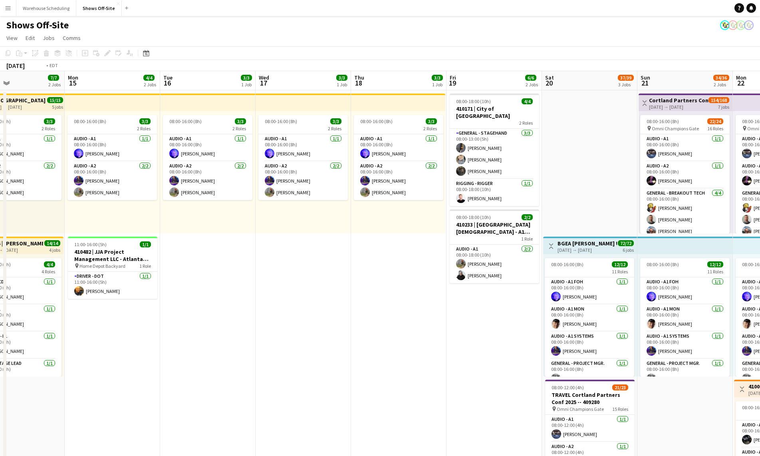
drag, startPoint x: 170, startPoint y: 257, endPoint x: 165, endPoint y: 265, distance: 9.0
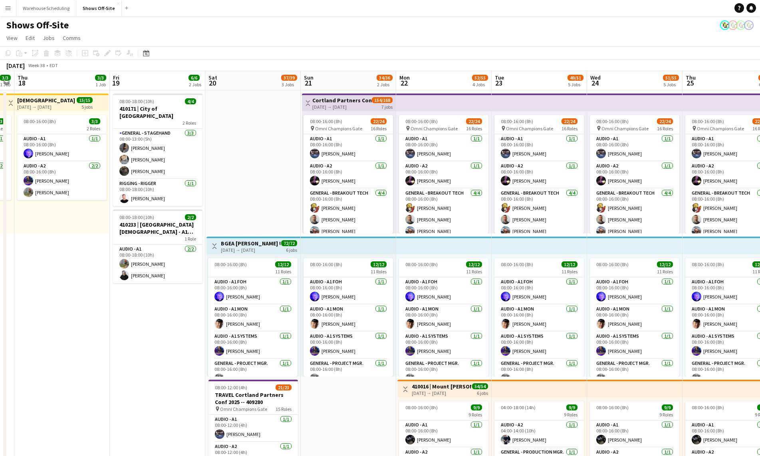
scroll to position [0, 285]
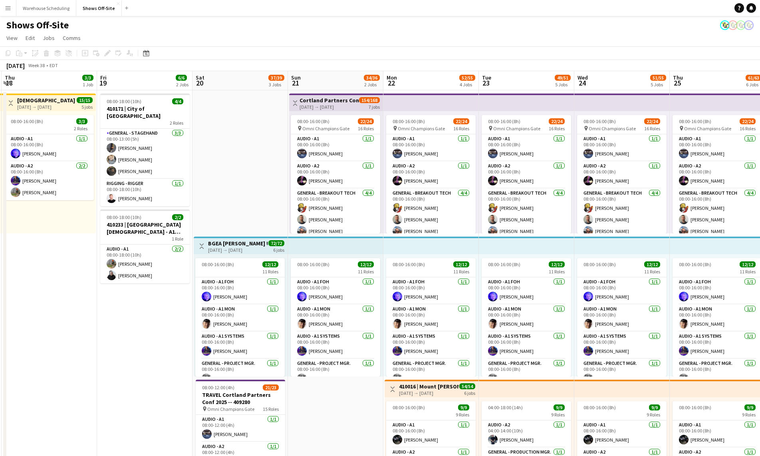
drag, startPoint x: 194, startPoint y: 328, endPoint x: 110, endPoint y: 315, distance: 84.8
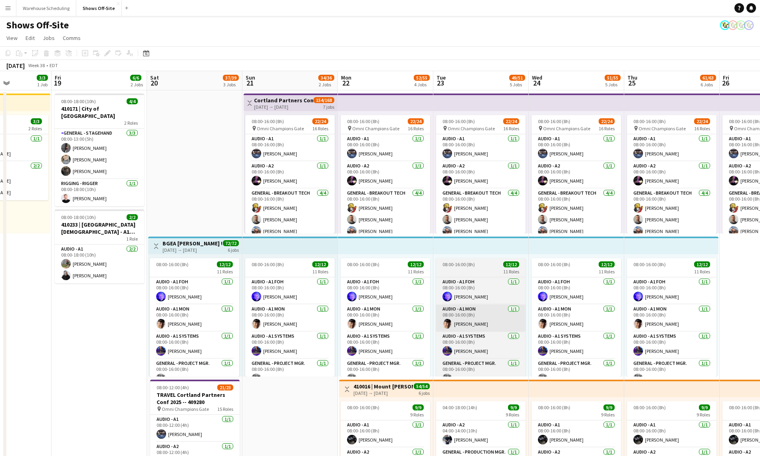
scroll to position [0, 321]
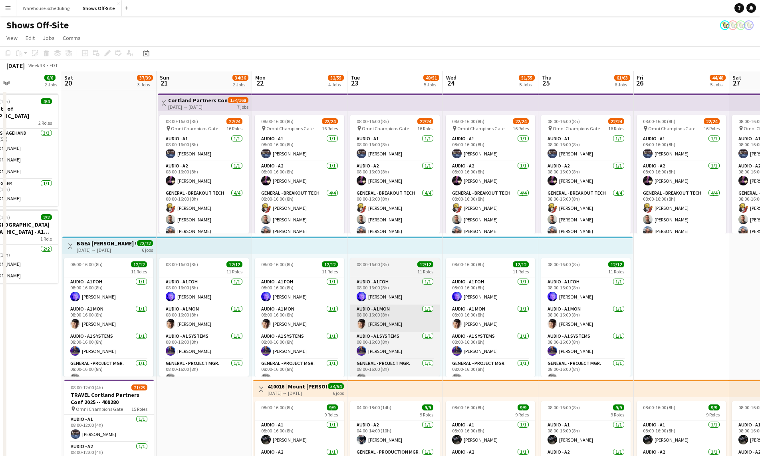
drag, startPoint x: 467, startPoint y: 356, endPoint x: 228, endPoint y: 330, distance: 240.5
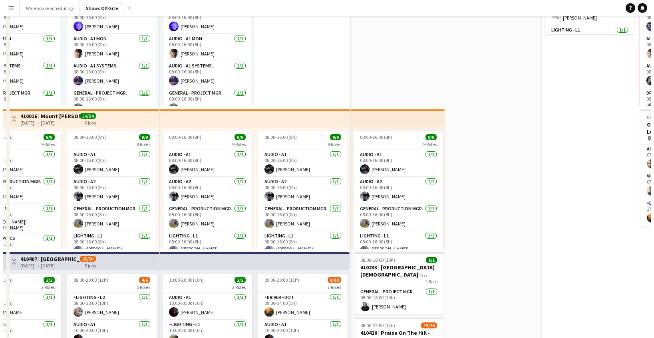
scroll to position [0, 0]
